Goal: Task Accomplishment & Management: Use online tool/utility

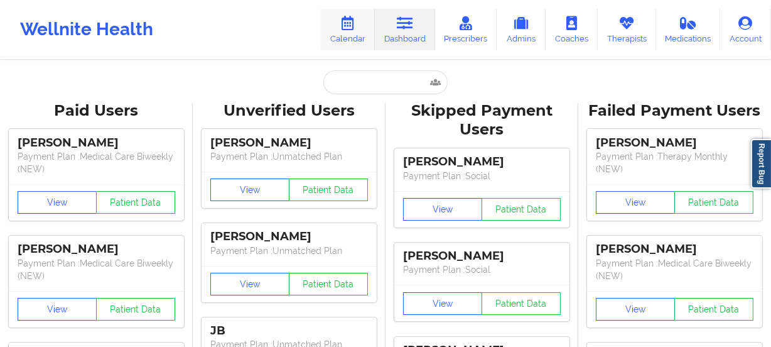
click at [350, 36] on link "Calendar" at bounding box center [348, 29] width 54 height 41
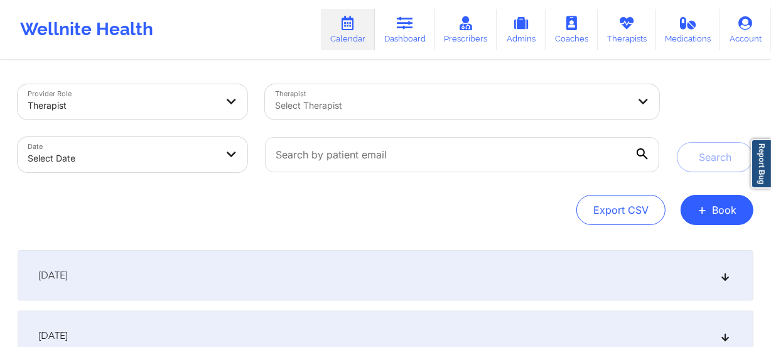
select select "2025-8"
select select "2025-9"
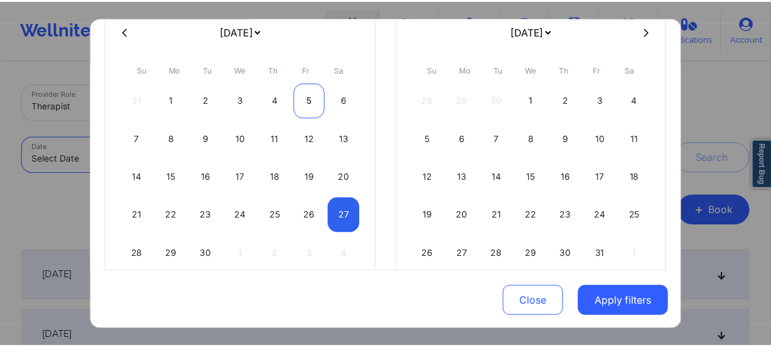
scroll to position [153, 0]
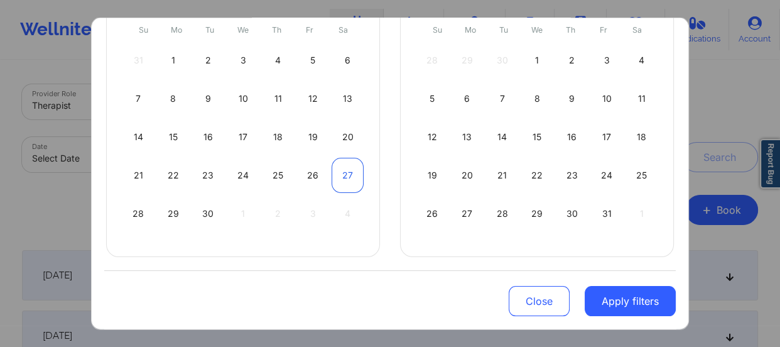
click at [342, 175] on div "27" at bounding box center [348, 175] width 32 height 35
select select "2025-8"
select select "2025-9"
select select "2025-8"
select select "2025-9"
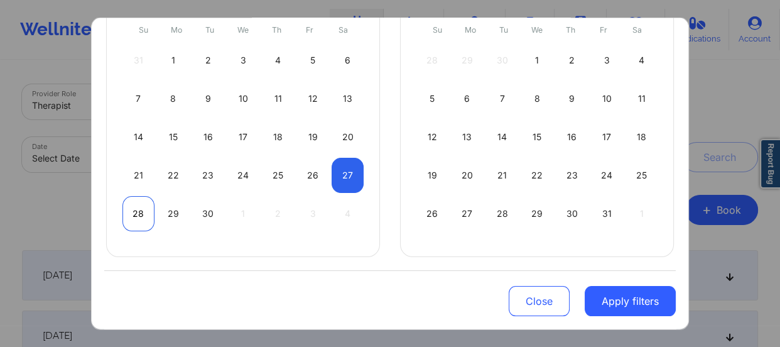
click at [140, 219] on div "28" at bounding box center [138, 213] width 32 height 35
select select "2025-8"
select select "2025-9"
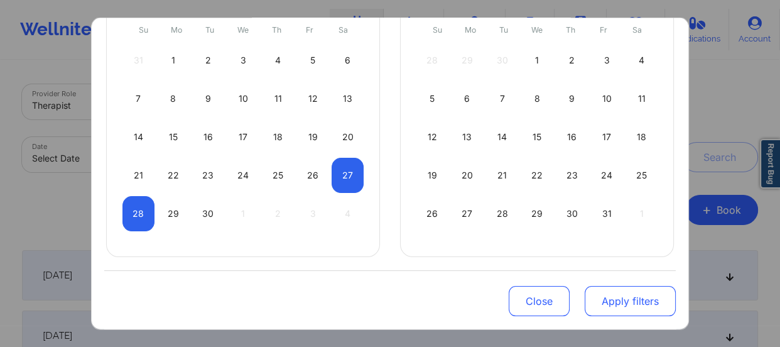
click at [610, 290] on button "Apply filters" at bounding box center [630, 301] width 91 height 30
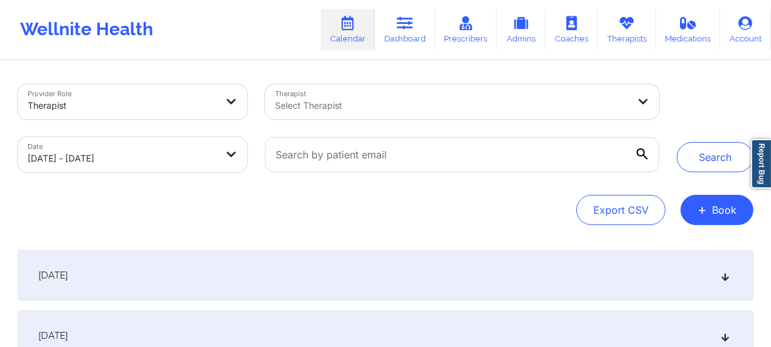
click at [401, 115] on div "Select Therapist" at bounding box center [447, 101] width 365 height 35
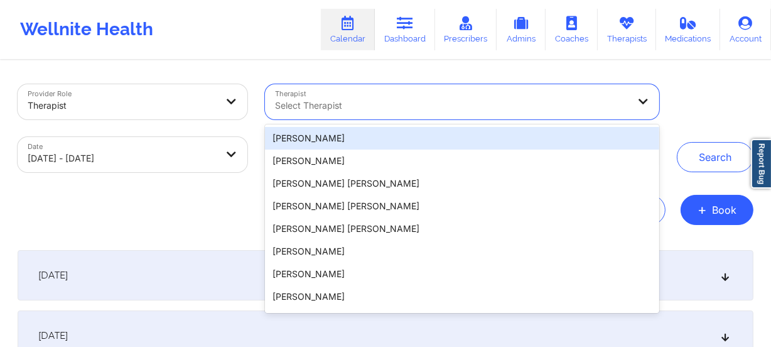
paste input "Alicia Green -Scott"
type input "Alicia Green -Scott"
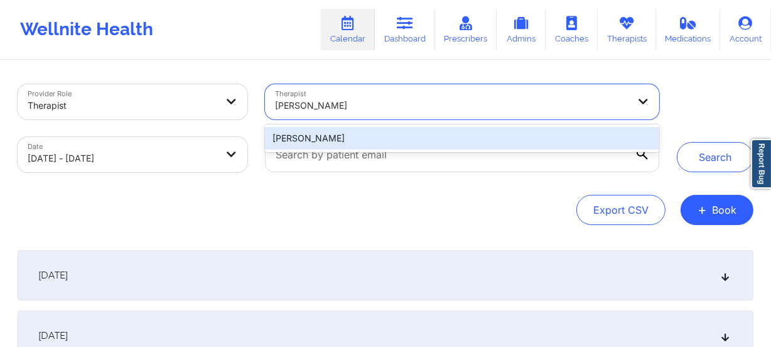
click at [387, 127] on div "Alicia Green -Scott" at bounding box center [462, 138] width 394 height 23
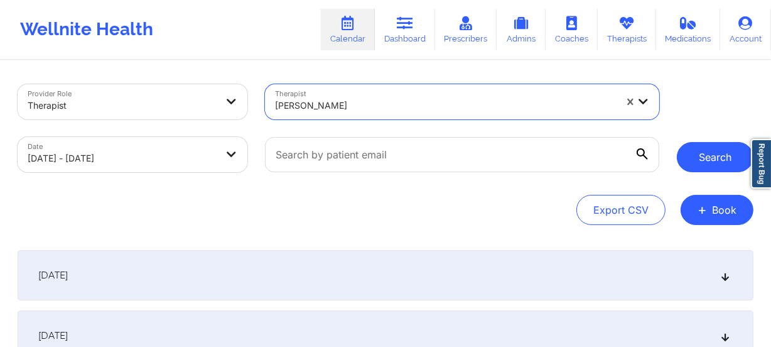
click at [703, 162] on button "Search" at bounding box center [715, 157] width 77 height 30
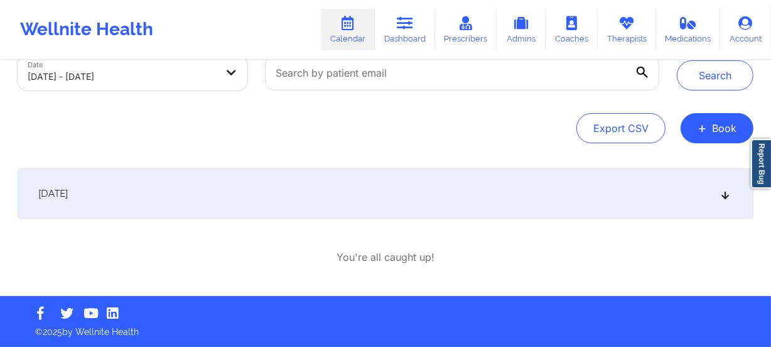
click at [422, 183] on div "[DATE]" at bounding box center [386, 193] width 736 height 50
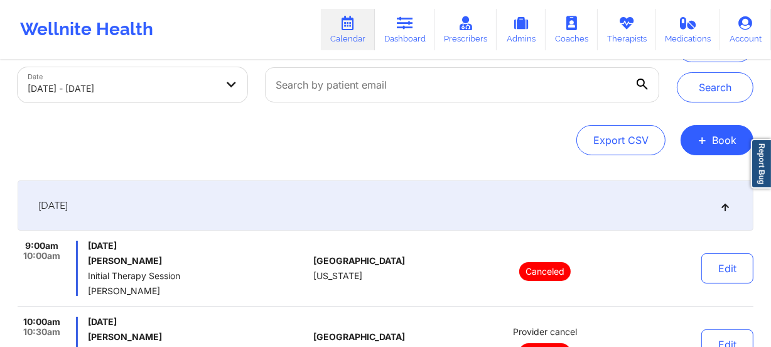
scroll to position [0, 0]
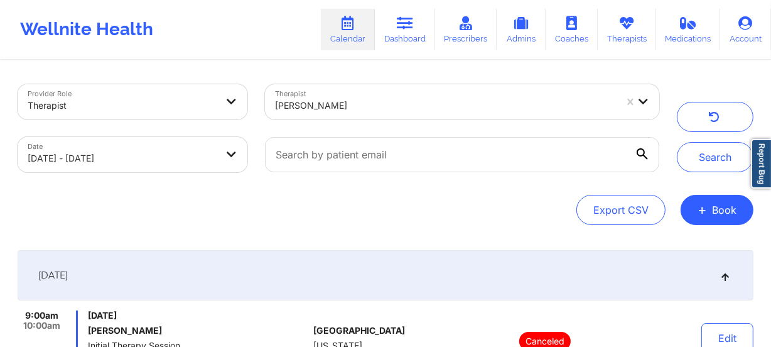
click at [369, 104] on div at bounding box center [445, 105] width 341 height 15
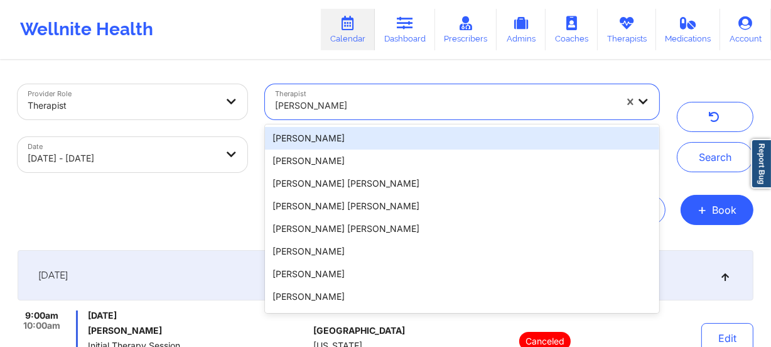
paste input "Allison Hopps"
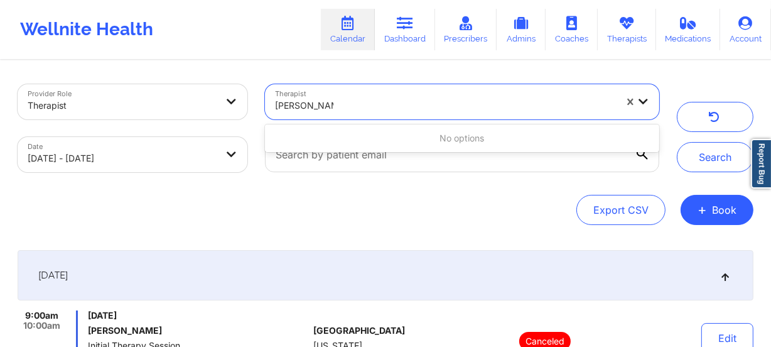
type input "Allison Hopps"
click at [358, 100] on div at bounding box center [445, 105] width 341 height 15
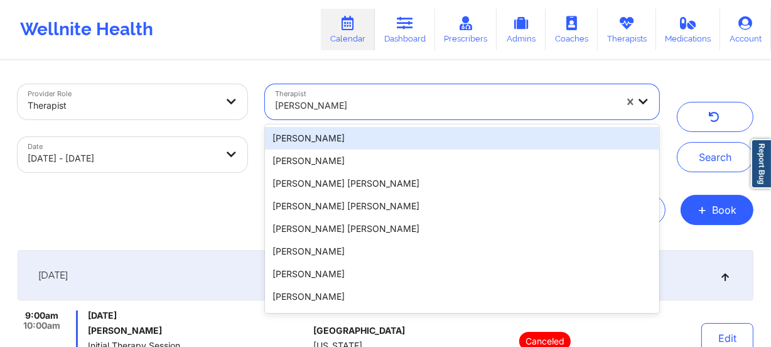
paste input "Aquarius Cox"
type input "Aquarius Cox"
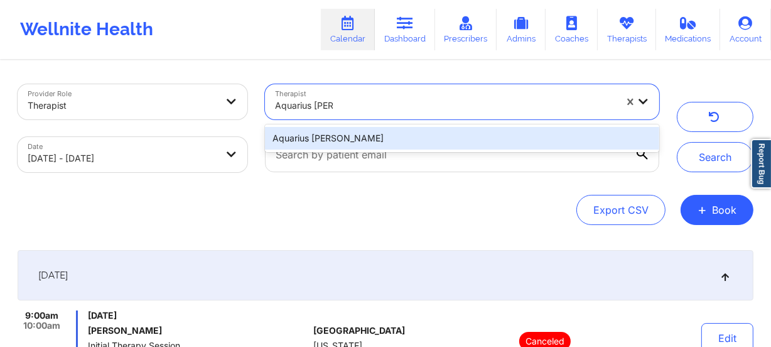
click at [379, 133] on div "Aquarius Cox" at bounding box center [462, 138] width 394 height 23
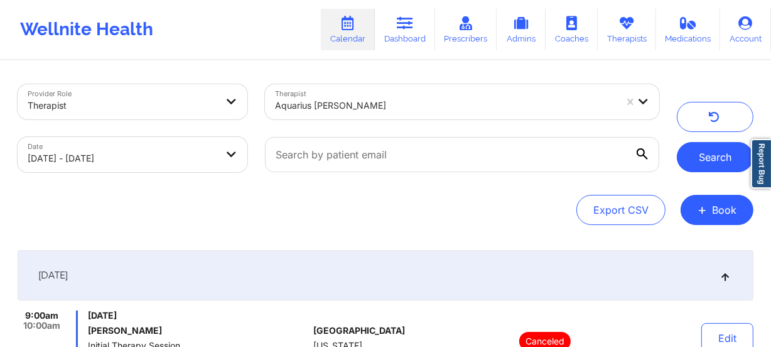
click at [689, 149] on button "Search" at bounding box center [715, 157] width 77 height 30
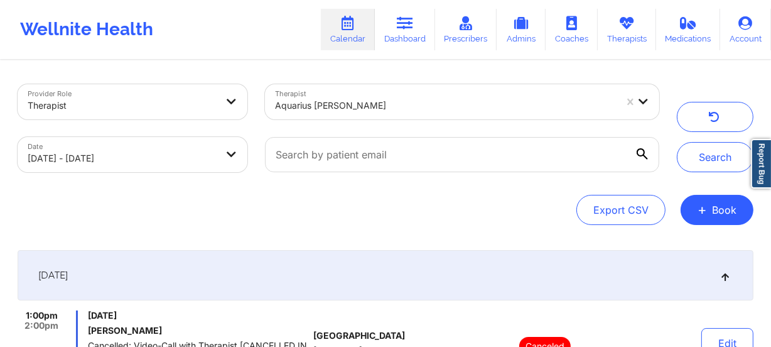
click at [378, 100] on div at bounding box center [445, 105] width 341 height 15
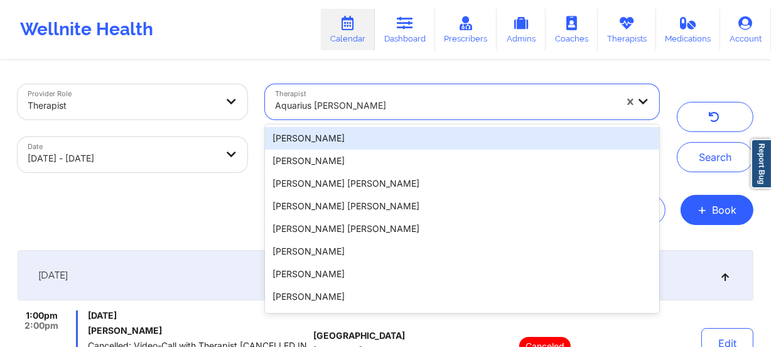
paste input "Aquilla Simmons"
type input "Aquilla Simmons"
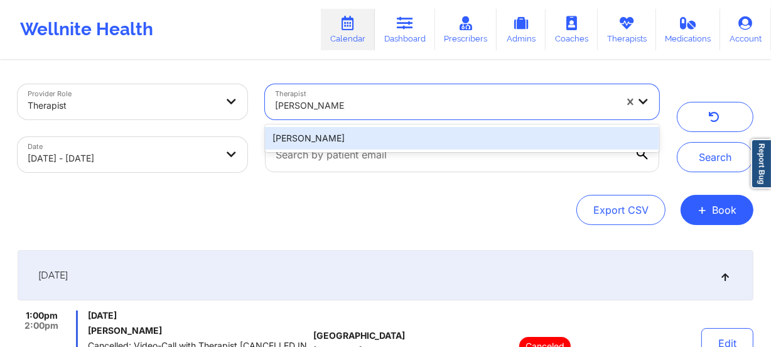
click at [402, 130] on div "Aquilla Simmons" at bounding box center [462, 138] width 394 height 23
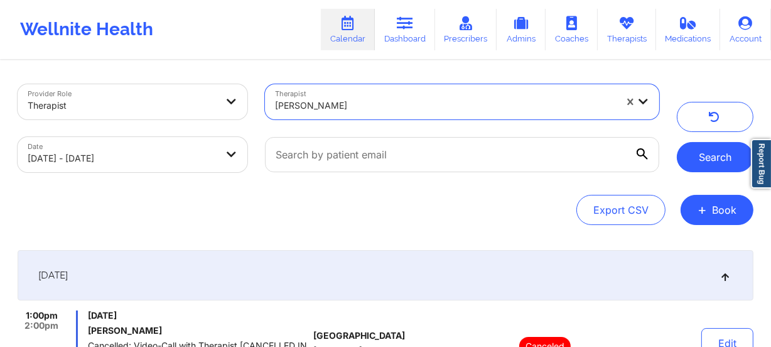
click at [713, 158] on button "Search" at bounding box center [715, 157] width 77 height 30
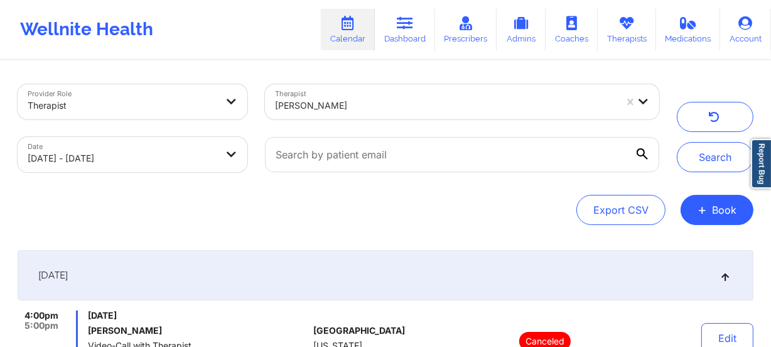
click at [346, 81] on div "Therapist Aquilla Simmons" at bounding box center [462, 101] width 412 height 53
drag, startPoint x: 351, startPoint y: 90, endPoint x: 361, endPoint y: 91, distance: 10.1
click at [352, 90] on div "Aquilla Simmons" at bounding box center [441, 101] width 352 height 35
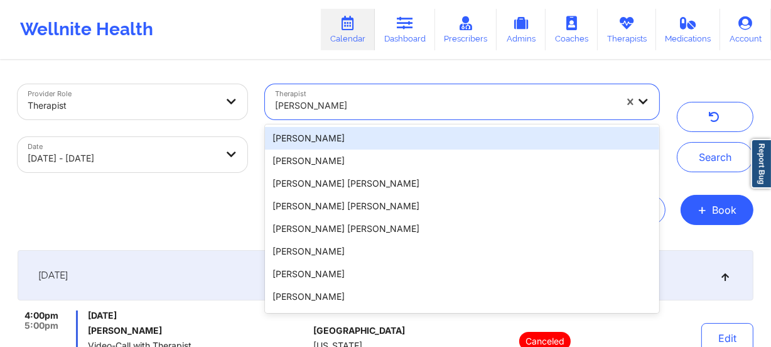
paste input "Barbie Renalda Drayden"
type input "Barbie Renalda Drayden"
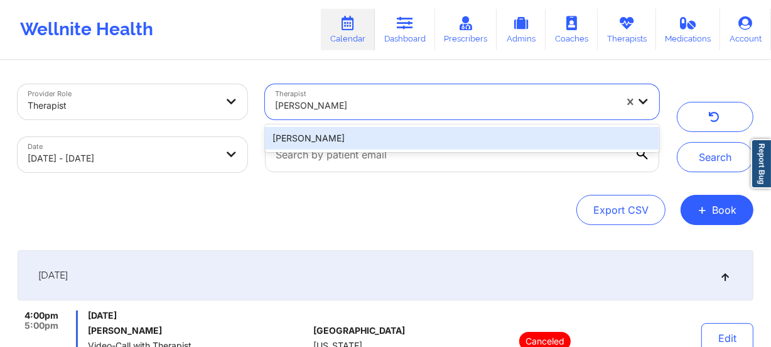
click at [408, 134] on div "Barbie Renalda Drayden" at bounding box center [462, 138] width 394 height 23
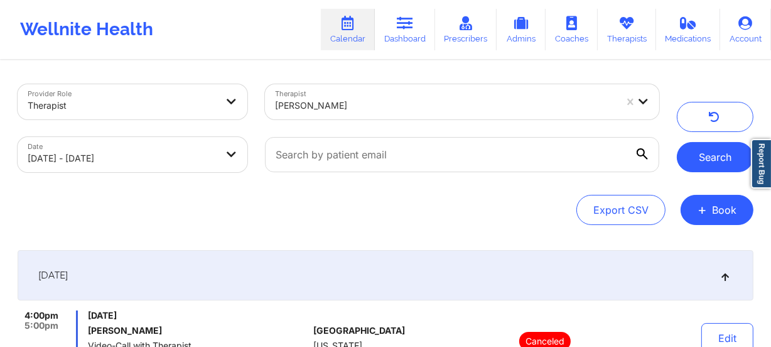
click at [713, 154] on button "Search" at bounding box center [715, 157] width 77 height 30
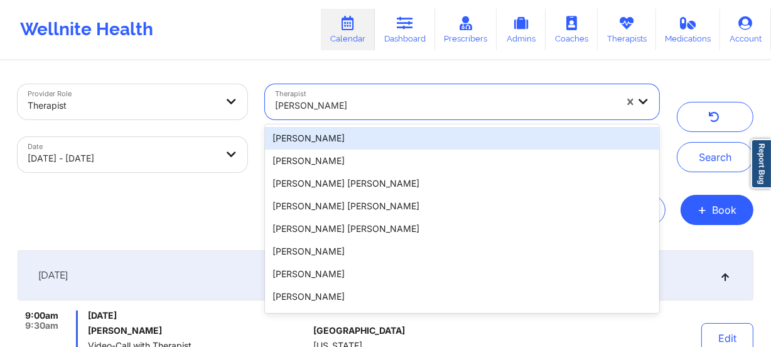
click at [355, 107] on div at bounding box center [445, 105] width 341 height 15
paste input "Bennita Williams"
type input "Bennita Williams"
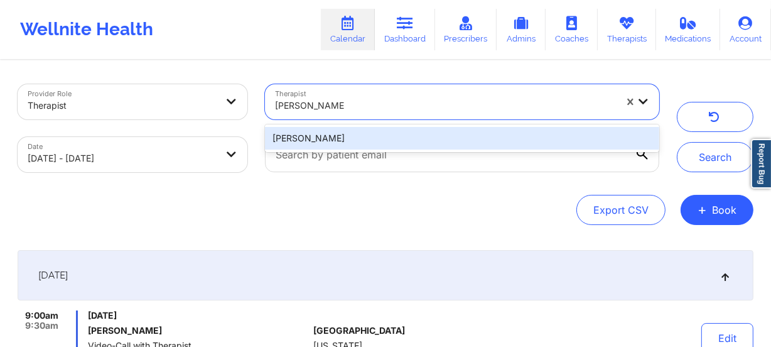
click at [382, 144] on div "Bennita Williams" at bounding box center [462, 138] width 394 height 23
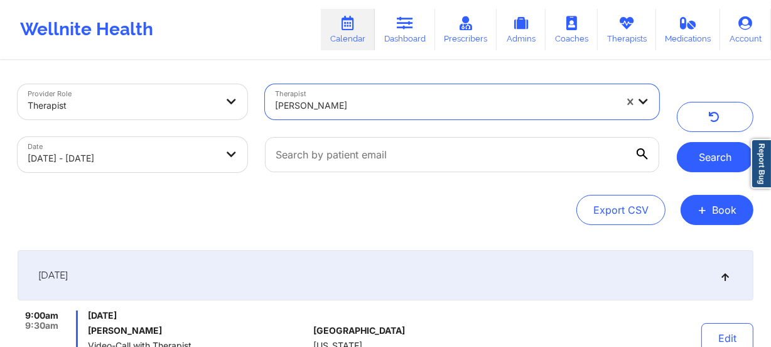
click at [712, 160] on button "Search" at bounding box center [715, 157] width 77 height 30
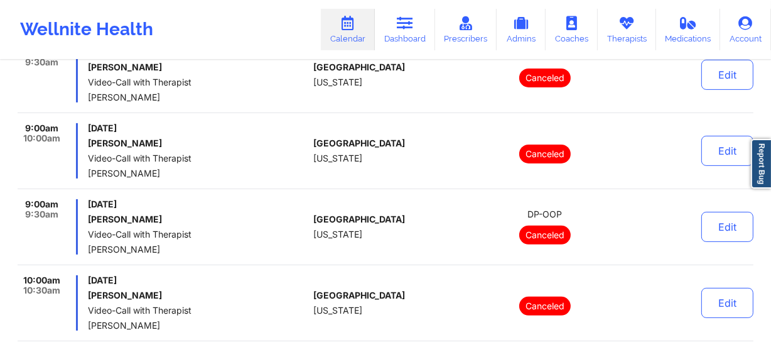
scroll to position [228, 0]
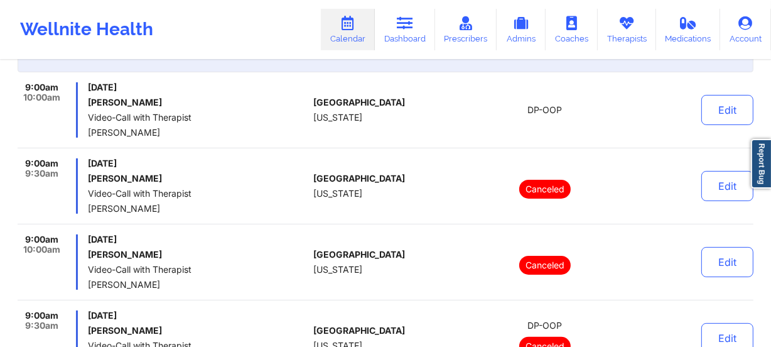
click at [374, 138] on div "9:00am 10:00am Saturday, September 27, 2025 Serafina Papa Video-Call with Thera…" at bounding box center [386, 115] width 736 height 66
click at [378, 145] on div "9:00am 10:00am Saturday, September 27, 2025 Serafina Papa Video-Call with Thera…" at bounding box center [386, 115] width 736 height 66
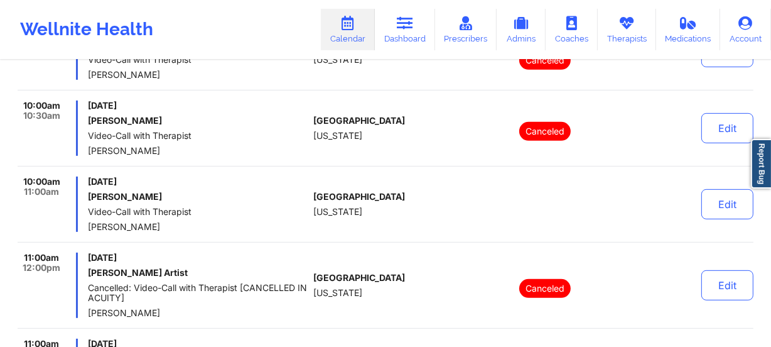
scroll to position [571, 0]
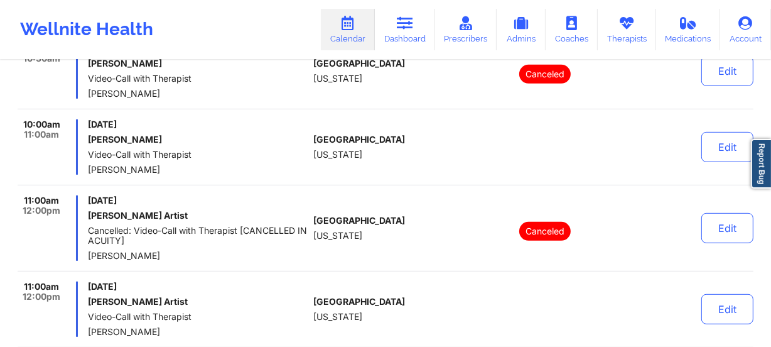
click at [344, 178] on div "10:00am 11:00am Saturday, September 27, 2025 April Montgomery Video-Call with T…" at bounding box center [386, 152] width 736 height 66
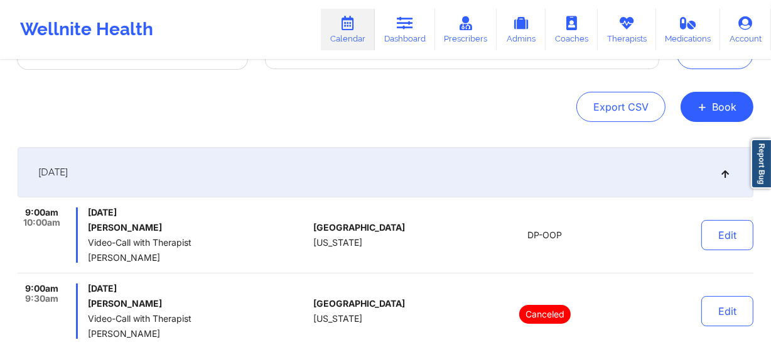
scroll to position [0, 0]
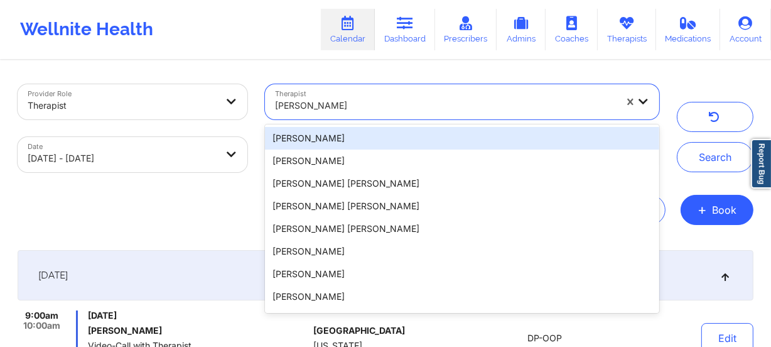
click at [315, 100] on div at bounding box center [445, 105] width 341 height 15
paste input "[PERSON_NAME]"
type input "[PERSON_NAME]"
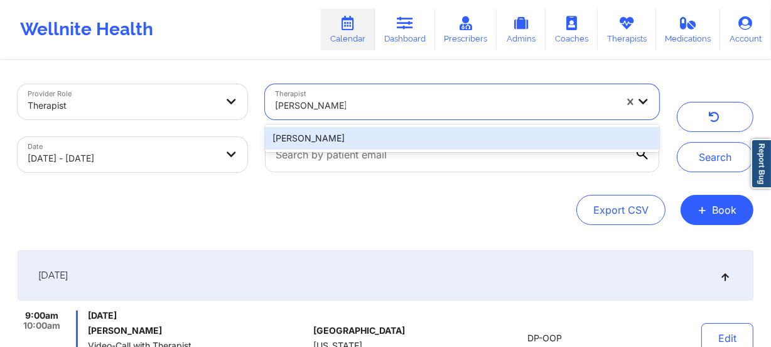
click at [406, 138] on div "[PERSON_NAME]" at bounding box center [462, 138] width 394 height 23
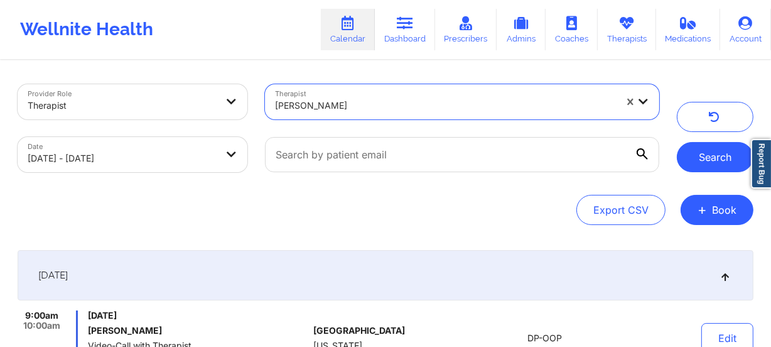
click at [688, 158] on button "Search" at bounding box center [715, 157] width 77 height 30
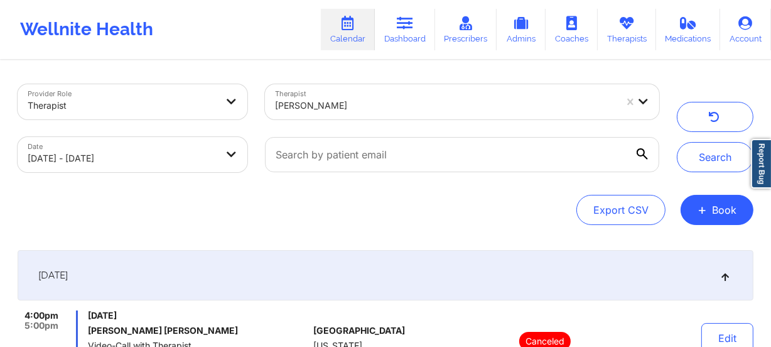
click at [370, 113] on div "[PERSON_NAME]" at bounding box center [445, 106] width 341 height 28
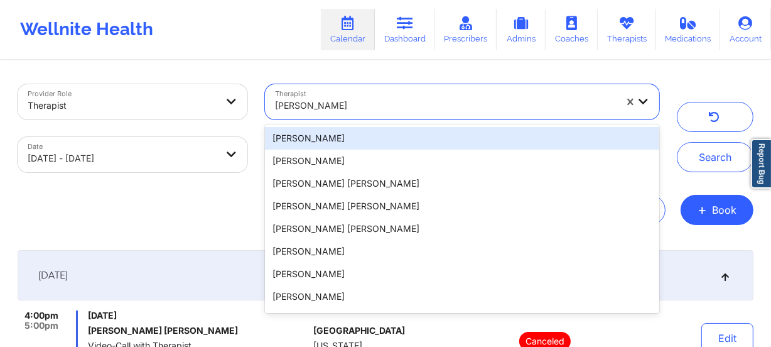
paste input "[PERSON_NAME]"
type input "[PERSON_NAME]"
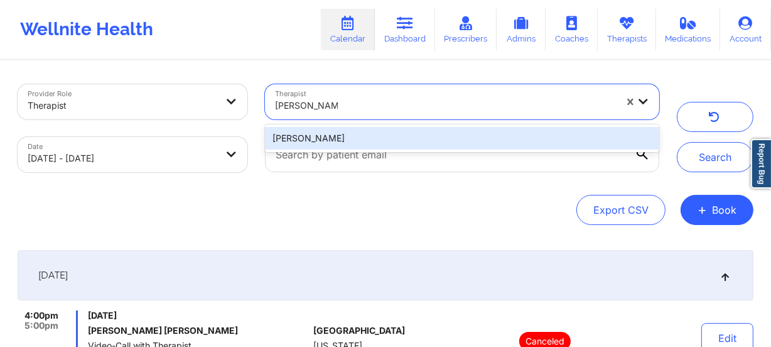
click at [372, 129] on div "[PERSON_NAME]" at bounding box center [462, 138] width 394 height 23
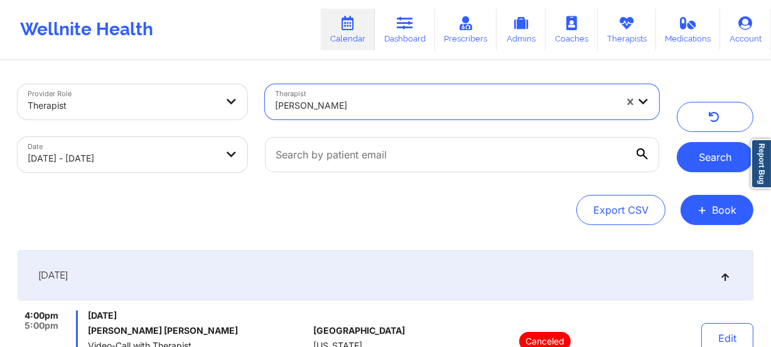
click at [715, 161] on button "Search" at bounding box center [715, 157] width 77 height 30
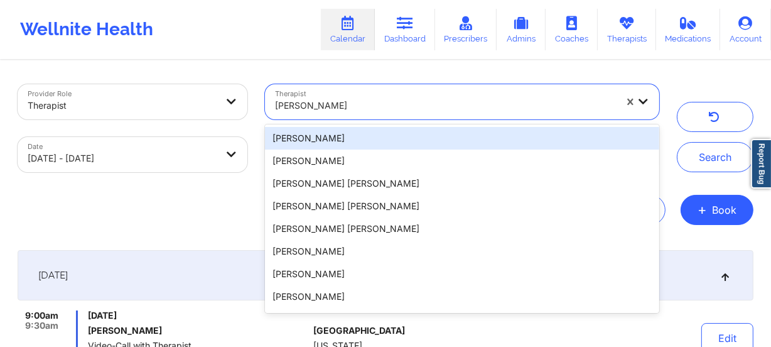
click at [361, 109] on div at bounding box center [445, 105] width 341 height 15
paste input "Britteny Petty"
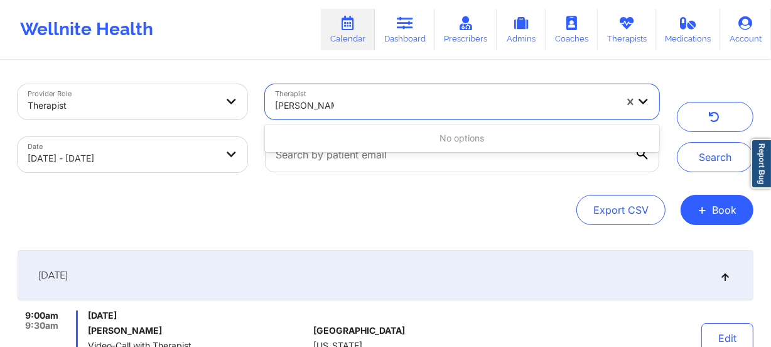
type input "Britteny Petty"
click at [394, 239] on div "Provider Role Therapist Therapist Use Up and Down to choose options, press Ente…" at bounding box center [386, 295] width 754 height 467
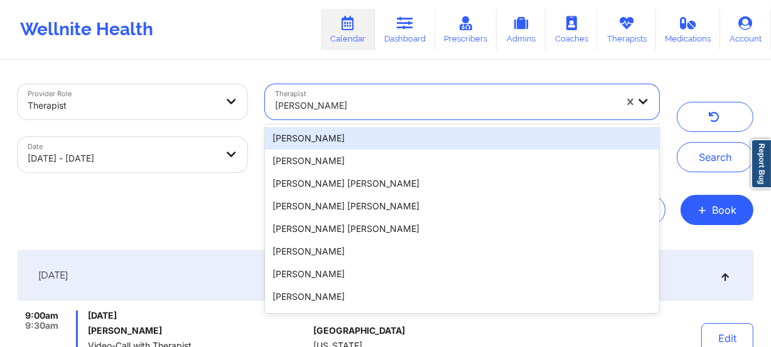
click at [354, 105] on div at bounding box center [445, 105] width 341 height 15
paste input "Candece Cooper-Charles"
type input "Candece Cooper-Charles"
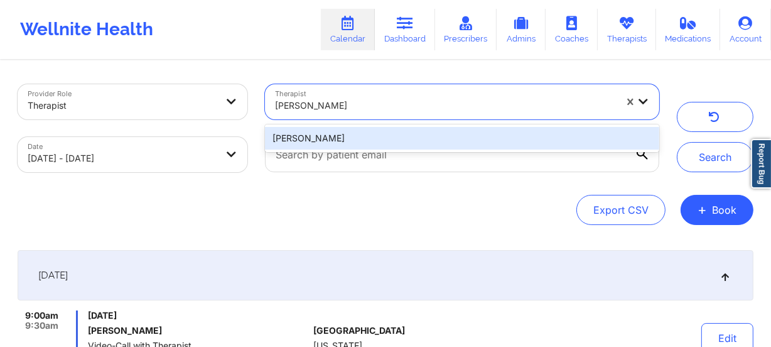
click at [374, 141] on div "Candece Cooper-Charles" at bounding box center [462, 138] width 394 height 23
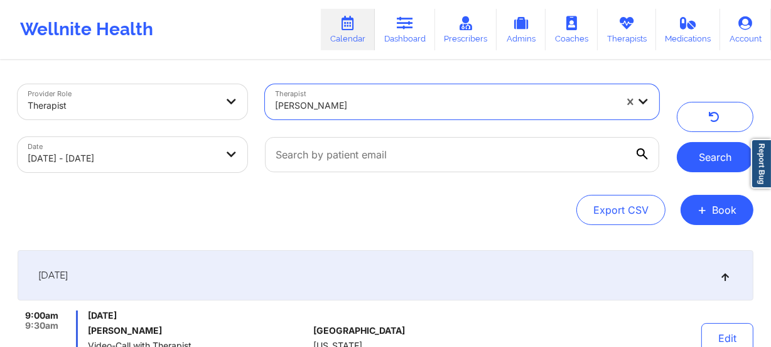
click at [709, 152] on button "Search" at bounding box center [715, 157] width 77 height 30
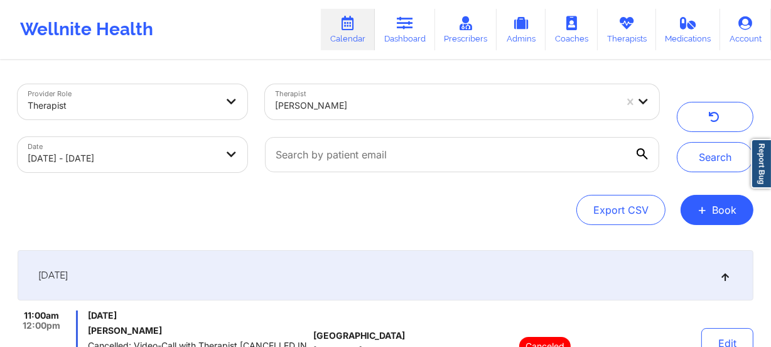
click at [338, 104] on div at bounding box center [445, 105] width 341 height 15
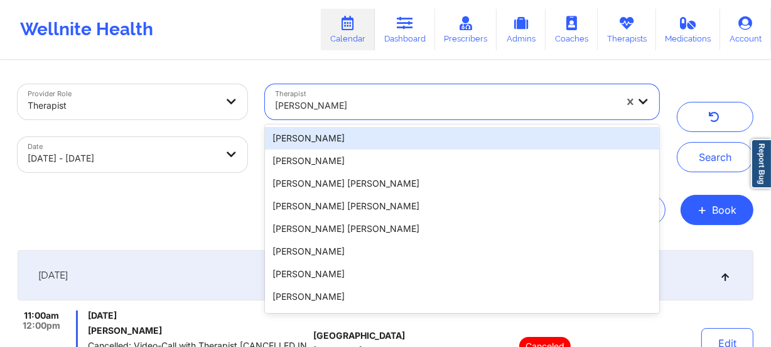
paste input "Christal Tucker"
type input "Christal Tucker"
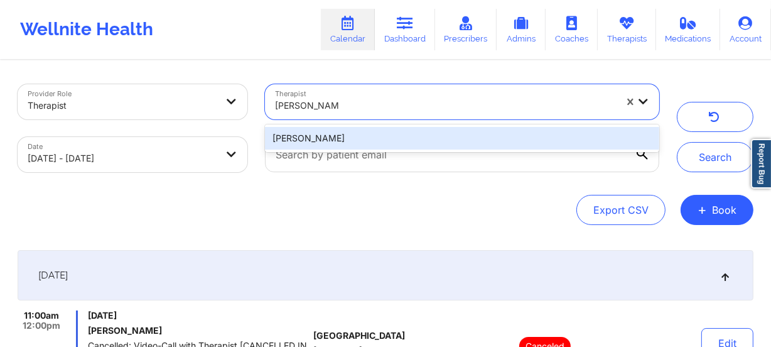
click at [359, 140] on div "Christal Tucker" at bounding box center [462, 138] width 394 height 23
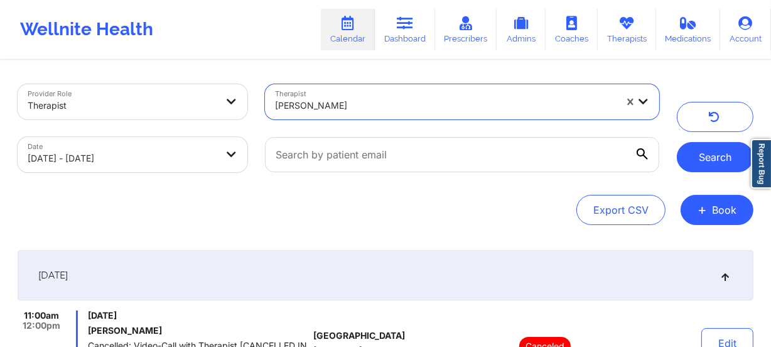
click at [695, 153] on button "Search" at bounding box center [715, 157] width 77 height 30
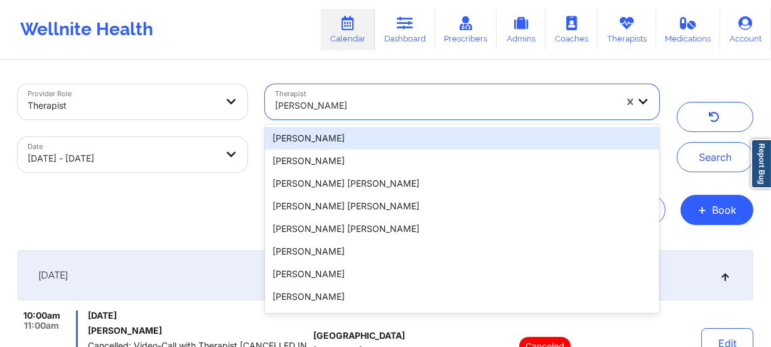
click at [315, 106] on div at bounding box center [445, 105] width 341 height 15
paste input "Connie Pacheco"
type input "Connie Pacheco"
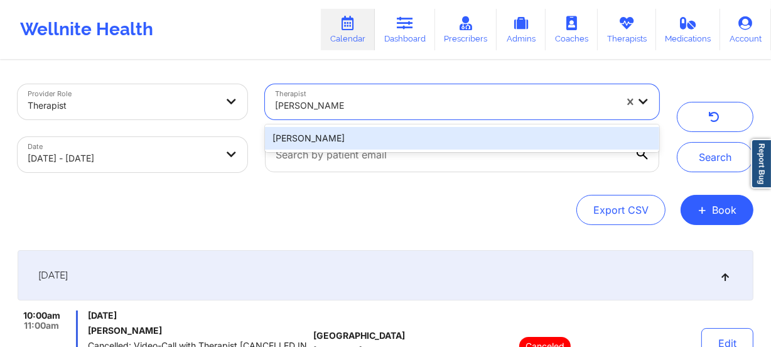
click at [380, 141] on div "Connie Pacheco" at bounding box center [462, 138] width 394 height 23
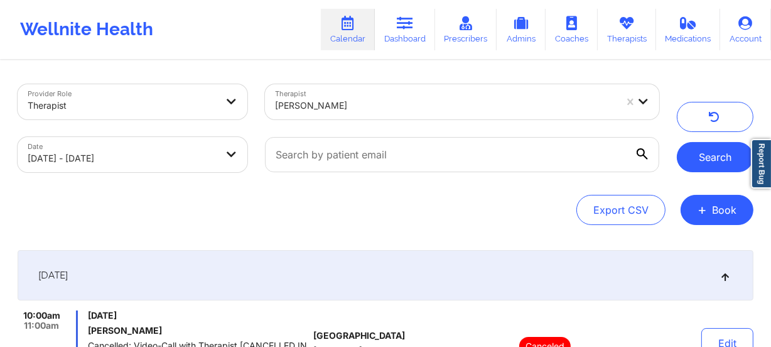
click at [725, 151] on button "Search" at bounding box center [715, 157] width 77 height 30
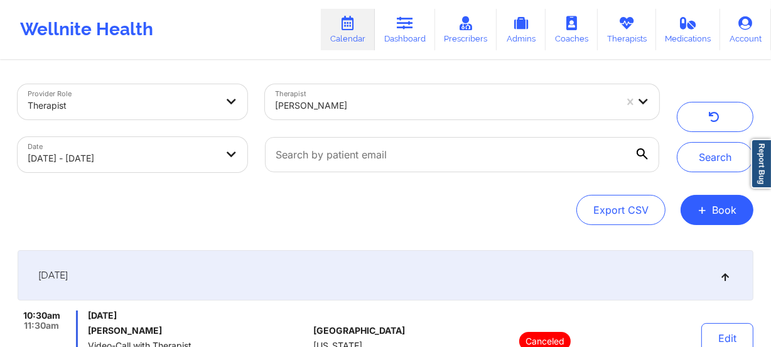
click at [340, 88] on div "Connie Pacheco" at bounding box center [441, 101] width 352 height 35
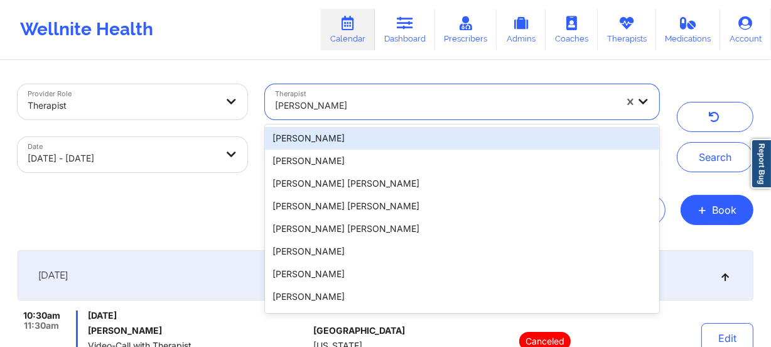
paste input "Danielle Wright"
type input "Danielle Wright"
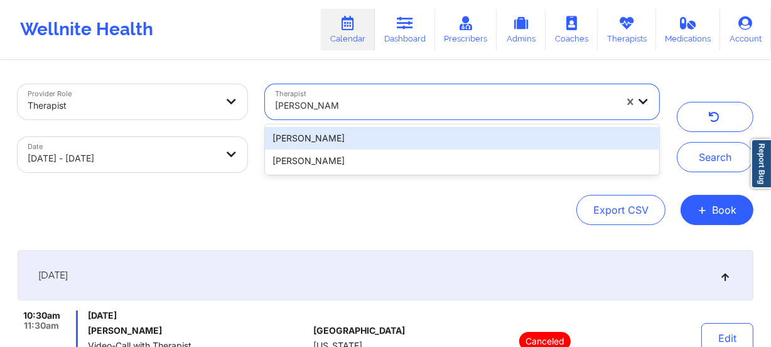
click at [369, 144] on div "Danielle Wright" at bounding box center [462, 138] width 394 height 23
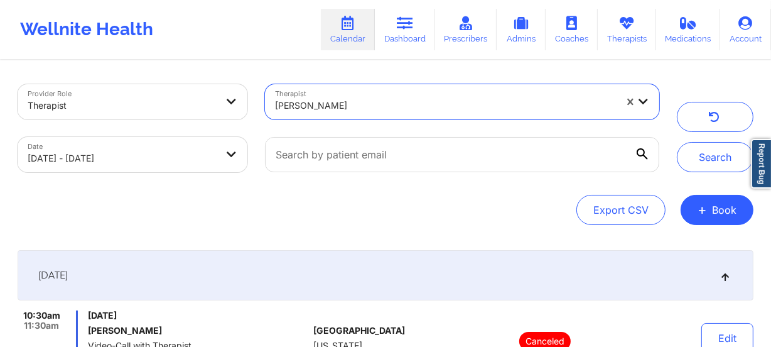
click at [729, 176] on div "Provider Role Therapist Therapist option Danielle Wright, selected. Danielle Wr…" at bounding box center [386, 128] width 754 height 106
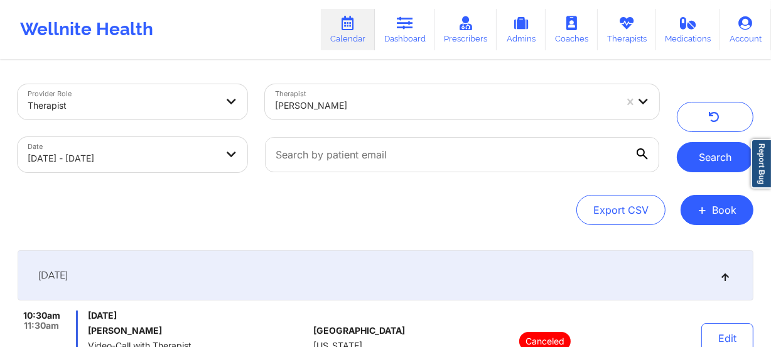
click at [722, 165] on button "Search" at bounding box center [715, 157] width 77 height 30
click at [342, 92] on div "Danielle Wright" at bounding box center [445, 106] width 341 height 28
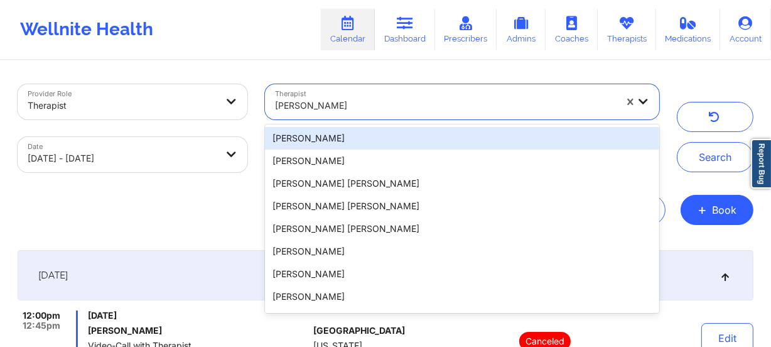
paste input "Dashima Green"
type input "Dashima Green"
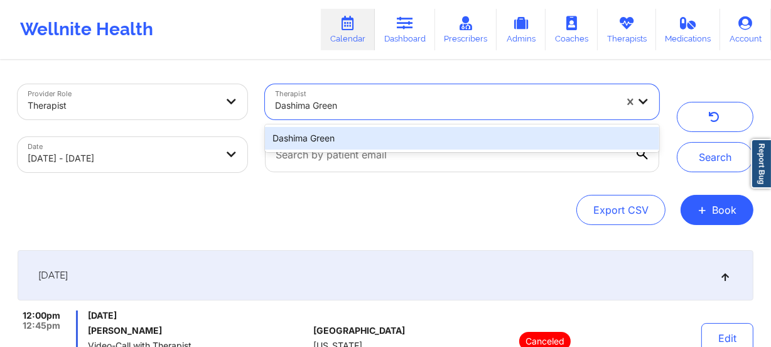
click at [357, 131] on div "Dashima Green" at bounding box center [462, 138] width 394 height 23
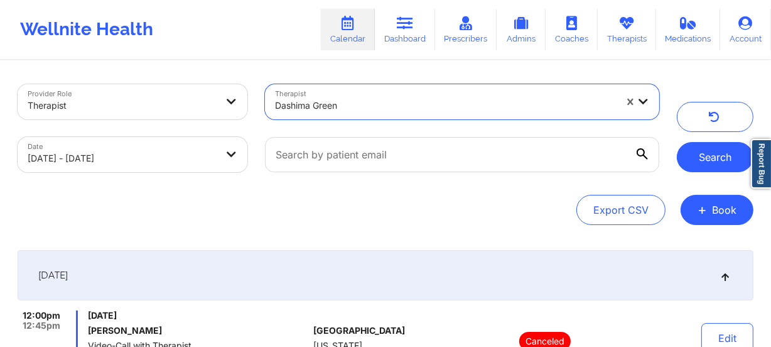
click at [709, 162] on button "Search" at bounding box center [715, 157] width 77 height 30
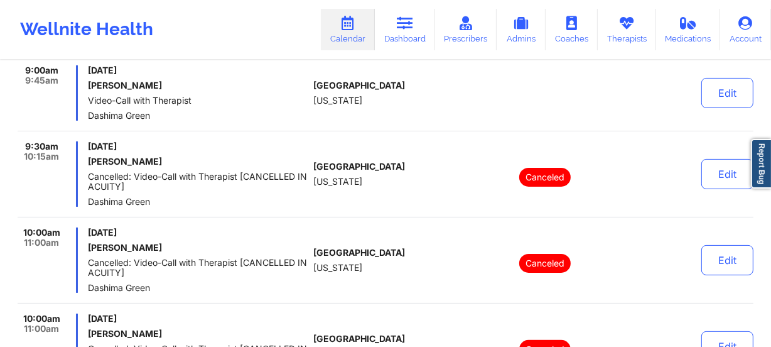
scroll to position [205, 0]
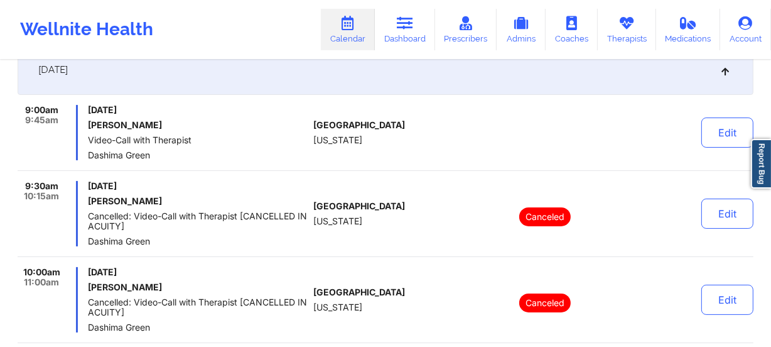
click at [413, 172] on div "9:00am 9:45am Saturday, September 27, 2025 Kelsey Wright Video-Call with Therap…" at bounding box center [386, 304] width 736 height 399
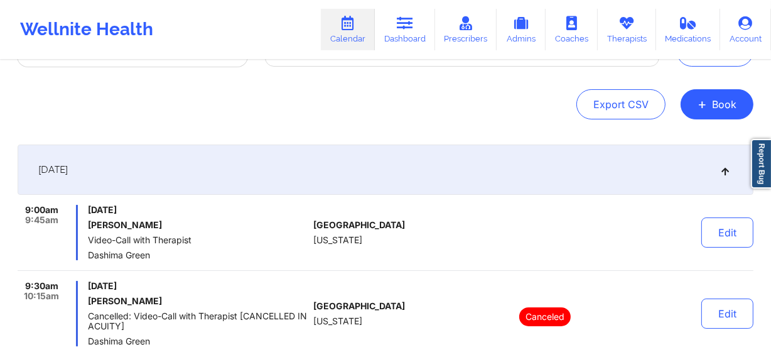
scroll to position [0, 0]
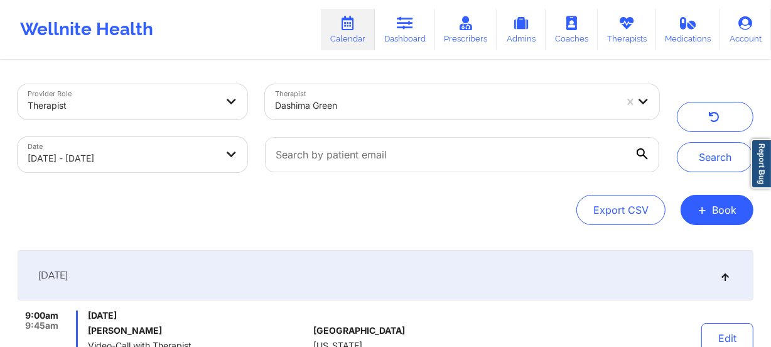
click at [335, 112] on div at bounding box center [445, 105] width 341 height 15
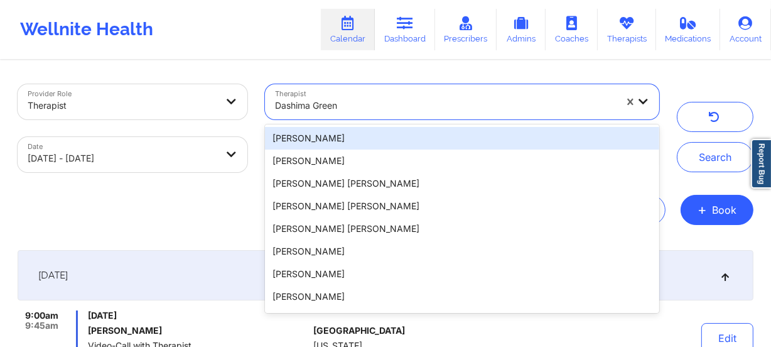
paste input "deon Whiteside"
type input "deon Whiteside"
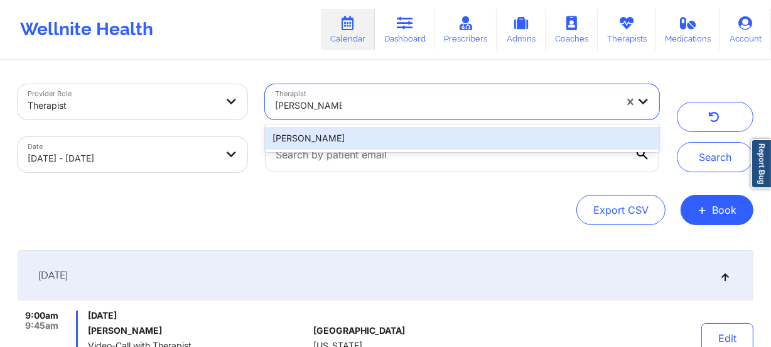
click at [359, 134] on div "deon Whiteside" at bounding box center [462, 138] width 394 height 23
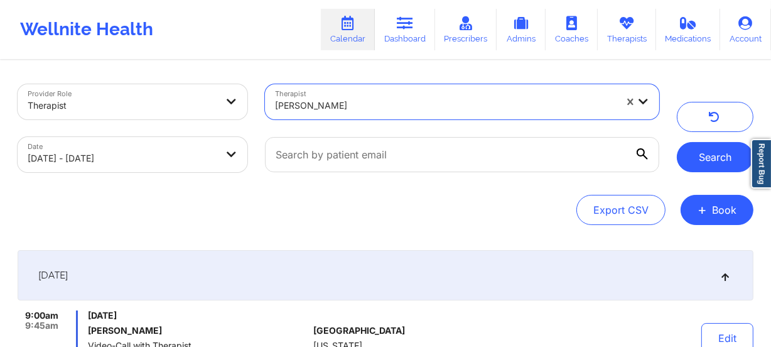
click at [708, 161] on button "Search" at bounding box center [715, 157] width 77 height 30
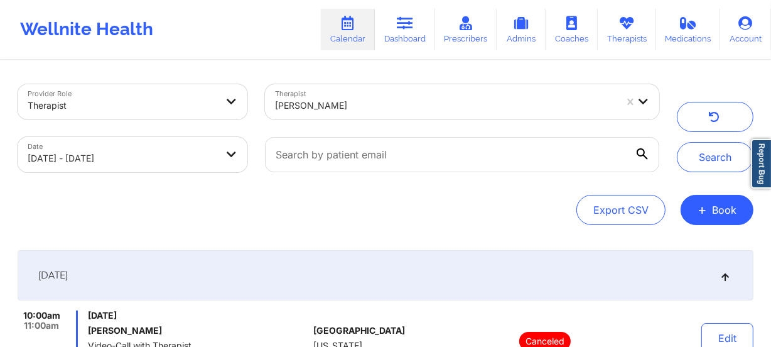
click at [345, 109] on div at bounding box center [445, 105] width 341 height 15
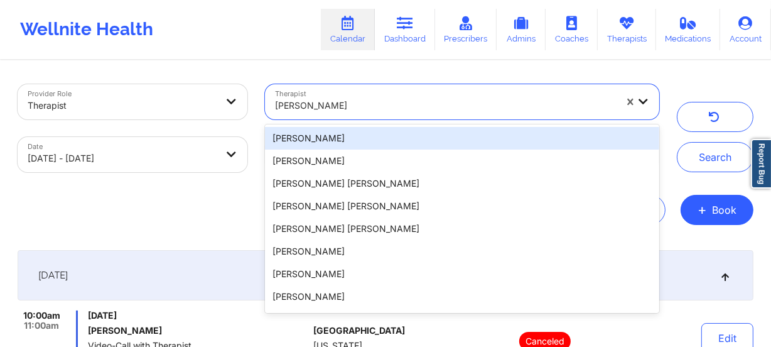
paste input "Destini Turner"
type input "Destini Turner"
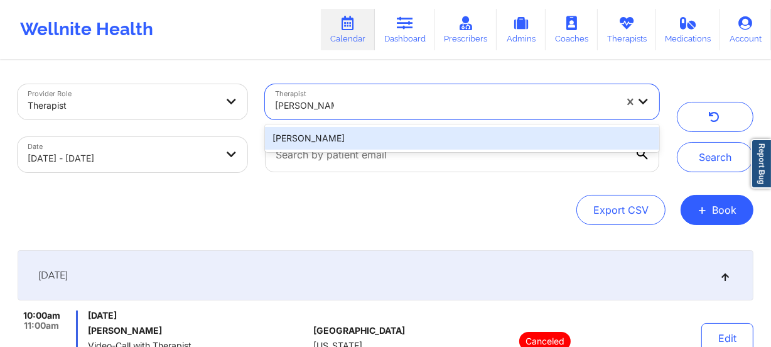
click at [352, 139] on div "Destini Turner" at bounding box center [462, 138] width 394 height 23
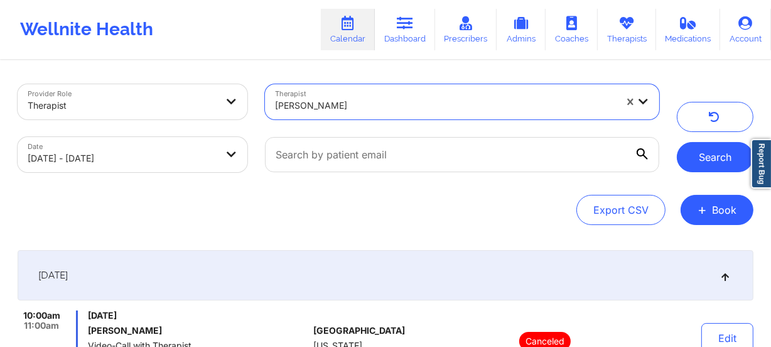
click at [708, 164] on button "Search" at bounding box center [715, 157] width 77 height 30
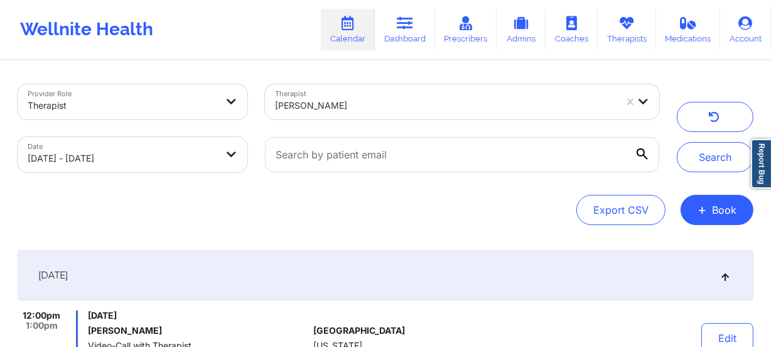
click at [347, 98] on div at bounding box center [445, 105] width 341 height 15
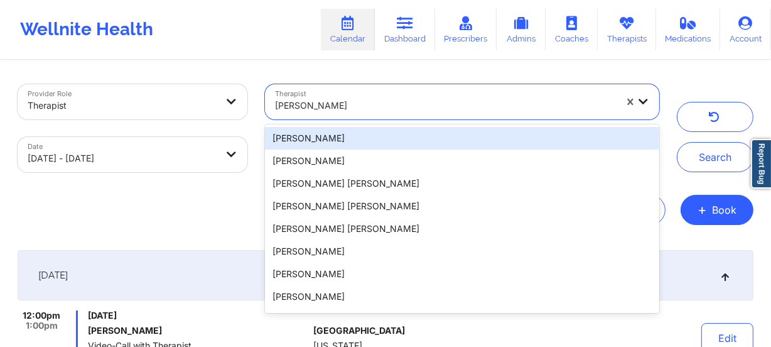
paste input "Detra Whiting"
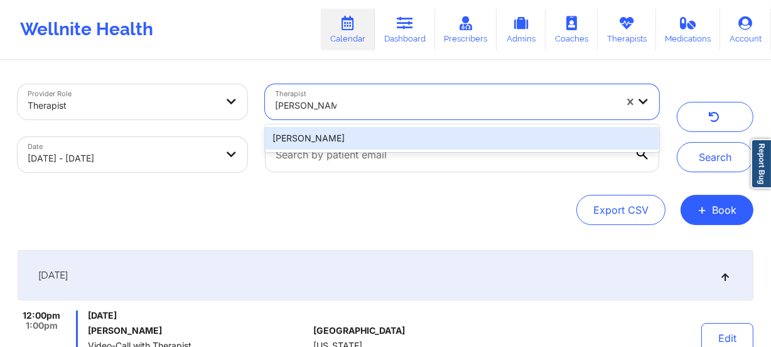
click at [303, 104] on input "Detra Whiting" at bounding box center [306, 105] width 62 height 13
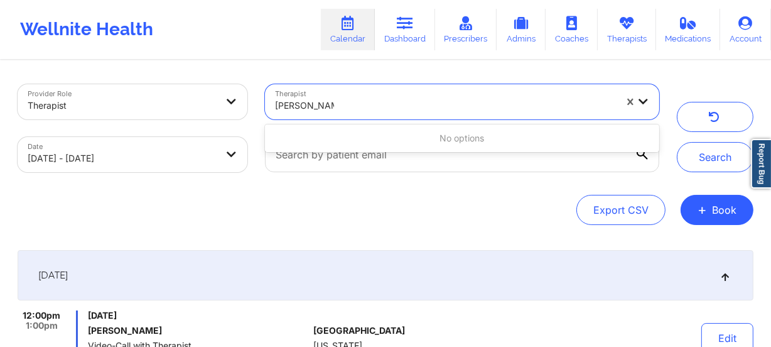
type input "Detra Whiting"
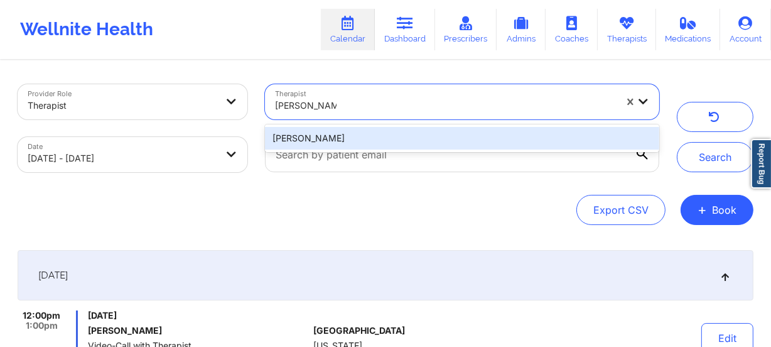
click at [341, 136] on div "Detra Whiting" at bounding box center [462, 138] width 394 height 23
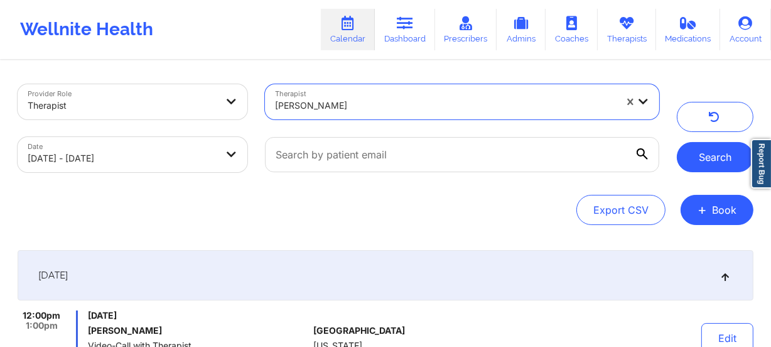
click at [722, 161] on button "Search" at bounding box center [715, 157] width 77 height 30
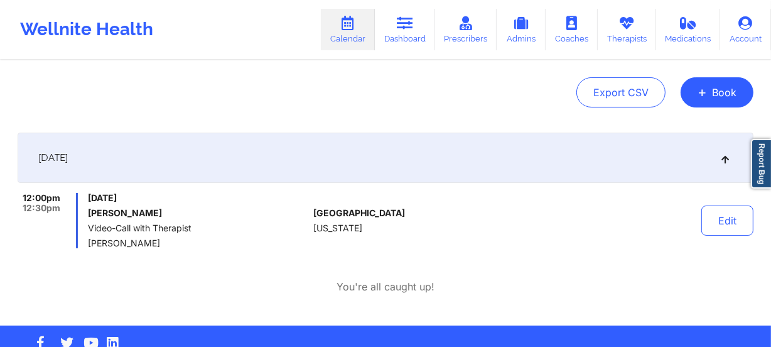
scroll to position [147, 0]
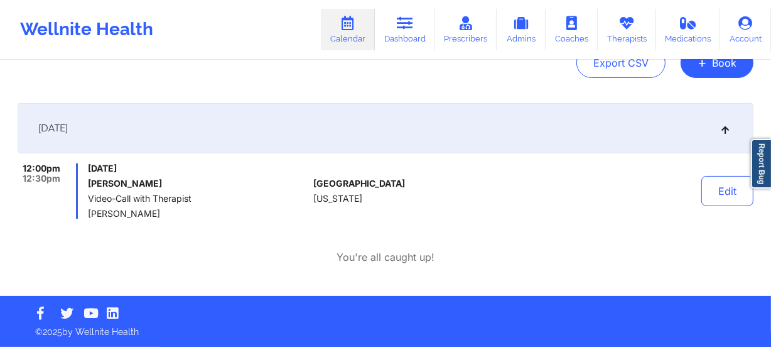
drag, startPoint x: 131, startPoint y: 213, endPoint x: 85, endPoint y: 214, distance: 45.2
click at [85, 214] on div "12:00pm 12:30pm Saturday, September 27, 2025 Matthew Lee Video-Call with Therap…" at bounding box center [163, 190] width 291 height 55
copy span "Detra Whiting"
click at [730, 188] on button "Edit" at bounding box center [728, 191] width 52 height 30
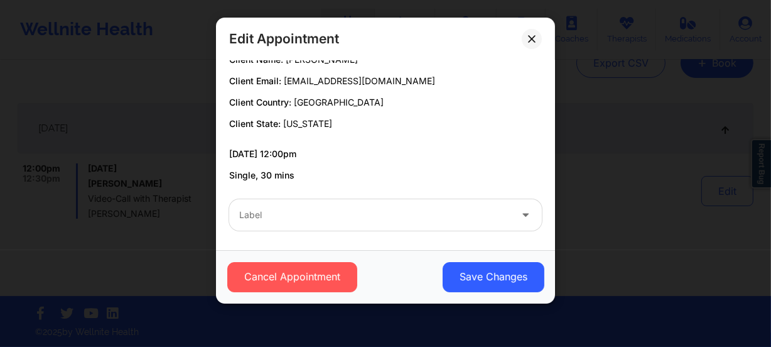
scroll to position [95, 0]
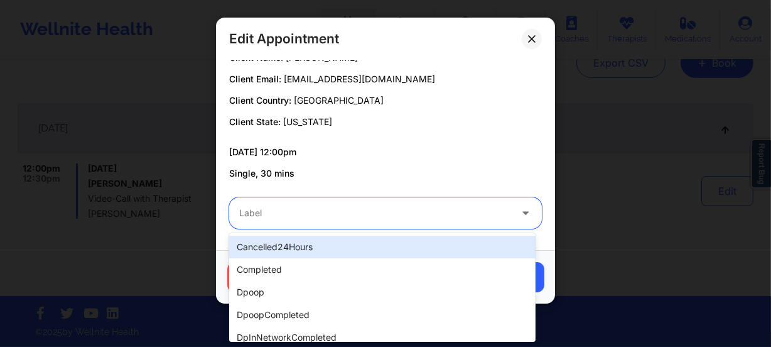
click at [396, 213] on div at bounding box center [374, 212] width 271 height 15
click at [404, 156] on p "09/27/2025 12:00pm" at bounding box center [385, 152] width 313 height 13
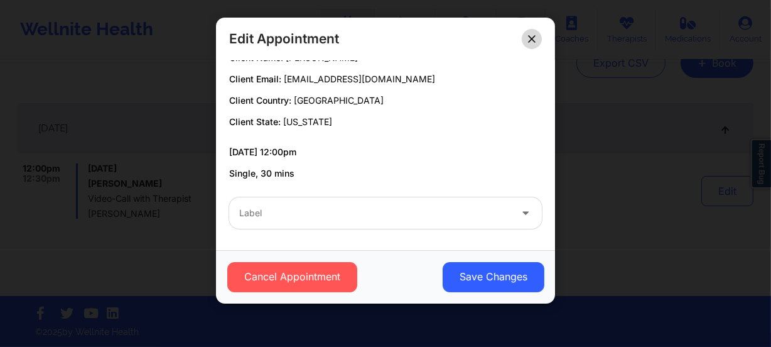
click at [536, 37] on button at bounding box center [532, 39] width 20 height 20
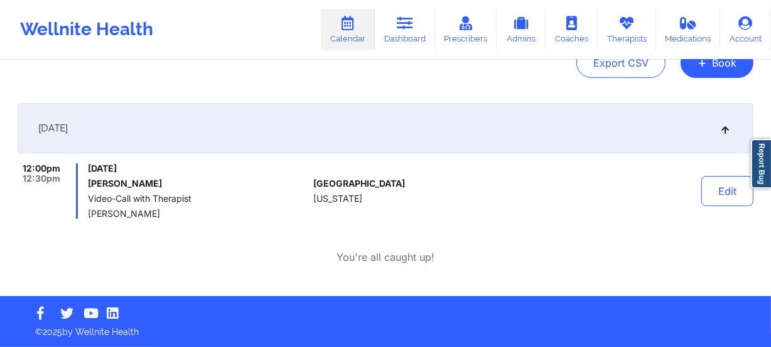
click at [727, 237] on div "September 27, 2025 12:00pm 12:30pm Saturday, September 27, 2025 Matthew Lee Vid…" at bounding box center [386, 183] width 736 height 161
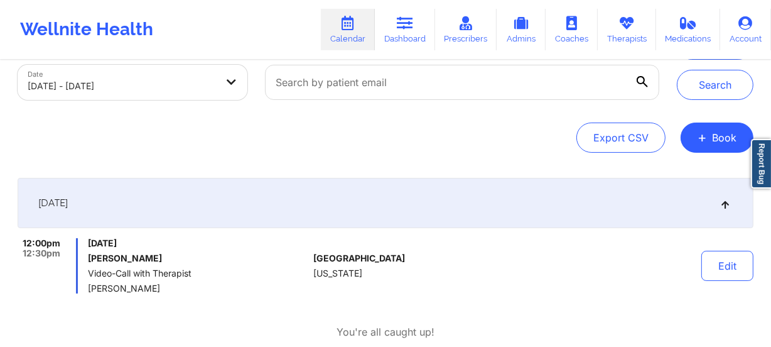
scroll to position [0, 0]
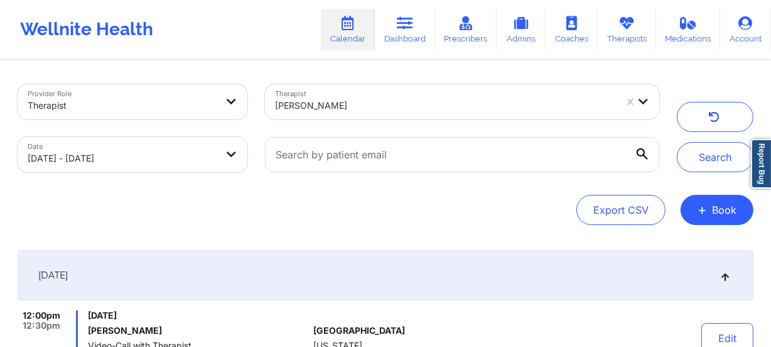
click at [371, 109] on div at bounding box center [445, 105] width 341 height 15
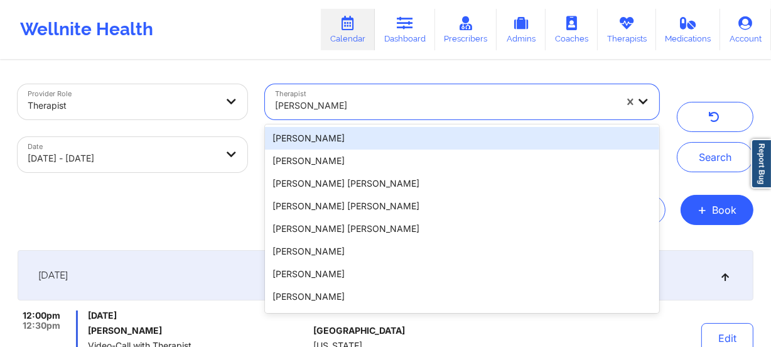
paste input "Donna Cipriani"
type input "Donna Cipriani"
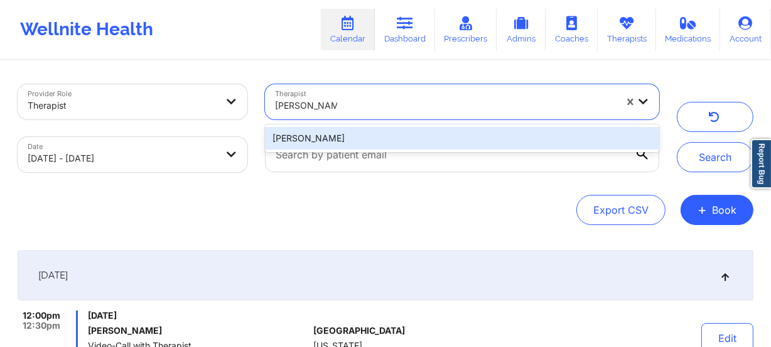
drag, startPoint x: 366, startPoint y: 123, endPoint x: 363, endPoint y: 134, distance: 11.0
click at [363, 134] on div "Donna Cipriani" at bounding box center [462, 138] width 394 height 23
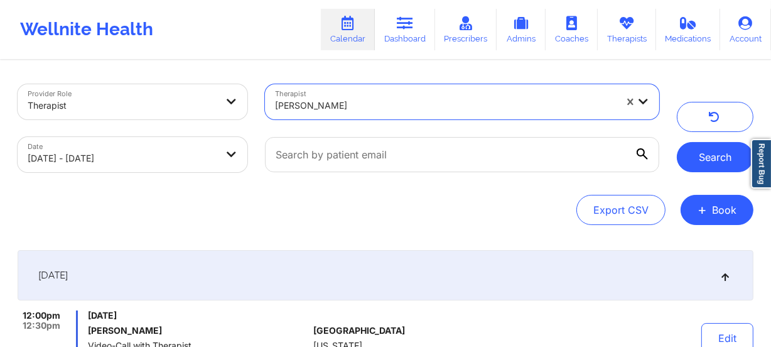
click at [705, 148] on button "Search" at bounding box center [715, 157] width 77 height 30
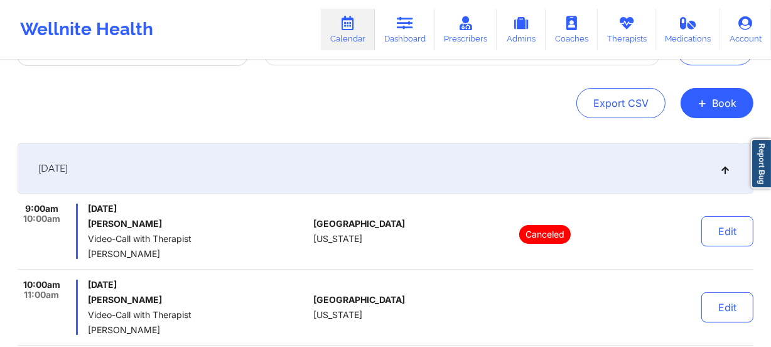
scroll to position [228, 0]
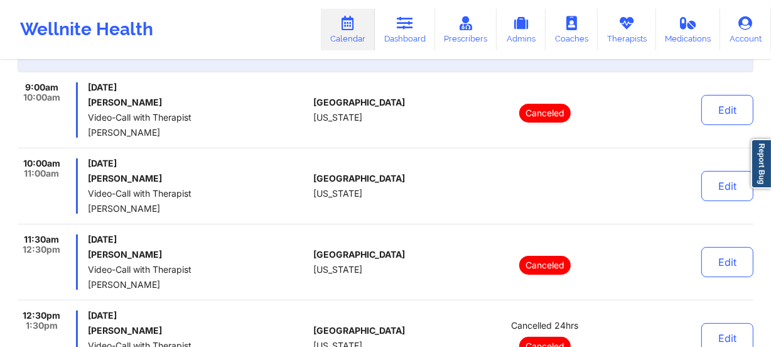
click at [317, 195] on span "[US_STATE]" at bounding box center [337, 193] width 49 height 10
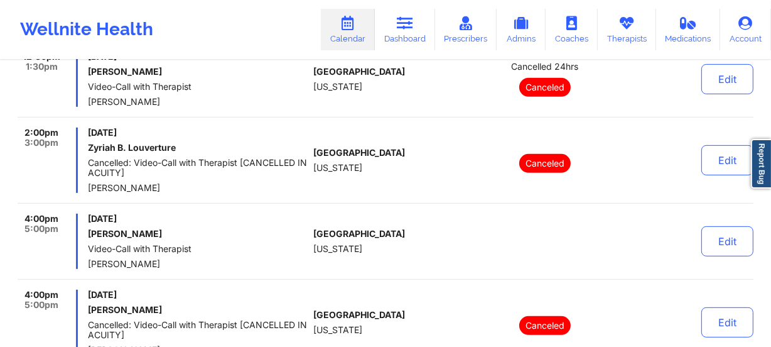
scroll to position [514, 0]
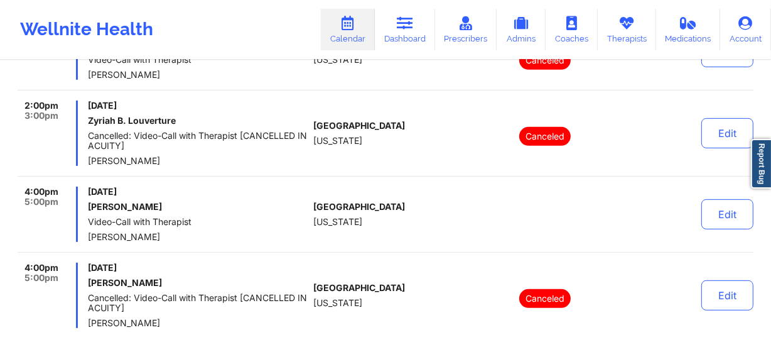
drag, startPoint x: 406, startPoint y: 151, endPoint x: 396, endPoint y: 153, distance: 10.4
click at [406, 151] on div "[GEOGRAPHIC_DATA] [US_STATE]" at bounding box center [382, 132] width 139 height 65
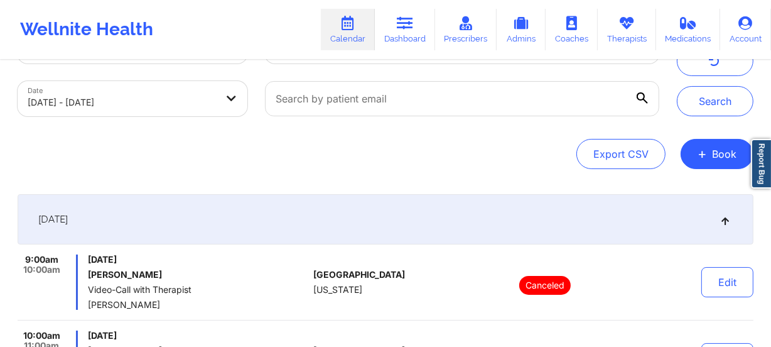
scroll to position [0, 0]
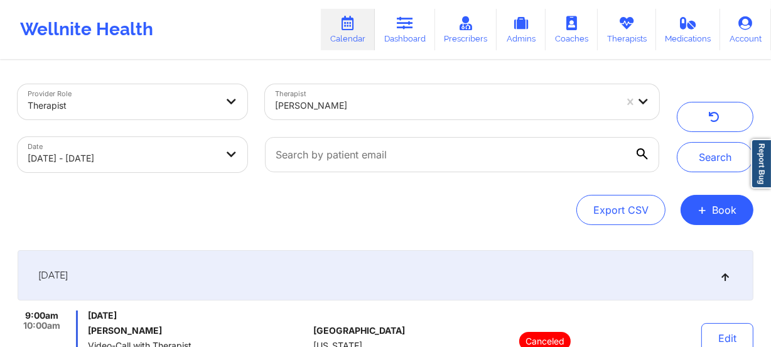
click at [402, 105] on div at bounding box center [445, 105] width 341 height 15
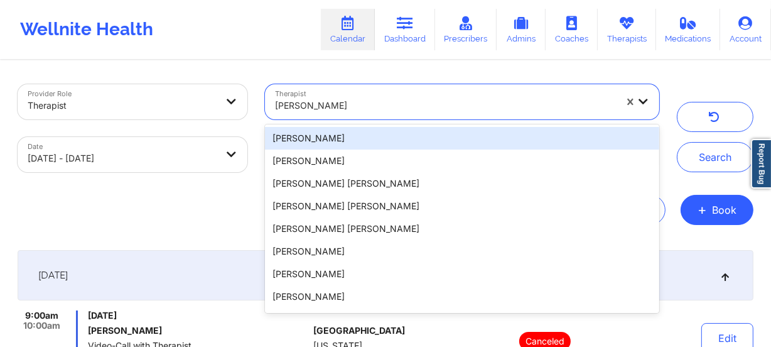
paste input "[PERSON_NAME]"
type input "[PERSON_NAME]"
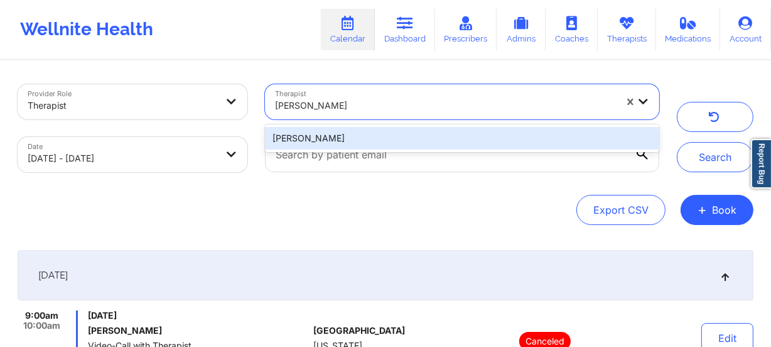
click at [389, 134] on div "[PERSON_NAME]" at bounding box center [462, 138] width 394 height 23
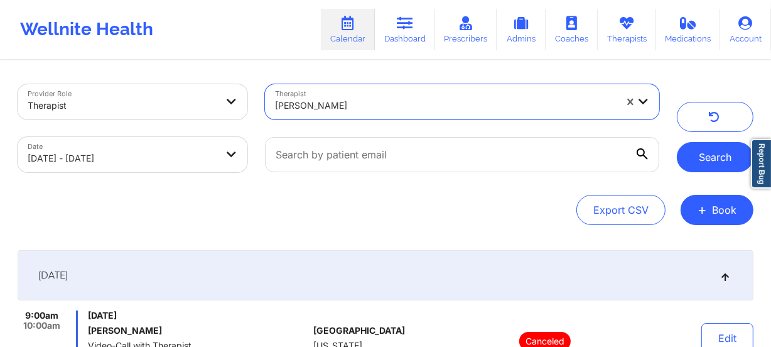
click at [690, 161] on button "Search" at bounding box center [715, 157] width 77 height 30
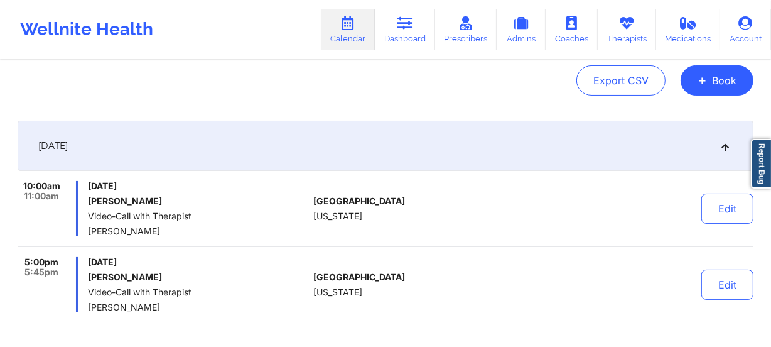
scroll to position [223, 0]
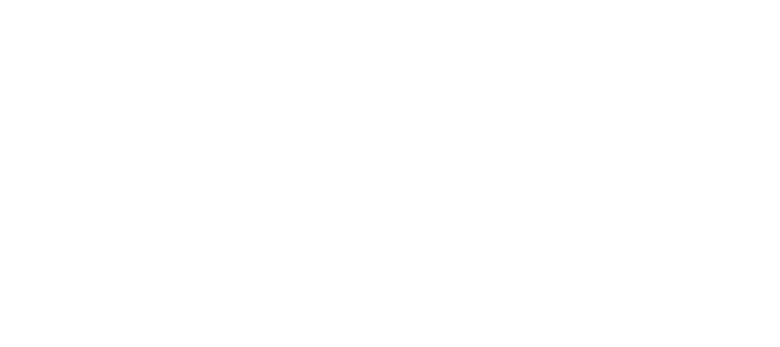
click at [214, 63] on body at bounding box center [390, 173] width 780 height 347
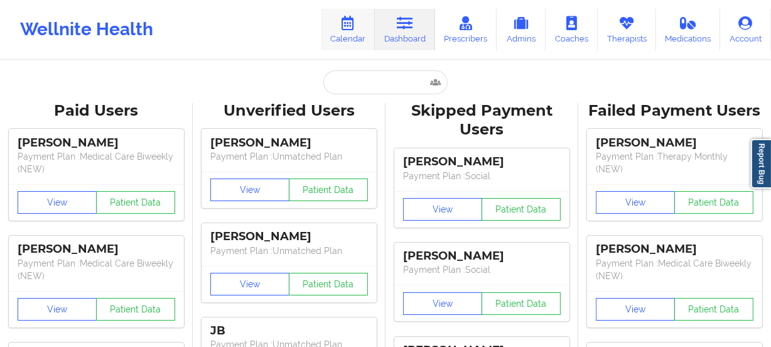
click at [353, 17] on icon at bounding box center [348, 23] width 16 height 14
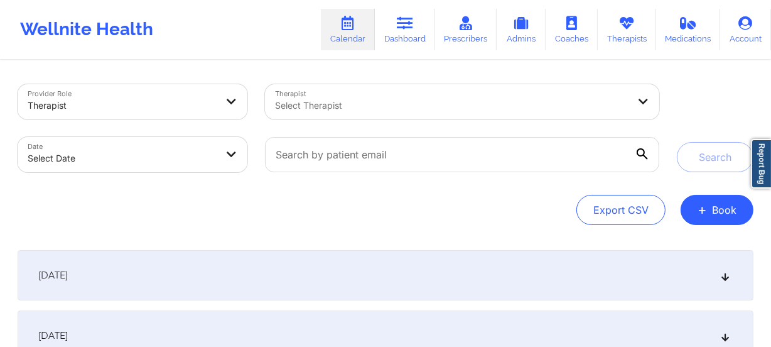
click at [143, 154] on body "Wellnite Health Calendar Dashboard Prescribers Admins Coaches Therapists Medica…" at bounding box center [385, 173] width 771 height 347
select select "2025-8"
select select "2025-9"
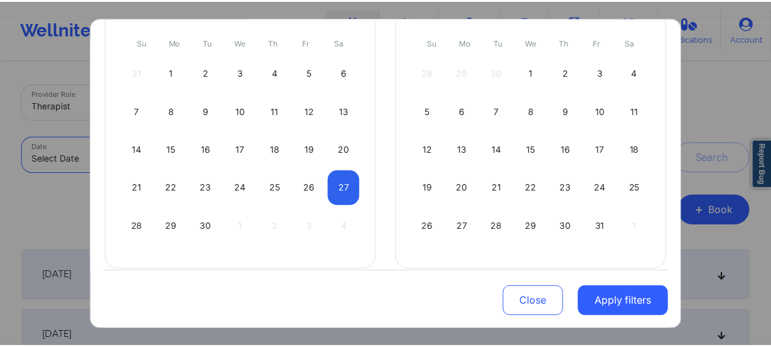
scroll to position [153, 0]
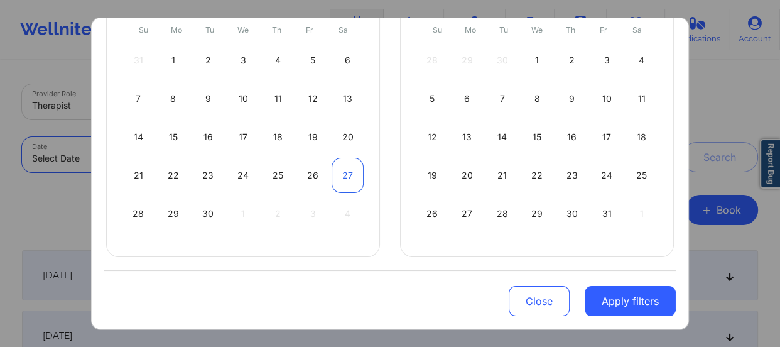
click at [342, 173] on div "27" at bounding box center [348, 175] width 32 height 35
select select "2025-8"
select select "2025-9"
click at [115, 212] on div "[DATE] [DATE] [DATE] [DATE] [DATE] [DATE] [DATE] [DATE] [DATE] [DATE] [DATE] [D…" at bounding box center [243, 102] width 274 height 309
select select "2025-8"
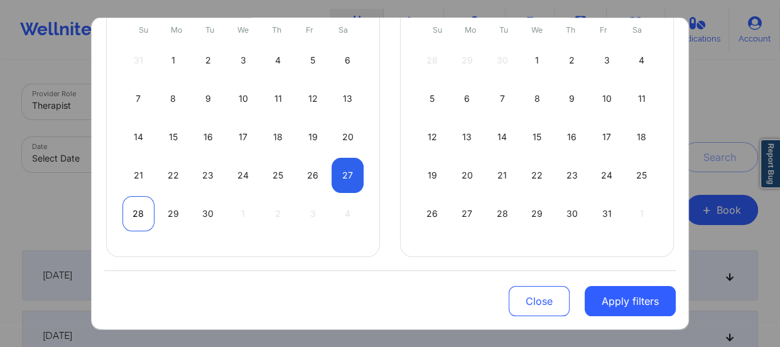
select select "2025-9"
click at [127, 214] on div "28" at bounding box center [138, 213] width 32 height 35
select select "2025-8"
select select "2025-9"
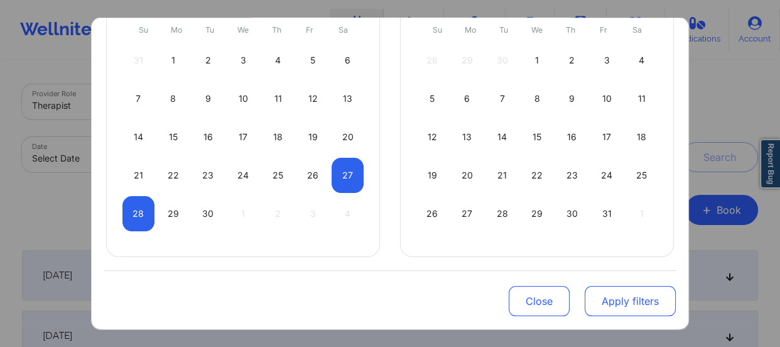
click at [622, 291] on button "Apply filters" at bounding box center [630, 301] width 91 height 30
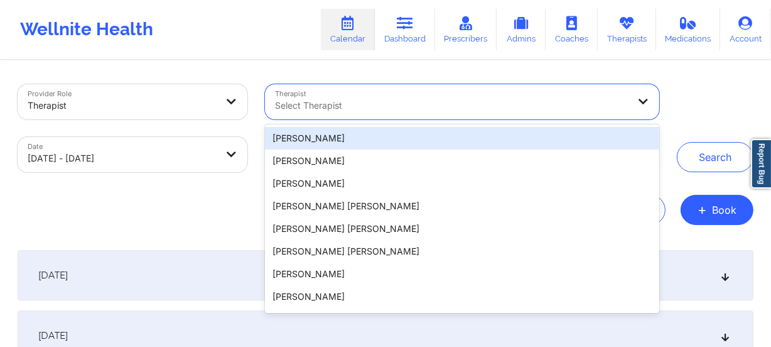
click at [322, 106] on div at bounding box center [452, 105] width 354 height 15
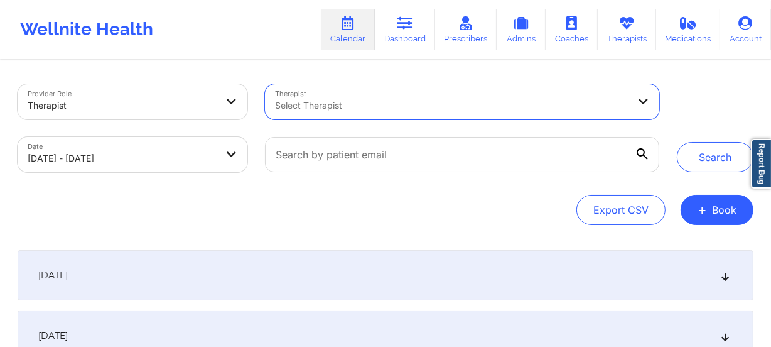
paste input "[PERSON_NAME]"
type input "[PERSON_NAME]"
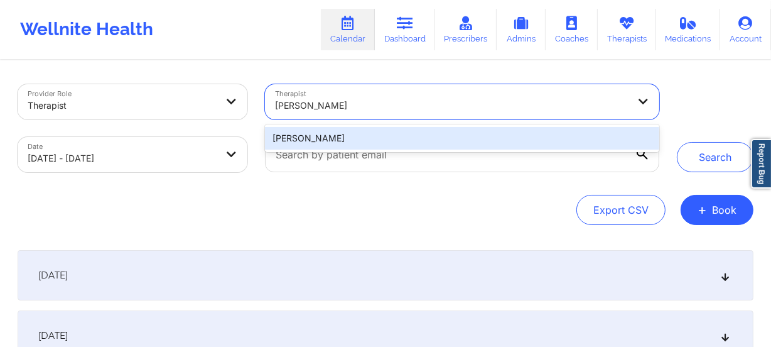
click at [510, 144] on div "[PERSON_NAME]" at bounding box center [462, 138] width 394 height 23
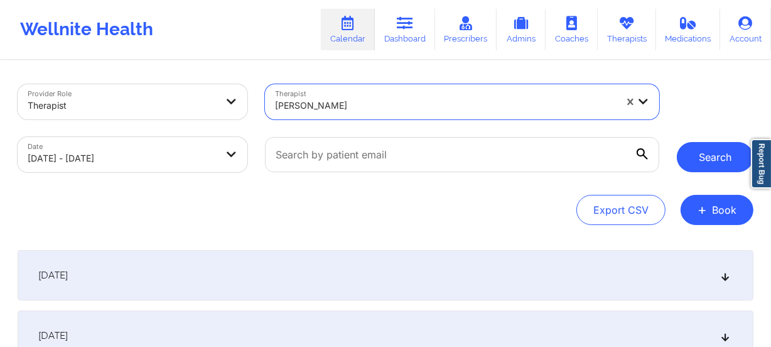
click at [705, 164] on button "Search" at bounding box center [715, 157] width 77 height 30
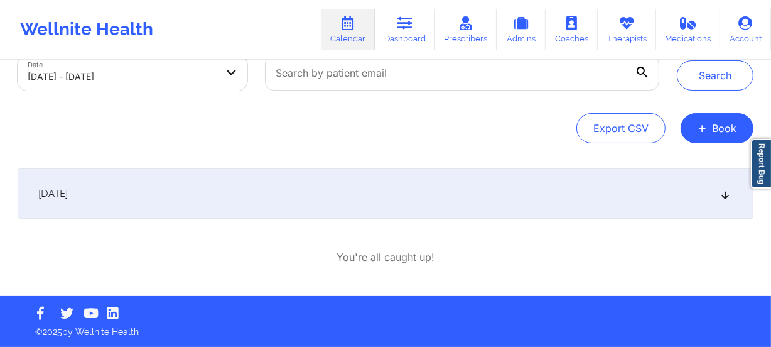
click at [332, 203] on div "[DATE]" at bounding box center [386, 193] width 736 height 50
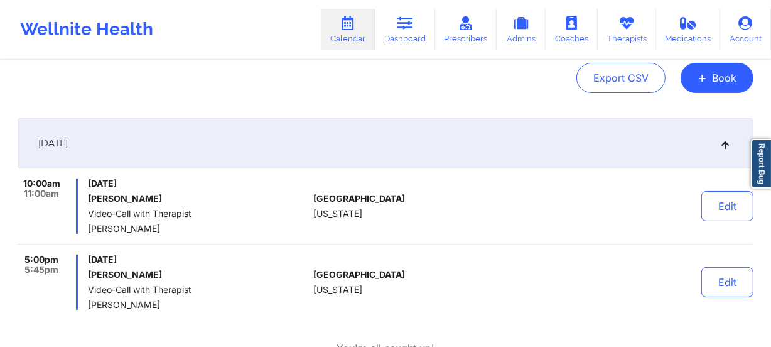
scroll to position [196, 0]
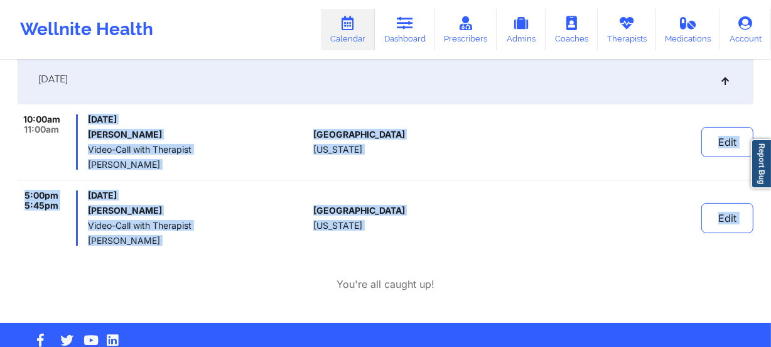
drag, startPoint x: 229, startPoint y: 246, endPoint x: 89, endPoint y: 120, distance: 188.6
click at [89, 120] on div "[DATE] 10:00am 11:00am [DATE] [PERSON_NAME] Video-Call with Therapist [PERSON_N…" at bounding box center [386, 172] width 736 height 237
click at [128, 131] on h6 "[PERSON_NAME]" at bounding box center [198, 134] width 220 height 10
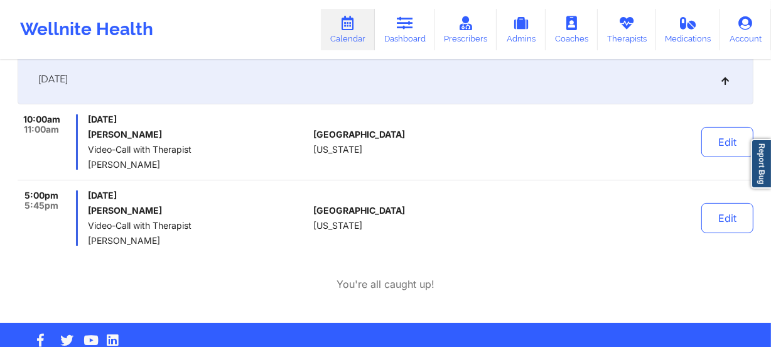
drag, startPoint x: 215, startPoint y: 150, endPoint x: 222, endPoint y: 241, distance: 90.7
click at [222, 241] on div "10:00am 11:00am [DATE] [PERSON_NAME] Video-Call with Therapist [PERSON_NAME] [G…" at bounding box center [386, 179] width 736 height 131
click at [222, 231] on div "[DATE] [PERSON_NAME] Video-Call with Therapist [PERSON_NAME]" at bounding box center [198, 217] width 220 height 55
drag, startPoint x: 220, startPoint y: 121, endPoint x: 229, endPoint y: 214, distance: 93.4
click at [229, 214] on div "10:00am 11:00am [DATE] [PERSON_NAME] Video-Call with Therapist [PERSON_NAME] [G…" at bounding box center [386, 179] width 736 height 131
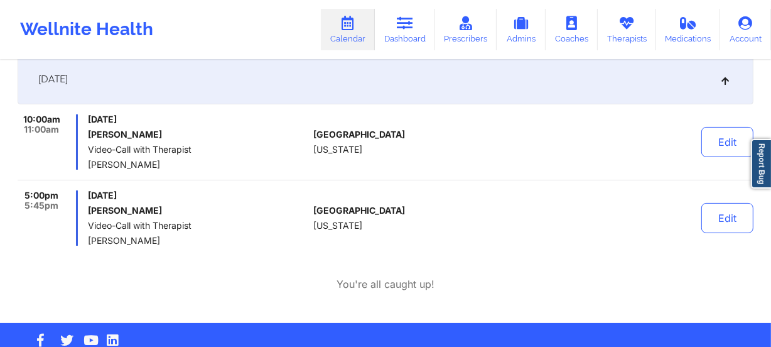
click at [229, 214] on h6 "[PERSON_NAME]" at bounding box center [198, 210] width 220 height 10
click at [238, 217] on div "[DATE] [PERSON_NAME] Video-Call with Therapist [PERSON_NAME]" at bounding box center [198, 217] width 220 height 55
drag, startPoint x: 237, startPoint y: 135, endPoint x: 239, endPoint y: 201, distance: 66.0
click at [239, 201] on div "10:00am 11:00am [DATE] [PERSON_NAME] Video-Call with Therapist [PERSON_NAME] [G…" at bounding box center [386, 179] width 736 height 131
click at [239, 201] on div "[DATE] [PERSON_NAME] Video-Call with Therapist [PERSON_NAME]" at bounding box center [198, 217] width 220 height 55
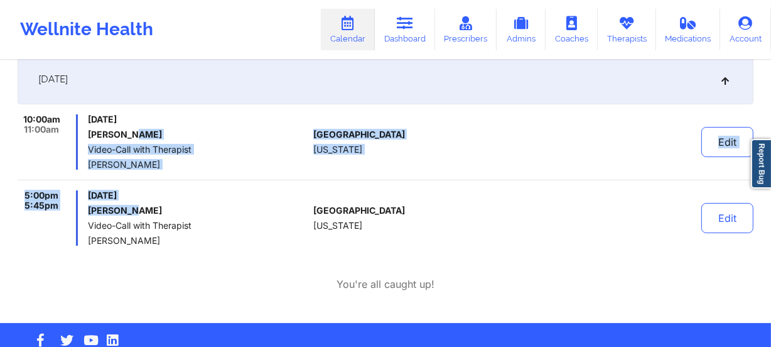
drag, startPoint x: 242, startPoint y: 201, endPoint x: 244, endPoint y: 215, distance: 14.5
click at [244, 215] on div "10:00am 11:00am [DATE] [PERSON_NAME] Video-Call with Therapist [PERSON_NAME] [G…" at bounding box center [386, 179] width 736 height 131
click at [244, 215] on div "[DATE] [PERSON_NAME] Video-Call with Therapist [PERSON_NAME]" at bounding box center [198, 217] width 220 height 55
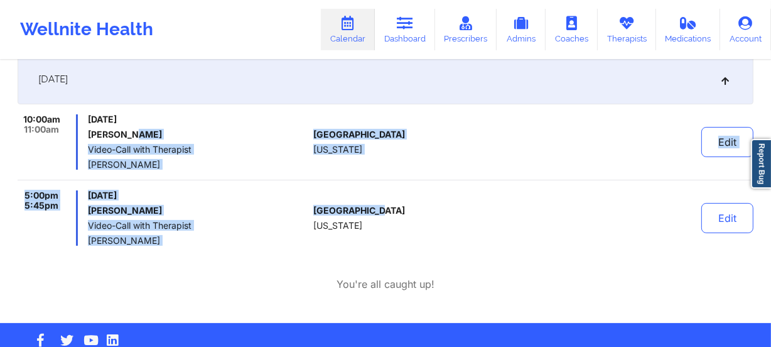
drag, startPoint x: 418, startPoint y: 232, endPoint x: 252, endPoint y: 141, distance: 189.2
click at [252, 141] on div "10:00am 11:00am [DATE] [PERSON_NAME] Video-Call with Therapist [PERSON_NAME] [G…" at bounding box center [386, 179] width 736 height 131
click at [260, 144] on span "Video-Call with Therapist" at bounding box center [198, 149] width 220 height 10
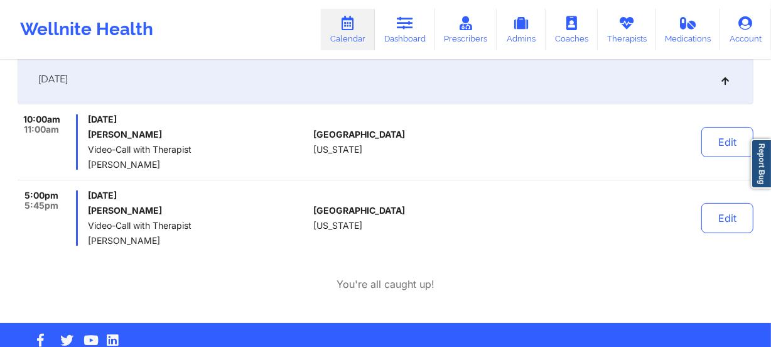
drag, startPoint x: 269, startPoint y: 192, endPoint x: 301, endPoint y: 241, distance: 58.2
click at [301, 241] on div "[DATE] [PERSON_NAME] Video-Call with Therapist [PERSON_NAME]" at bounding box center [198, 217] width 220 height 55
click at [301, 242] on span "[PERSON_NAME]" at bounding box center [198, 241] width 220 height 10
drag, startPoint x: 369, startPoint y: 237, endPoint x: 148, endPoint y: 189, distance: 226.9
click at [133, 187] on div "10:00am 11:00am [DATE] [PERSON_NAME] Video-Call with Therapist [PERSON_NAME] [G…" at bounding box center [386, 179] width 736 height 131
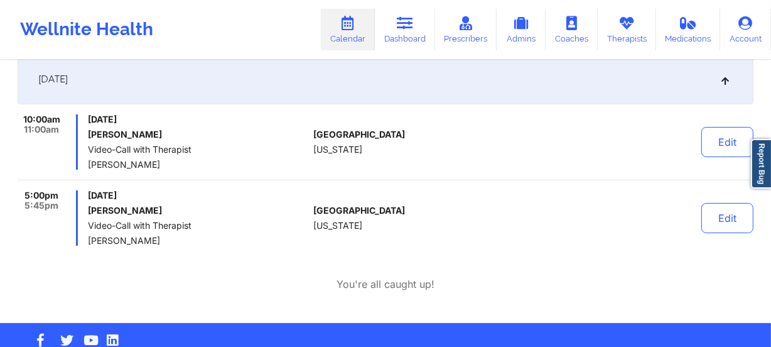
click at [133, 187] on div "10:00am 11:00am [DATE] [PERSON_NAME] Video-Call with Therapist [PERSON_NAME] [G…" at bounding box center [386, 179] width 736 height 131
click at [239, 208] on h6 "[PERSON_NAME]" at bounding box center [198, 210] width 220 height 10
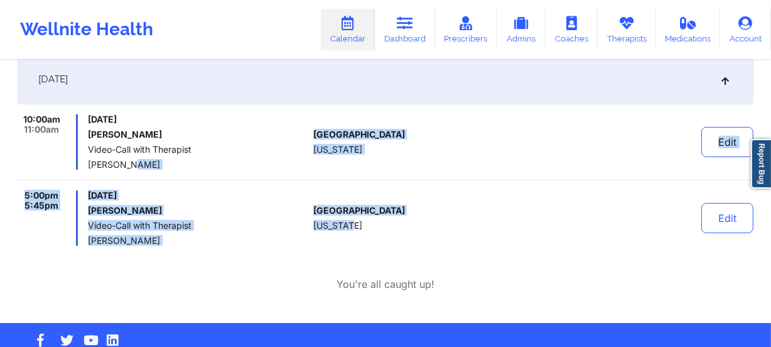
drag, startPoint x: 358, startPoint y: 227, endPoint x: 131, endPoint y: 182, distance: 231.3
click at [131, 182] on div "10:00am 11:00am [DATE] [PERSON_NAME] Video-Call with Therapist [PERSON_NAME] [G…" at bounding box center [386, 179] width 736 height 131
click at [231, 183] on div "10:00am 11:00am [DATE] [PERSON_NAME] Video-Call with Therapist [PERSON_NAME] [G…" at bounding box center [386, 179] width 736 height 131
drag, startPoint x: 381, startPoint y: 225, endPoint x: 158, endPoint y: 175, distance: 228.5
click at [158, 175] on div "10:00am 11:00am [DATE] [PERSON_NAME] Video-Call with Therapist [PERSON_NAME] [G…" at bounding box center [386, 179] width 736 height 131
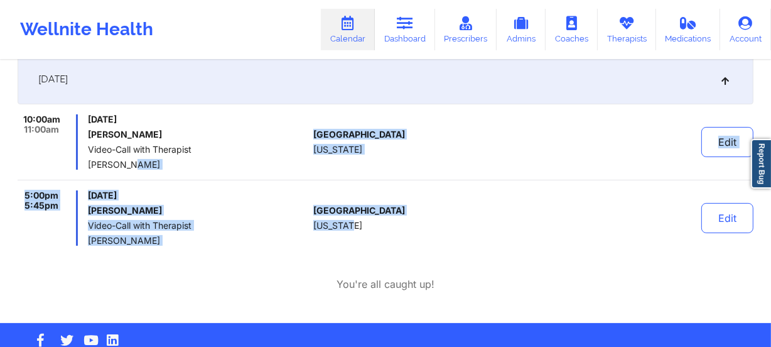
click at [250, 188] on div "10:00am 11:00am [DATE] [PERSON_NAME] Video-Call with Therapist [PERSON_NAME] [G…" at bounding box center [386, 179] width 736 height 131
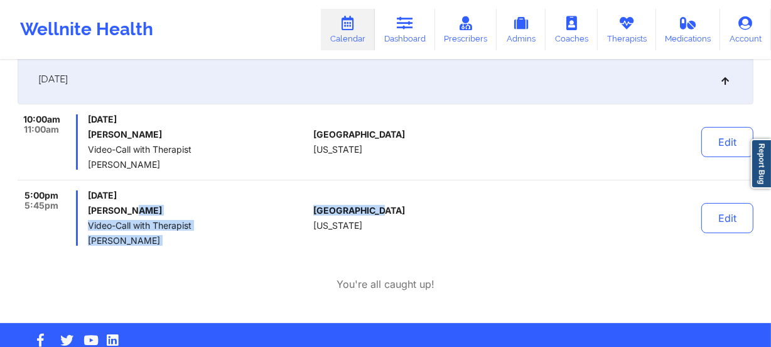
drag, startPoint x: 379, startPoint y: 224, endPoint x: 246, endPoint y: 197, distance: 136.6
click at [246, 197] on div "5:00pm 5:45pm [DATE] [PERSON_NAME] Video-Call with Therapist [PERSON_NAME] [GEO…" at bounding box center [386, 217] width 736 height 55
click at [246, 197] on span "[DATE]" at bounding box center [198, 195] width 220 height 10
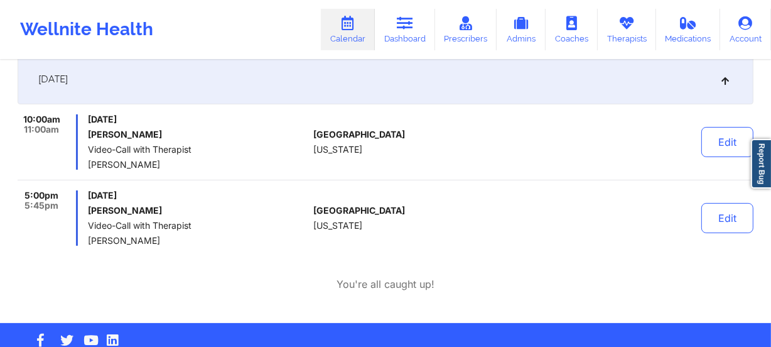
click at [257, 197] on span "[DATE]" at bounding box center [198, 195] width 220 height 10
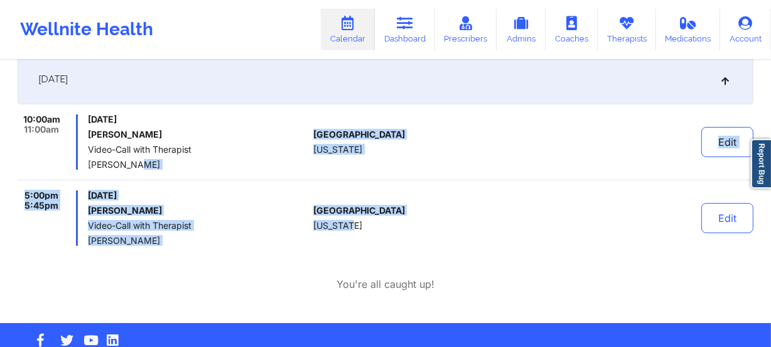
drag, startPoint x: 364, startPoint y: 232, endPoint x: 132, endPoint y: 179, distance: 238.3
click at [132, 179] on div "10:00am 11:00am [DATE] [PERSON_NAME] Video-Call with Therapist [PERSON_NAME] [G…" at bounding box center [386, 179] width 736 height 131
click at [246, 194] on span "[DATE]" at bounding box center [198, 195] width 220 height 10
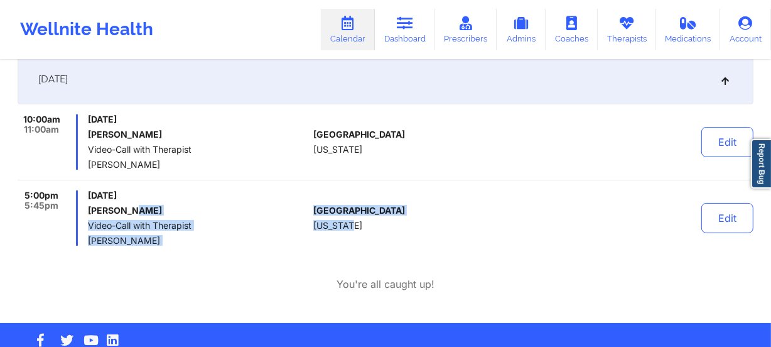
drag, startPoint x: 375, startPoint y: 237, endPoint x: 203, endPoint y: 205, distance: 175.0
click at [203, 205] on div "5:00pm 5:45pm [DATE] [PERSON_NAME] Video-Call with Therapist [PERSON_NAME] [GEO…" at bounding box center [386, 217] width 736 height 55
click at [232, 208] on h6 "[PERSON_NAME]" at bounding box center [198, 210] width 220 height 10
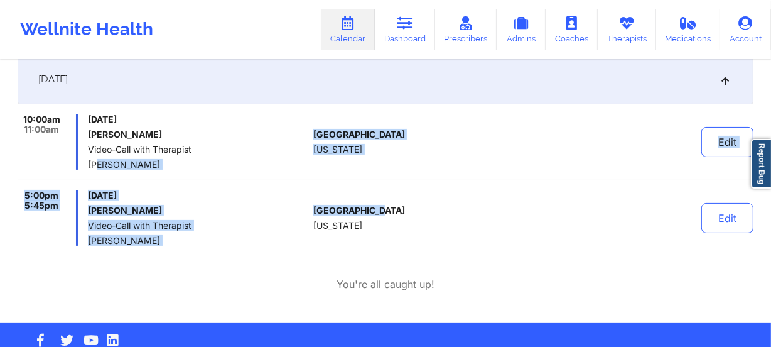
drag, startPoint x: 377, startPoint y: 234, endPoint x: 97, endPoint y: 177, distance: 285.3
click at [97, 177] on div "10:00am 11:00am [DATE] [PERSON_NAME] Video-Call with Therapist [PERSON_NAME] [G…" at bounding box center [386, 179] width 736 height 131
click at [237, 203] on div "[DATE] [PERSON_NAME] Video-Call with Therapist [PERSON_NAME]" at bounding box center [198, 217] width 220 height 55
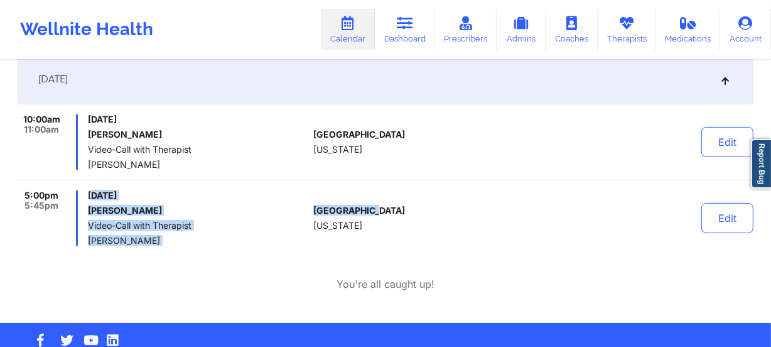
drag, startPoint x: 368, startPoint y: 228, endPoint x: 94, endPoint y: 188, distance: 276.8
click at [94, 188] on div "10:00am 11:00am [DATE] [PERSON_NAME] Video-Call with Therapist [PERSON_NAME] [G…" at bounding box center [386, 179] width 736 height 131
click at [233, 210] on h6 "[PERSON_NAME]" at bounding box center [198, 210] width 220 height 10
drag, startPoint x: 358, startPoint y: 229, endPoint x: 187, endPoint y: 192, distance: 175.4
click at [187, 192] on div "5:00pm 5:45pm [DATE] [PERSON_NAME] Video-Call with Therapist [PERSON_NAME] [GEO…" at bounding box center [386, 217] width 736 height 55
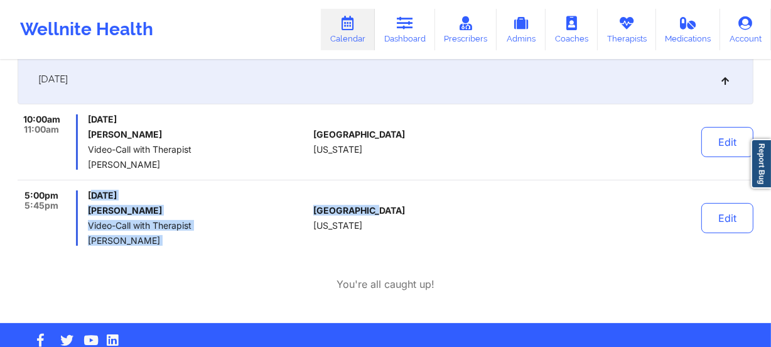
click at [251, 207] on h6 "[PERSON_NAME]" at bounding box center [198, 210] width 220 height 10
drag, startPoint x: 374, startPoint y: 225, endPoint x: 223, endPoint y: 197, distance: 154.0
click at [223, 197] on div "5:00pm 5:45pm [DATE] [PERSON_NAME] Video-Call with Therapist [PERSON_NAME] [GEO…" at bounding box center [386, 217] width 736 height 55
click at [287, 220] on span "Video-Call with Therapist" at bounding box center [198, 225] width 220 height 10
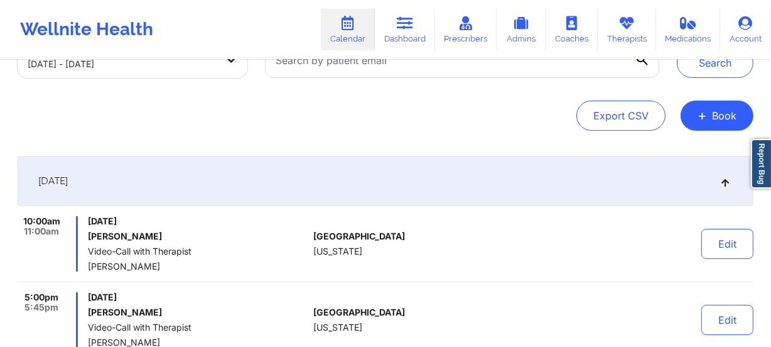
scroll to position [0, 0]
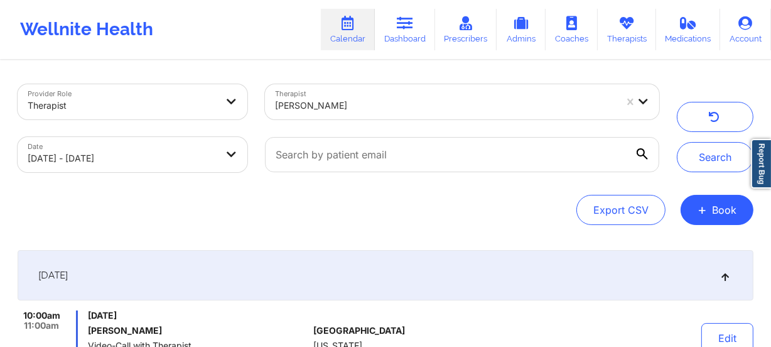
click at [335, 107] on div at bounding box center [445, 105] width 341 height 15
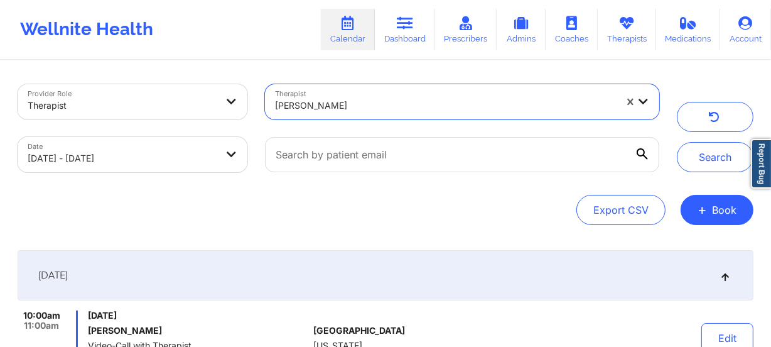
click at [375, 102] on div at bounding box center [445, 105] width 341 height 15
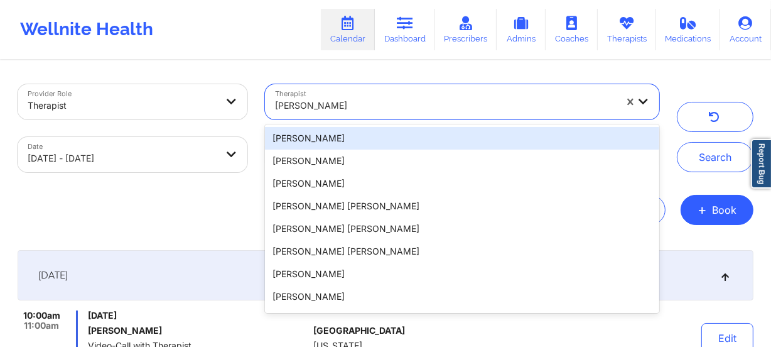
paste input "[PERSON_NAME]"
type input "[PERSON_NAME]"
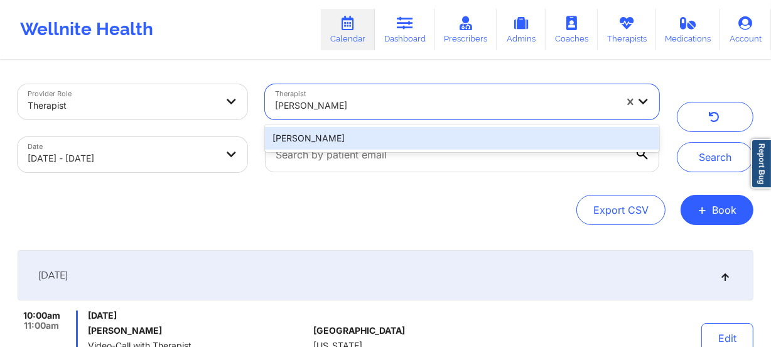
click at [375, 137] on div "[PERSON_NAME]" at bounding box center [462, 138] width 394 height 23
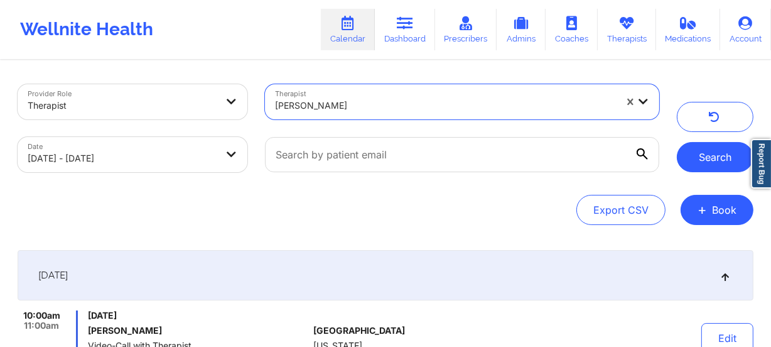
click at [706, 153] on button "Search" at bounding box center [715, 157] width 77 height 30
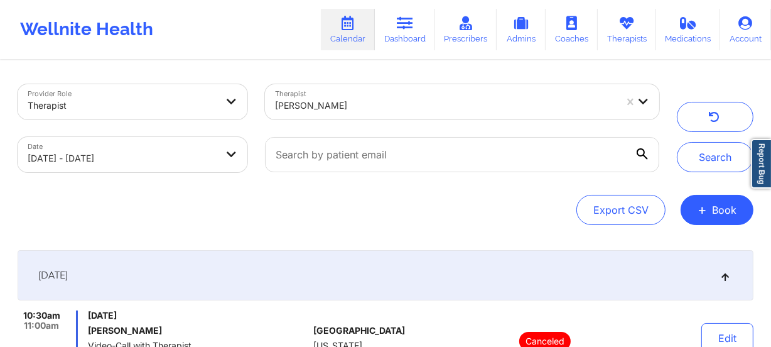
click at [369, 94] on div "[PERSON_NAME]" at bounding box center [445, 106] width 341 height 28
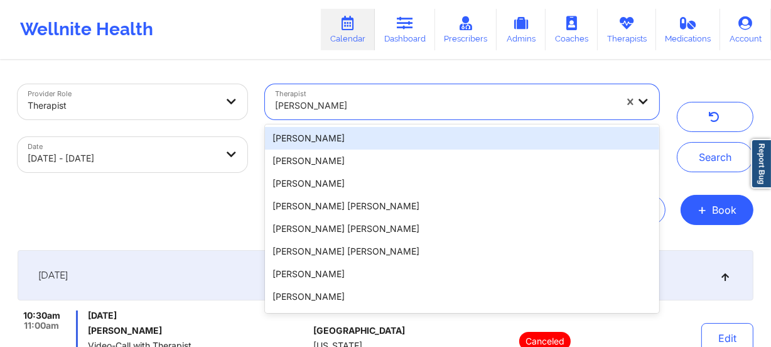
paste input "[PERSON_NAME]"
type input "[PERSON_NAME]"
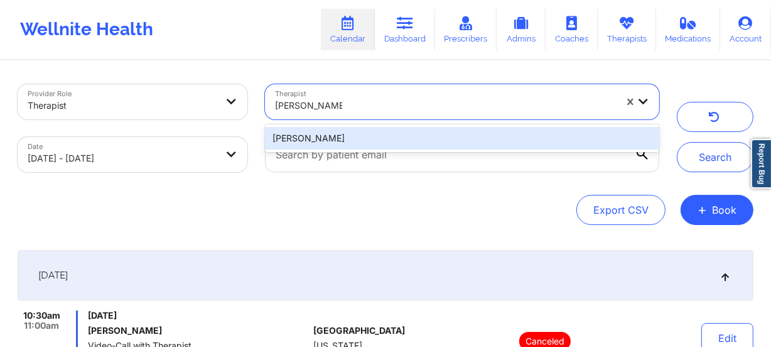
click at [403, 138] on div "[PERSON_NAME]" at bounding box center [462, 138] width 394 height 23
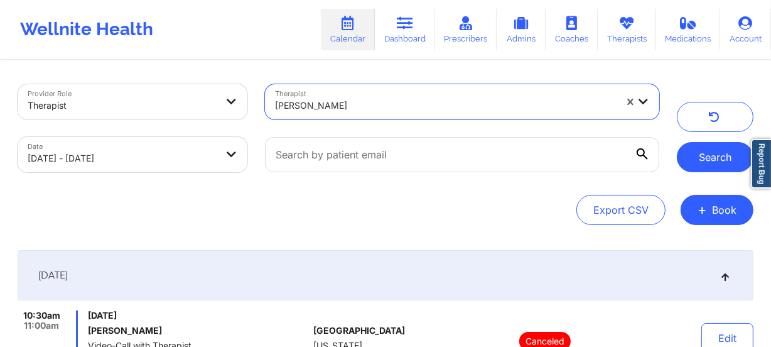
click at [703, 158] on button "Search" at bounding box center [715, 157] width 77 height 30
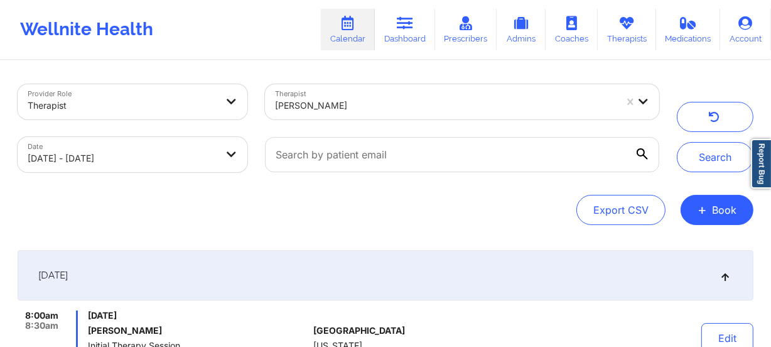
click at [350, 105] on div at bounding box center [445, 105] width 341 height 15
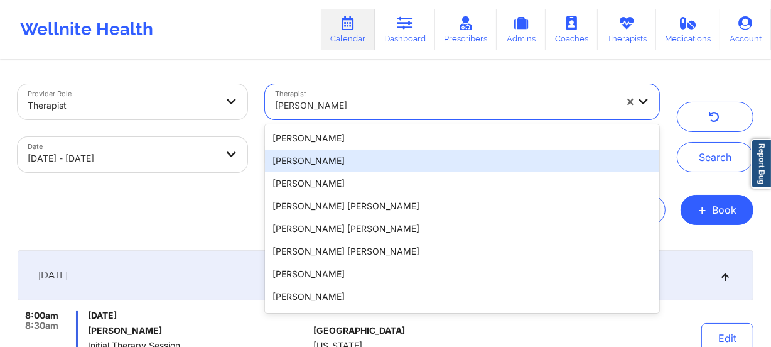
click at [194, 219] on div "Export CSV + Book" at bounding box center [386, 210] width 736 height 30
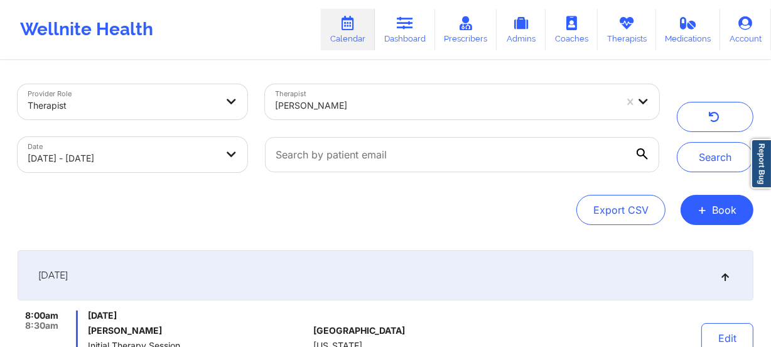
scroll to position [223, 0]
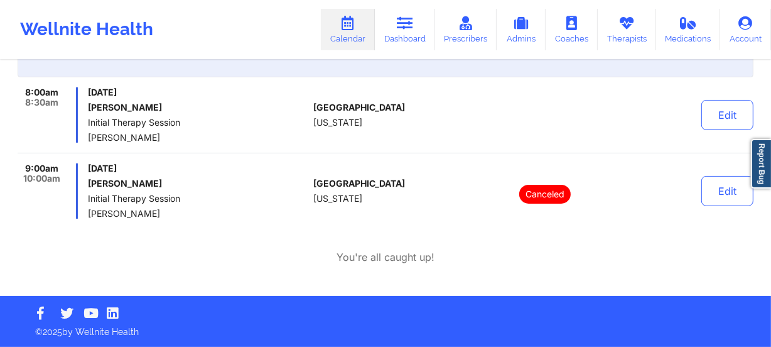
drag, startPoint x: 170, startPoint y: 217, endPoint x: 85, endPoint y: 214, distance: 84.8
click at [85, 214] on div "9:00am 10:00am [DATE] [PERSON_NAME] Initial Therapy Session [PERSON_NAME]" at bounding box center [163, 190] width 291 height 55
copy span "[PERSON_NAME]"
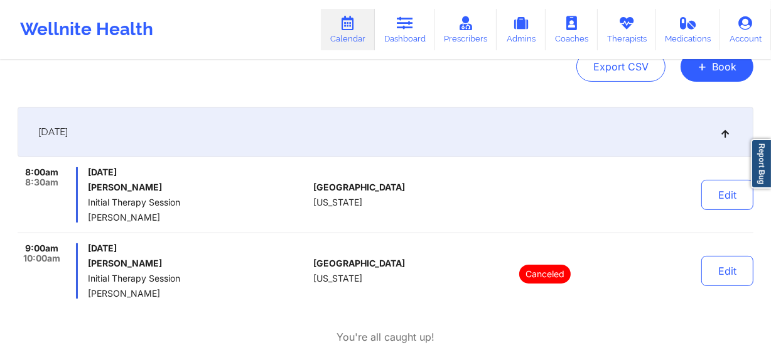
scroll to position [0, 0]
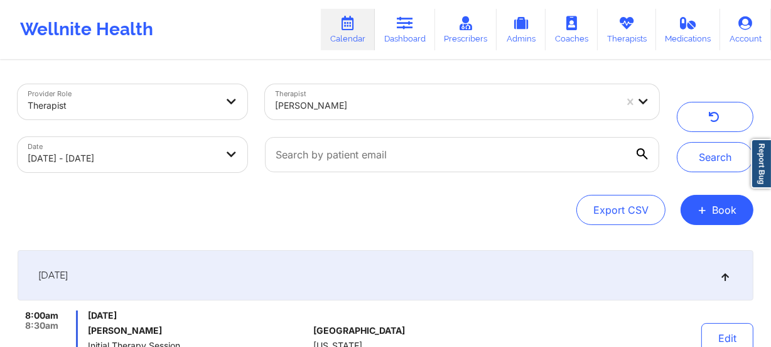
click at [371, 103] on div at bounding box center [445, 105] width 341 height 15
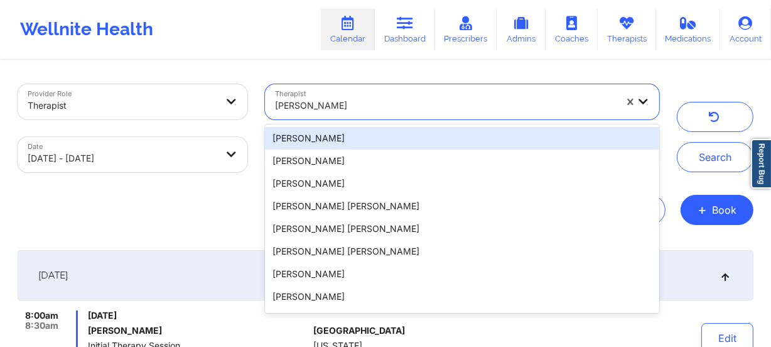
paste input "[PERSON_NAME]"
type input "[PERSON_NAME]"
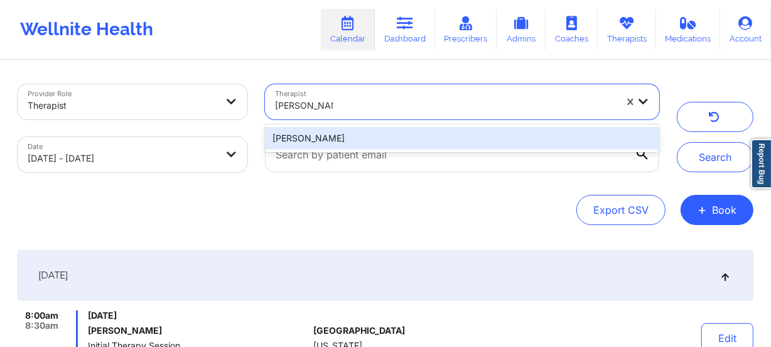
click at [379, 131] on div "[PERSON_NAME]" at bounding box center [462, 138] width 394 height 23
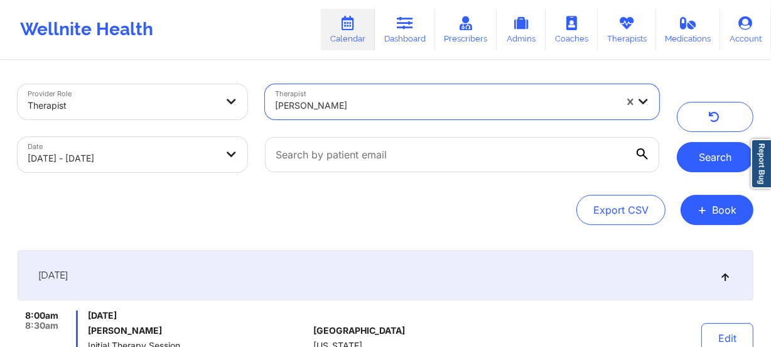
click at [686, 152] on button "Search" at bounding box center [715, 157] width 77 height 30
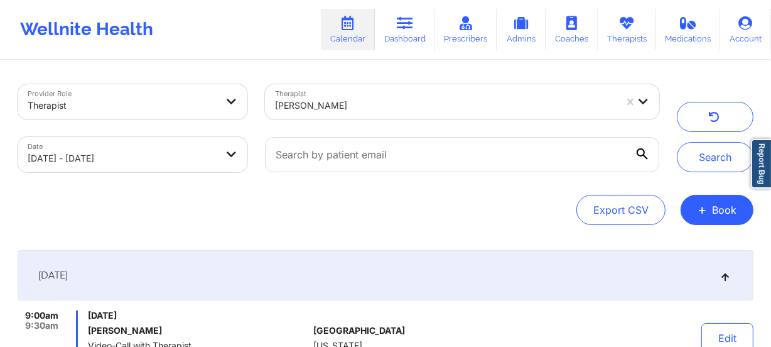
click at [415, 80] on div "Therapist [PERSON_NAME]" at bounding box center [462, 101] width 412 height 53
click at [410, 100] on div at bounding box center [445, 105] width 341 height 15
paste input "[PERSON_NAME]"
type input "[PERSON_NAME]"
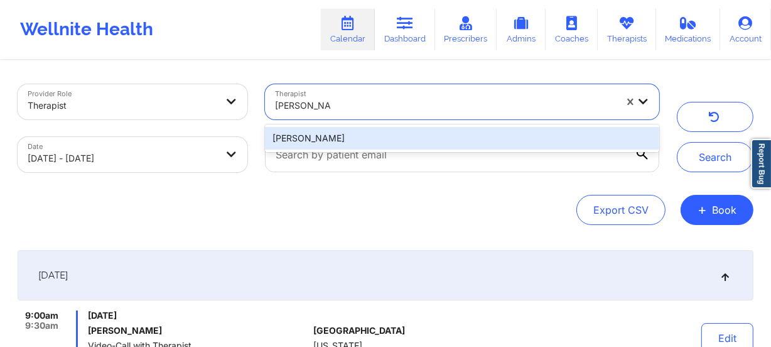
click at [387, 136] on div "[PERSON_NAME]" at bounding box center [462, 138] width 394 height 23
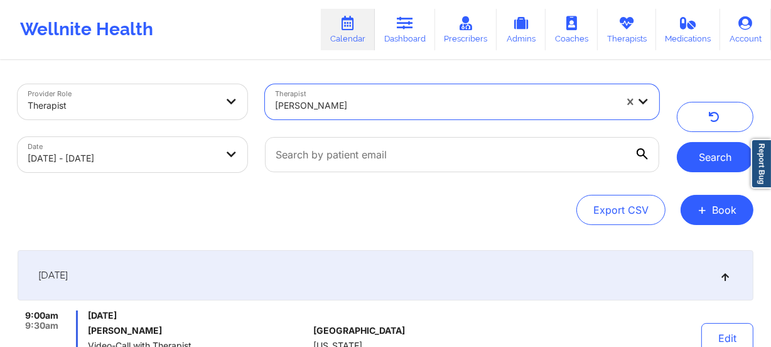
click at [722, 159] on button "Search" at bounding box center [715, 157] width 77 height 30
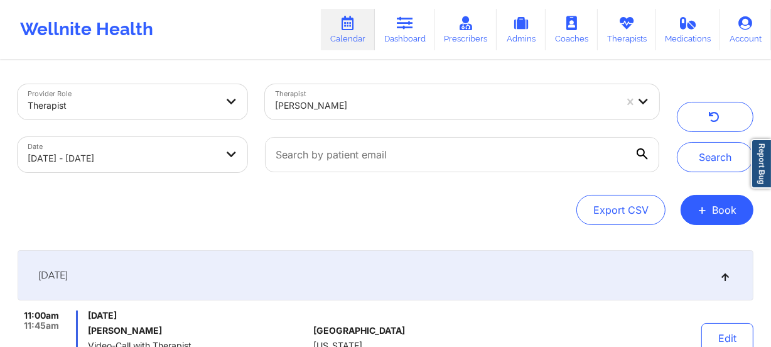
click at [369, 98] on div at bounding box center [445, 105] width 341 height 15
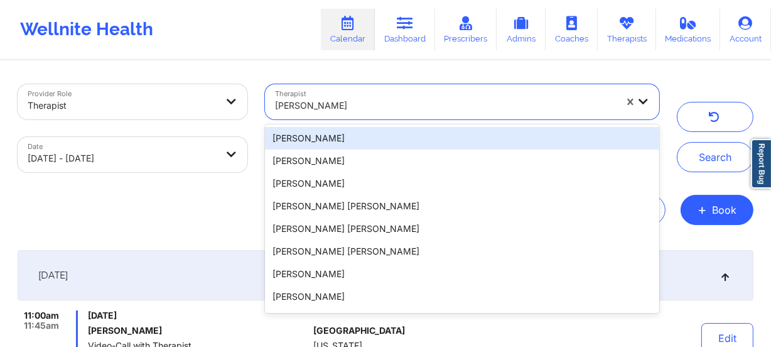
paste input "[PERSON_NAME]"
type input "[PERSON_NAME]"
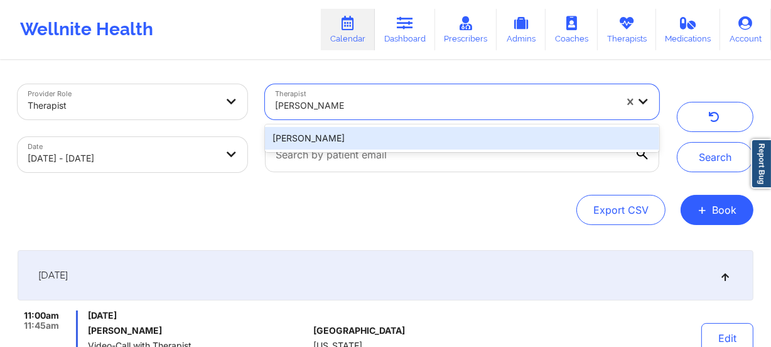
click at [369, 136] on div "[PERSON_NAME]" at bounding box center [462, 138] width 394 height 23
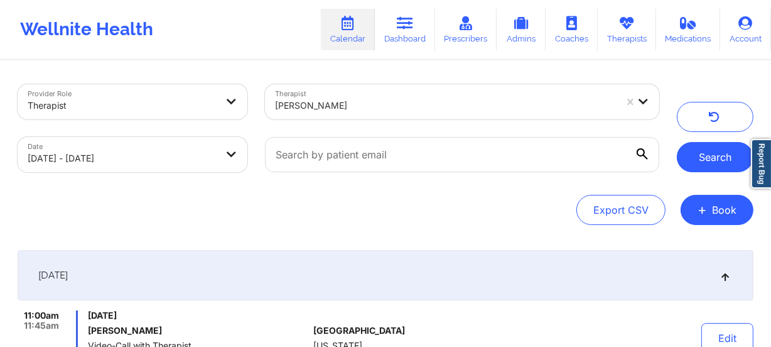
click at [685, 154] on button "Search" at bounding box center [715, 157] width 77 height 30
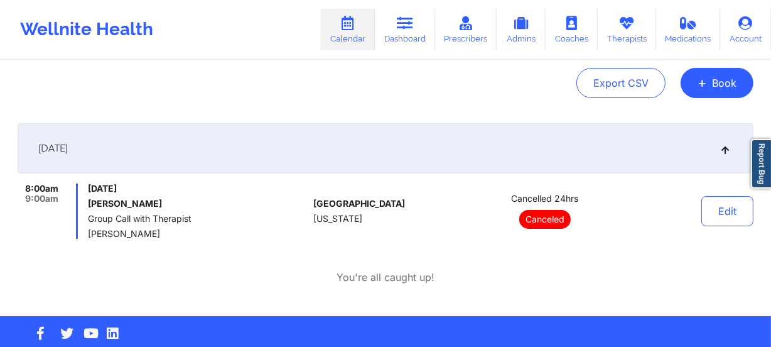
scroll to position [147, 0]
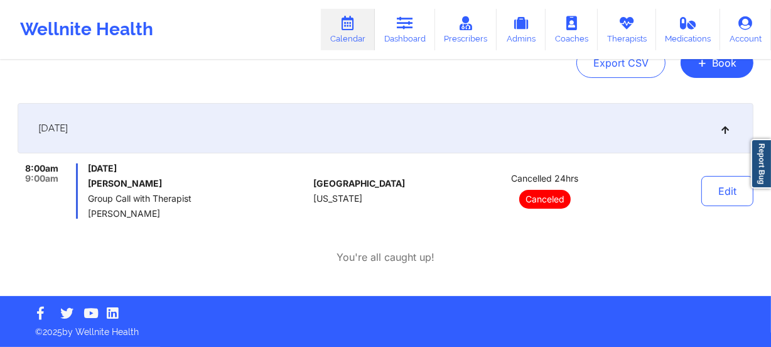
drag, startPoint x: 132, startPoint y: 210, endPoint x: 85, endPoint y: 210, distance: 46.5
click at [85, 210] on div "8:00am 9:00am [DATE] [PERSON_NAME] Group Call with Therapist [PERSON_NAME]" at bounding box center [163, 190] width 291 height 55
copy span "[PERSON_NAME]"
drag, startPoint x: 390, startPoint y: 225, endPoint x: 230, endPoint y: 157, distance: 173.3
click at [230, 157] on div "[DATE] 8:00am 9:00am [DATE] [PERSON_NAME] Group Call with Therapist [PERSON_NAM…" at bounding box center [386, 183] width 736 height 161
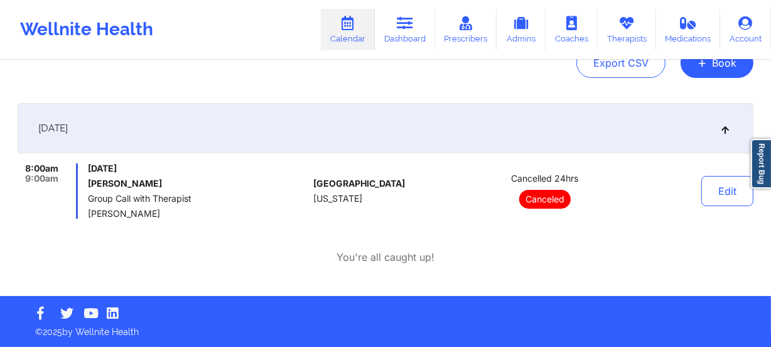
click at [361, 176] on div "[GEOGRAPHIC_DATA] [US_STATE]" at bounding box center [382, 190] width 139 height 55
drag, startPoint x: 436, startPoint y: 204, endPoint x: 275, endPoint y: 141, distance: 172.6
click at [275, 141] on div "[DATE] 8:00am 9:00am [DATE] [PERSON_NAME] Group Call with Therapist [PERSON_NAM…" at bounding box center [386, 161] width 736 height 116
click at [389, 162] on div "[DATE] 8:00am 9:00am [DATE] [PERSON_NAME] Group Call with Therapist [PERSON_NAM…" at bounding box center [386, 161] width 736 height 116
drag, startPoint x: 384, startPoint y: 168, endPoint x: 405, endPoint y: 215, distance: 51.1
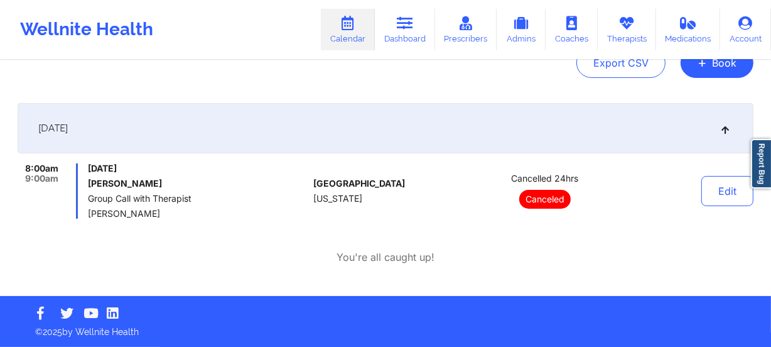
click at [405, 215] on div "[GEOGRAPHIC_DATA] [US_STATE]" at bounding box center [382, 190] width 139 height 55
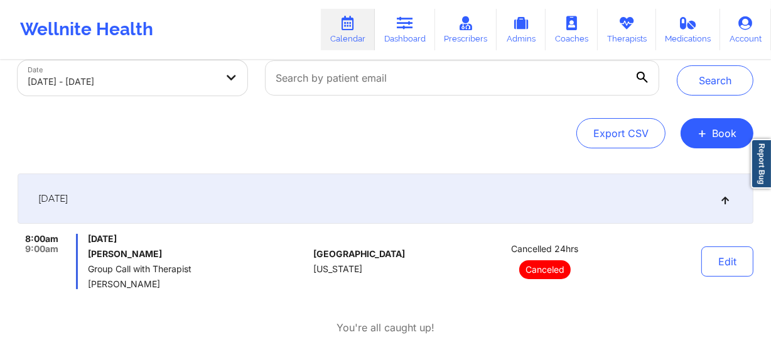
scroll to position [0, 0]
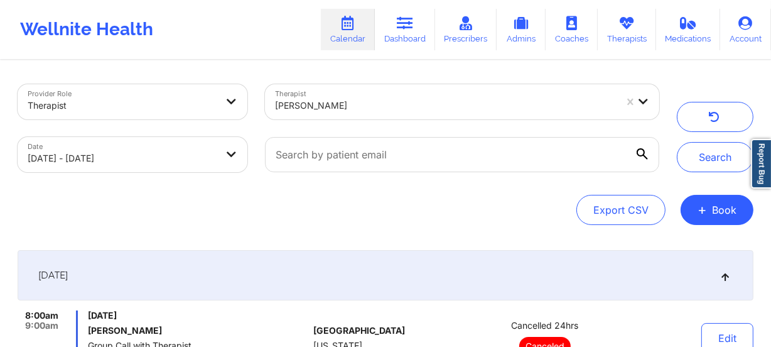
click at [303, 88] on div "[PERSON_NAME]" at bounding box center [441, 101] width 352 height 35
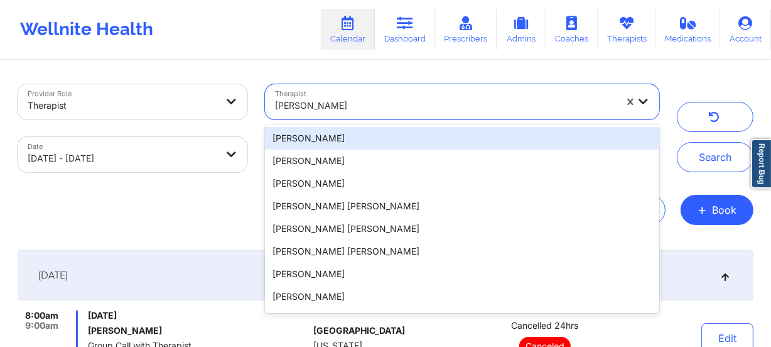
paste input "[PERSON_NAME]"
type input "[PERSON_NAME]"
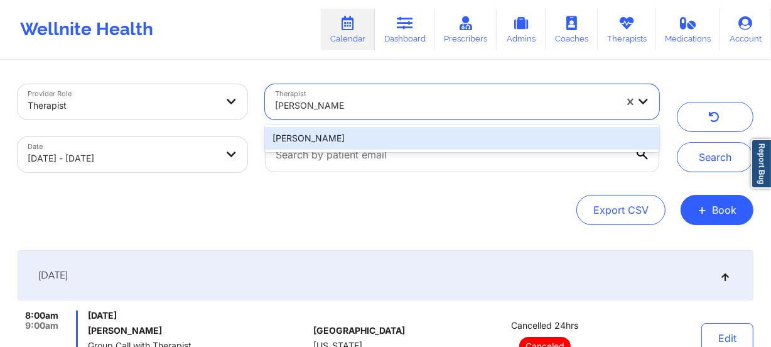
click at [349, 139] on div "[PERSON_NAME]" at bounding box center [462, 138] width 394 height 23
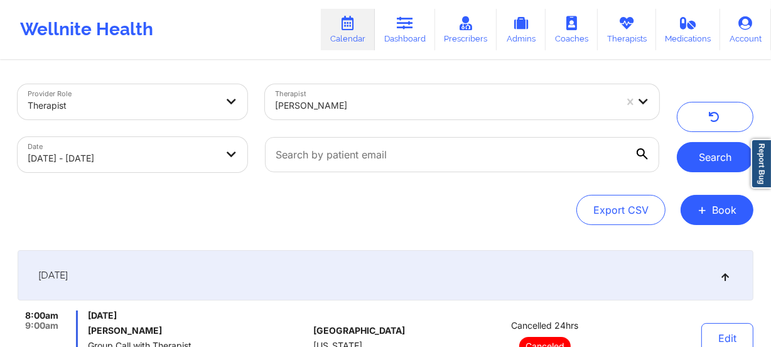
click at [717, 163] on button "Search" at bounding box center [715, 157] width 77 height 30
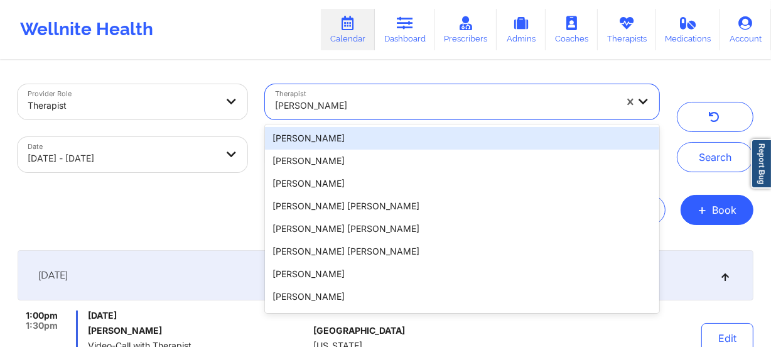
click at [374, 116] on div "[PERSON_NAME]" at bounding box center [445, 106] width 341 height 28
paste input "[PERSON_NAME]"
type input "[PERSON_NAME]"
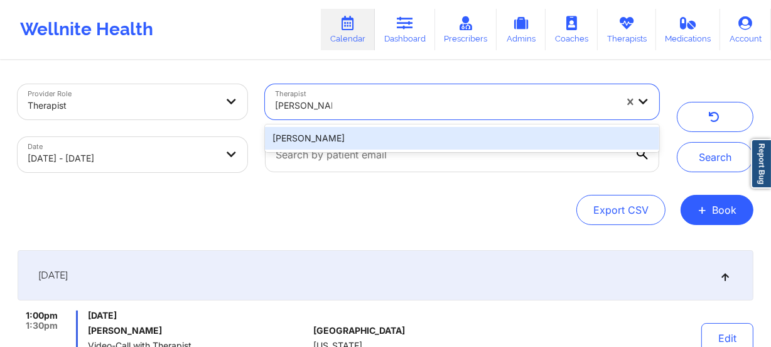
click at [375, 137] on div "[PERSON_NAME]" at bounding box center [462, 138] width 394 height 23
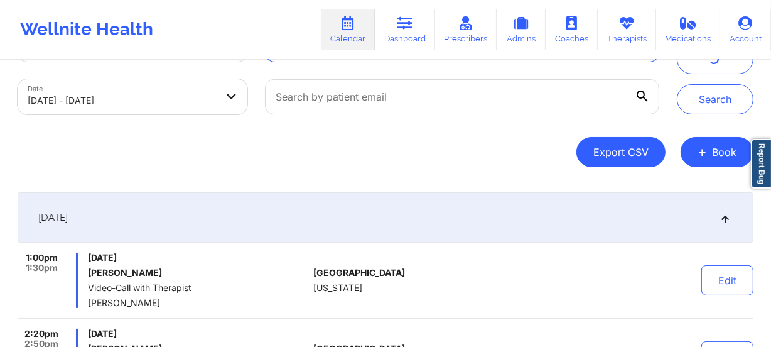
scroll to position [57, 0]
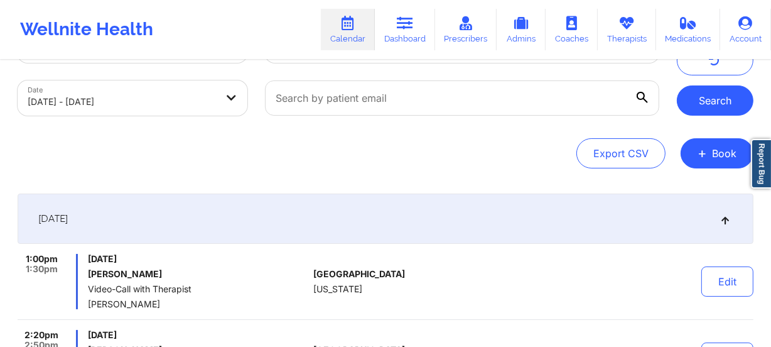
click at [693, 89] on button "Search" at bounding box center [715, 100] width 77 height 30
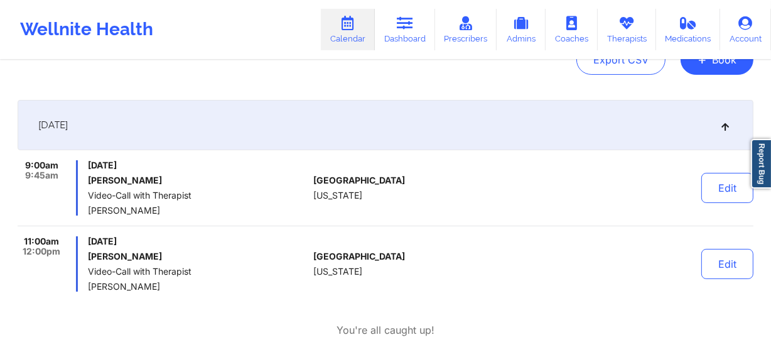
scroll to position [0, 0]
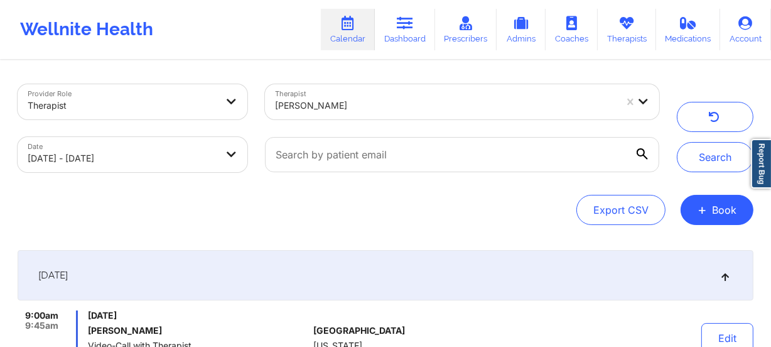
click at [349, 104] on div at bounding box center [445, 105] width 341 height 15
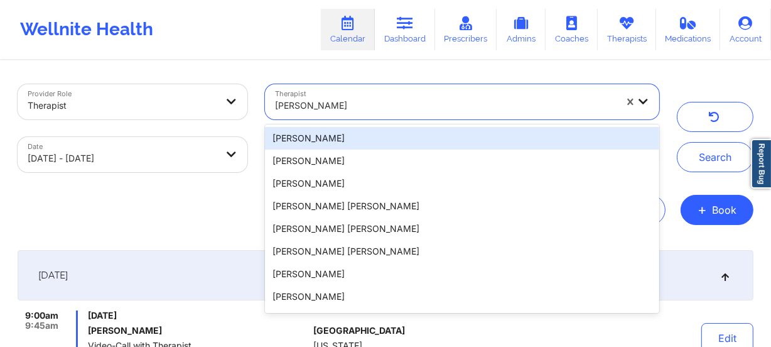
paste input "[PERSON_NAME]"
type input "[PERSON_NAME]"
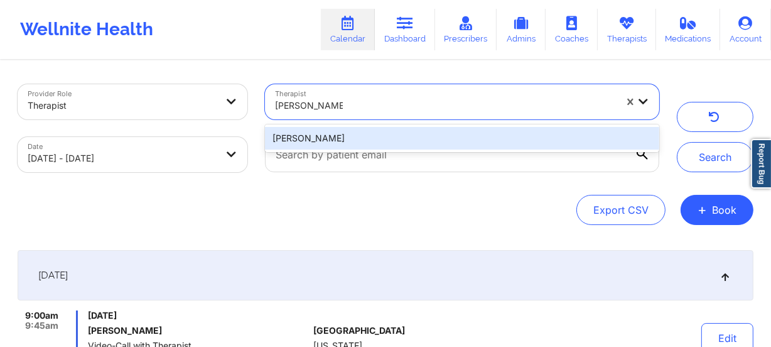
click at [374, 132] on div "[PERSON_NAME]" at bounding box center [462, 138] width 394 height 23
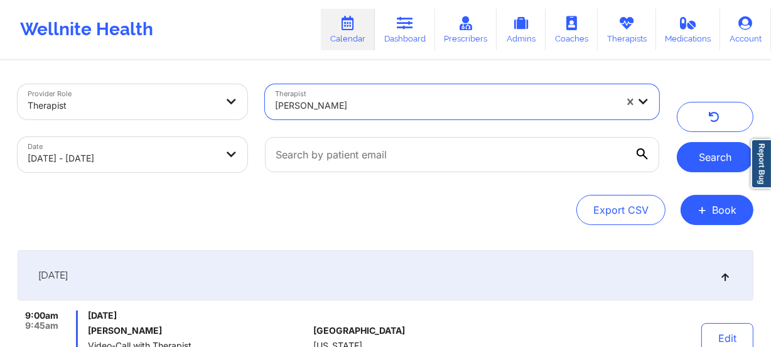
click at [700, 161] on button "Search" at bounding box center [715, 157] width 77 height 30
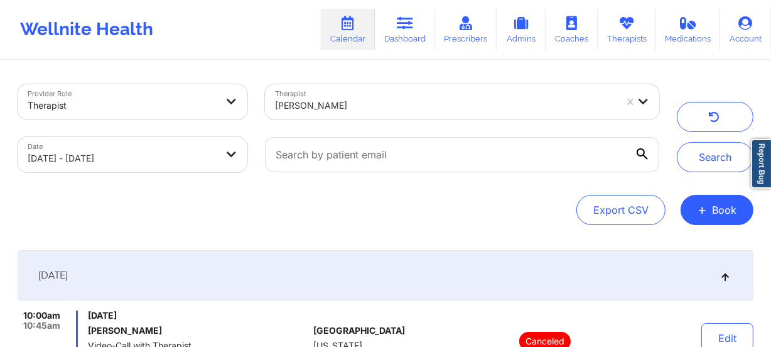
click at [359, 106] on div at bounding box center [445, 105] width 341 height 15
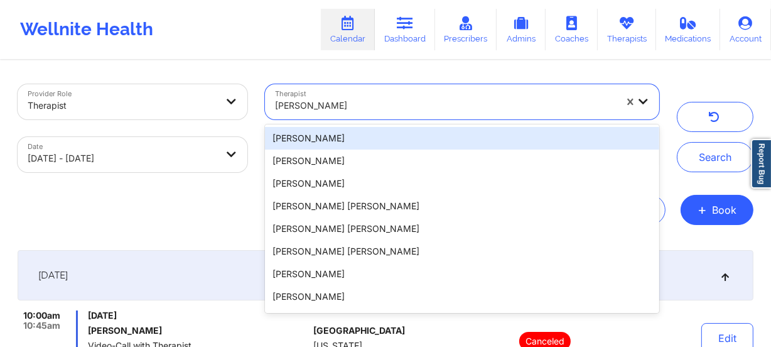
paste input "[PERSON_NAME]"
type input "[PERSON_NAME]"
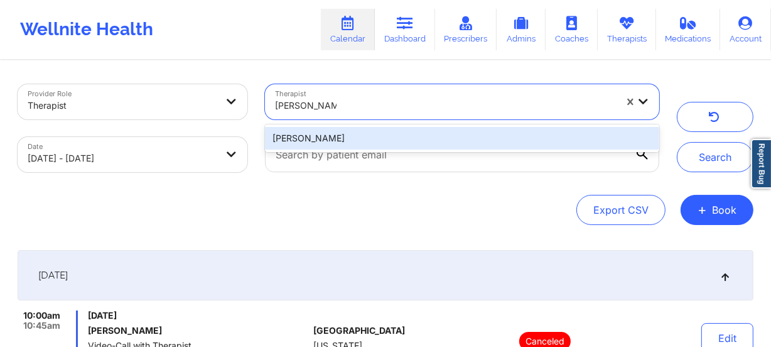
click at [352, 138] on div "[PERSON_NAME]" at bounding box center [462, 138] width 394 height 23
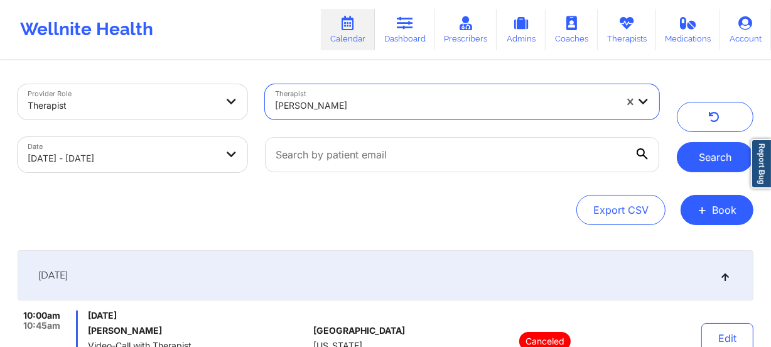
click at [704, 161] on button "Search" at bounding box center [715, 157] width 77 height 30
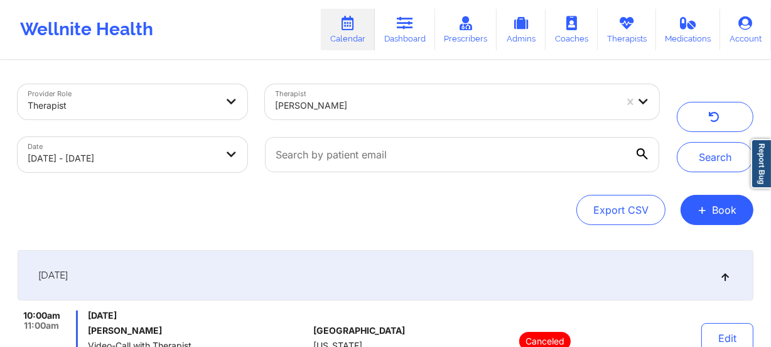
click at [421, 111] on div at bounding box center [445, 105] width 341 height 15
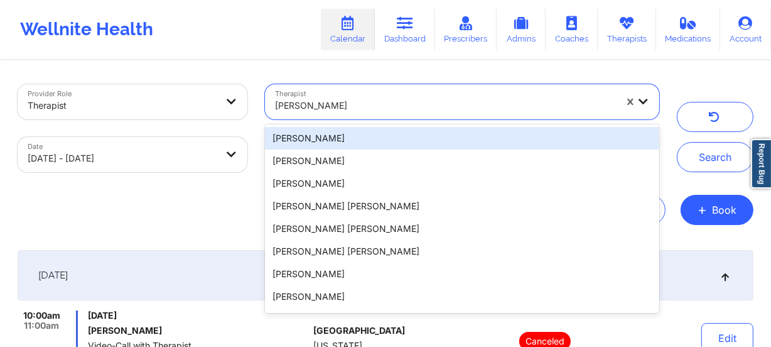
paste input "[PERSON_NAME]"
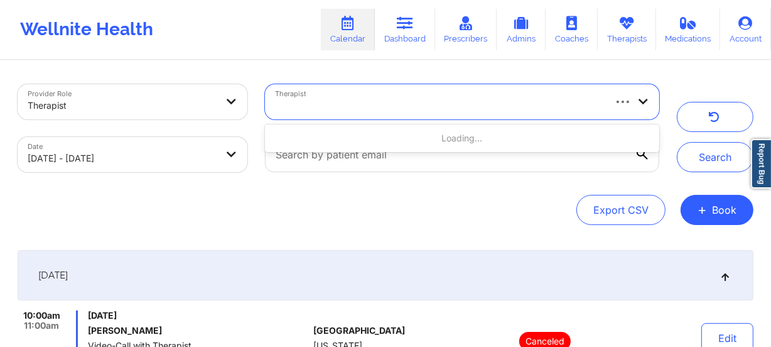
type input "[PERSON_NAME]"
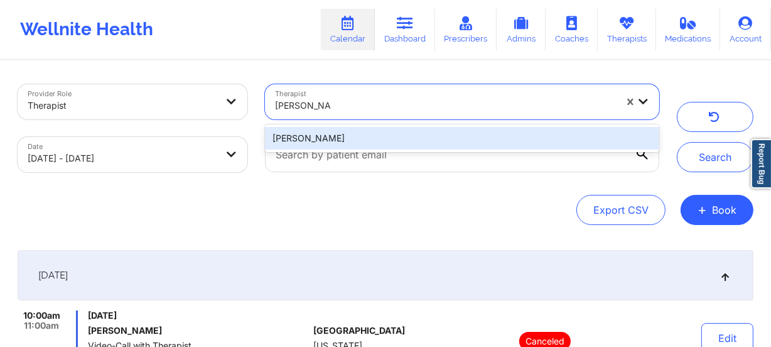
click at [421, 131] on div "[PERSON_NAME]" at bounding box center [462, 138] width 394 height 23
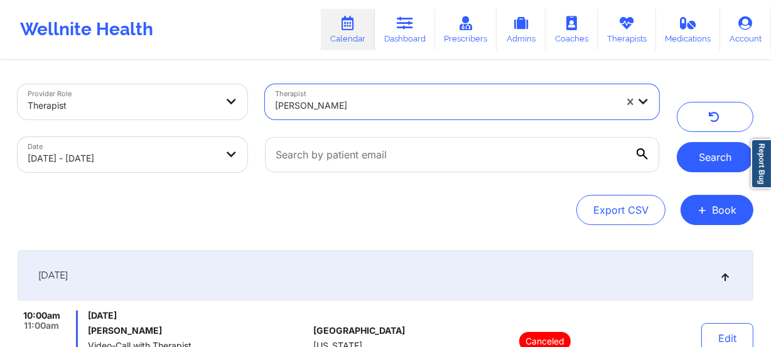
click at [698, 152] on button "Search" at bounding box center [715, 157] width 77 height 30
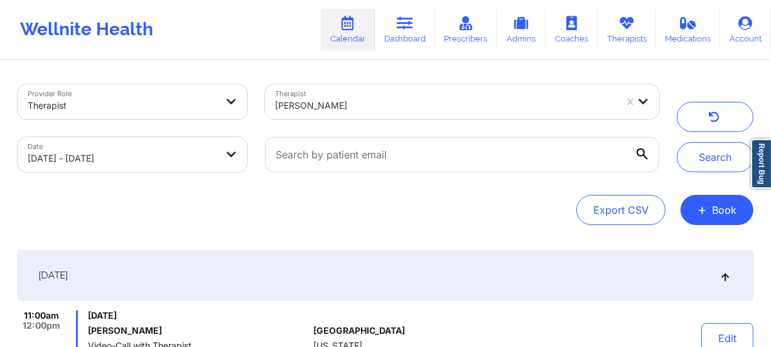
click at [344, 112] on div at bounding box center [445, 105] width 341 height 15
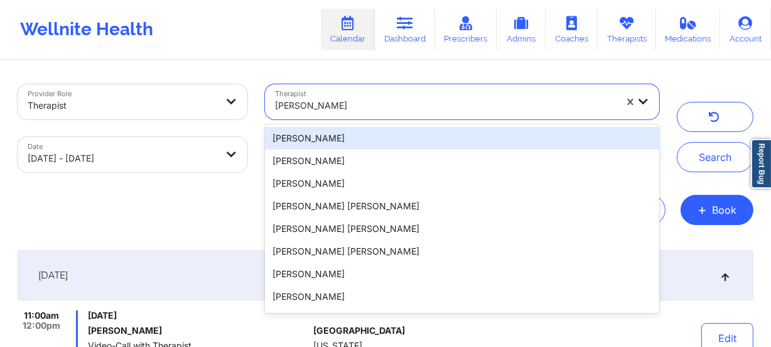
paste input "[PERSON_NAME]"
type input "[PERSON_NAME]"
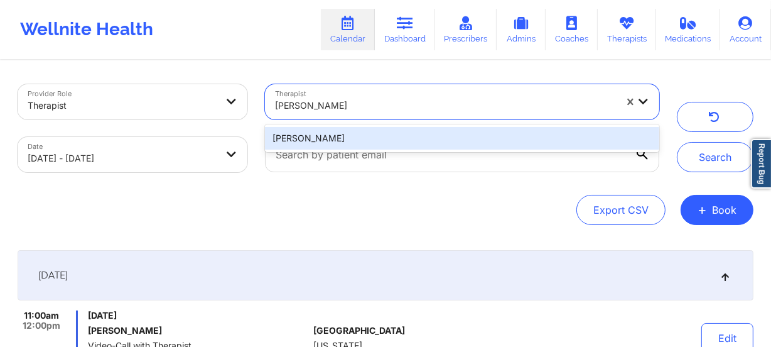
click at [349, 138] on div "[PERSON_NAME]" at bounding box center [462, 138] width 394 height 23
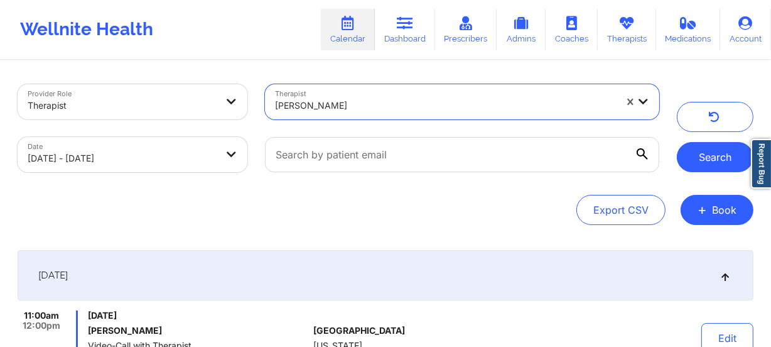
click at [703, 153] on button "Search" at bounding box center [715, 157] width 77 height 30
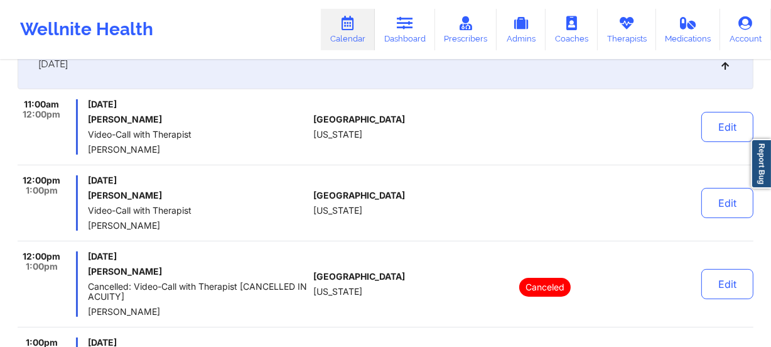
scroll to position [228, 0]
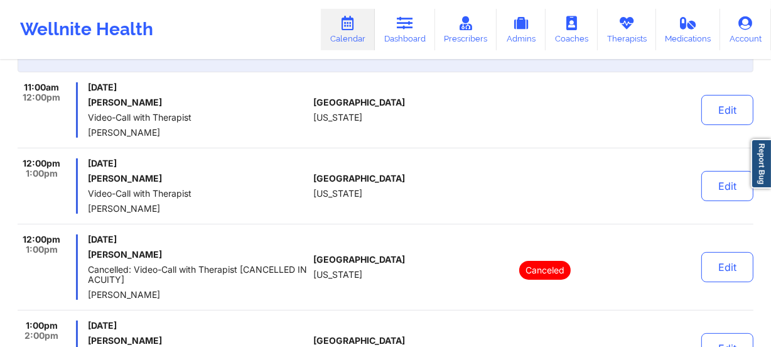
click at [349, 180] on span "[GEOGRAPHIC_DATA]" at bounding box center [359, 178] width 92 height 10
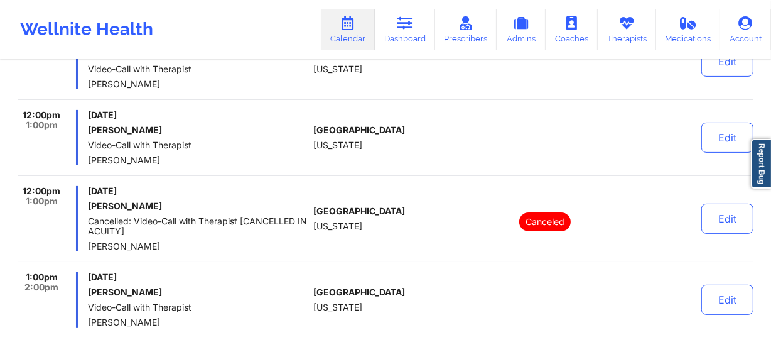
scroll to position [342, 0]
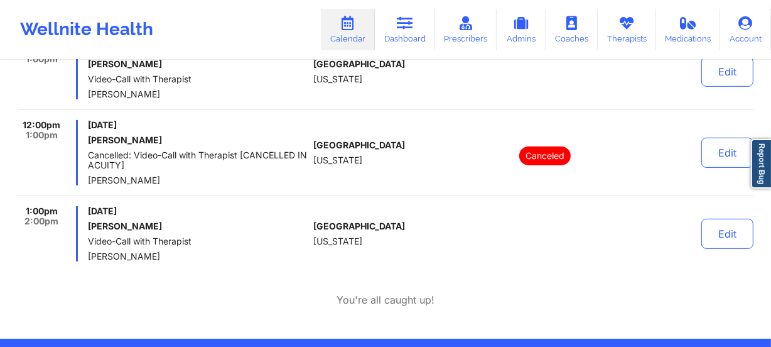
click at [355, 146] on span "[GEOGRAPHIC_DATA]" at bounding box center [359, 145] width 92 height 10
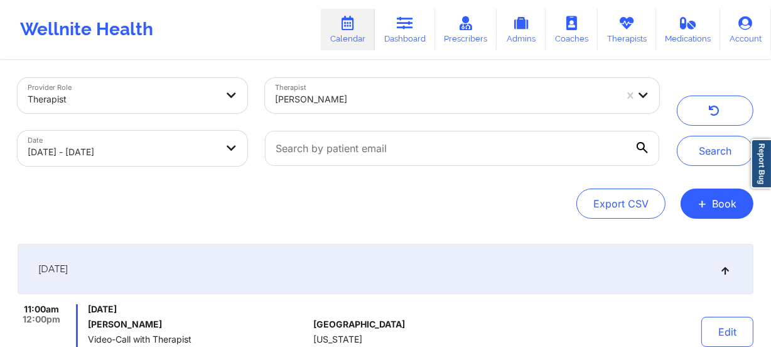
scroll to position [0, 0]
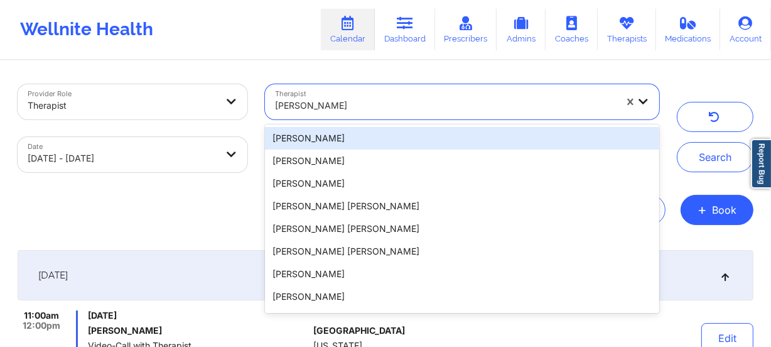
click at [377, 106] on div at bounding box center [445, 105] width 341 height 15
paste input "[PERSON_NAME]"
type input "[PERSON_NAME]"
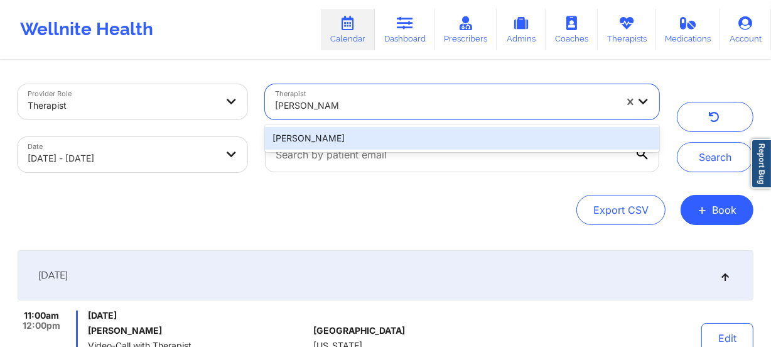
click at [372, 142] on div "[PERSON_NAME]" at bounding box center [462, 138] width 394 height 23
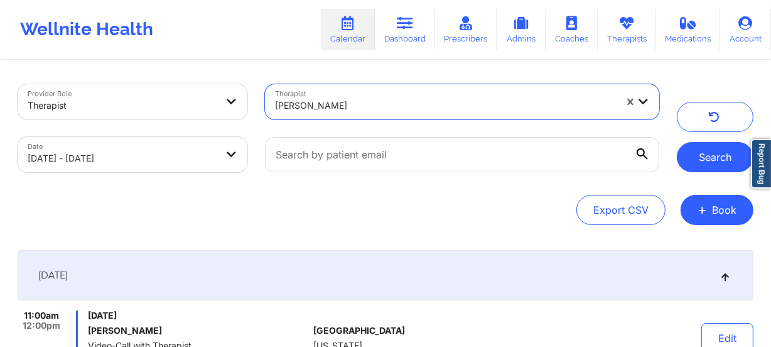
click at [695, 161] on button "Search" at bounding box center [715, 157] width 77 height 30
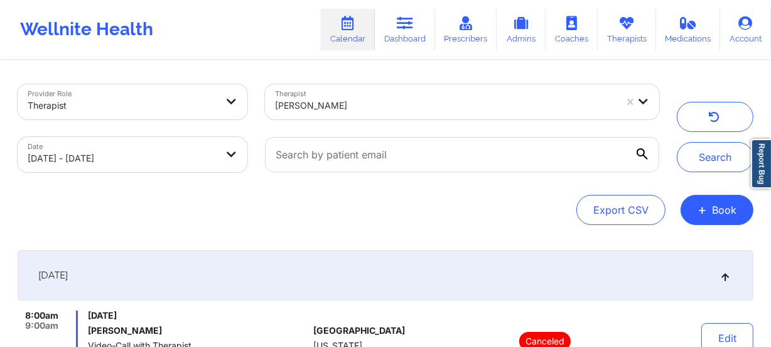
click at [375, 99] on div at bounding box center [445, 105] width 341 height 15
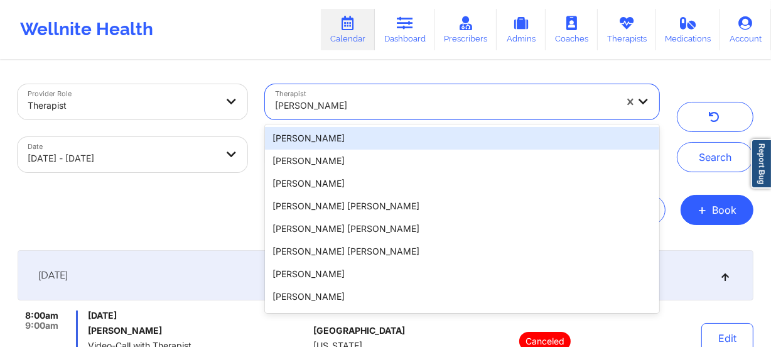
paste input "[PERSON_NAME]"
type input "[PERSON_NAME]"
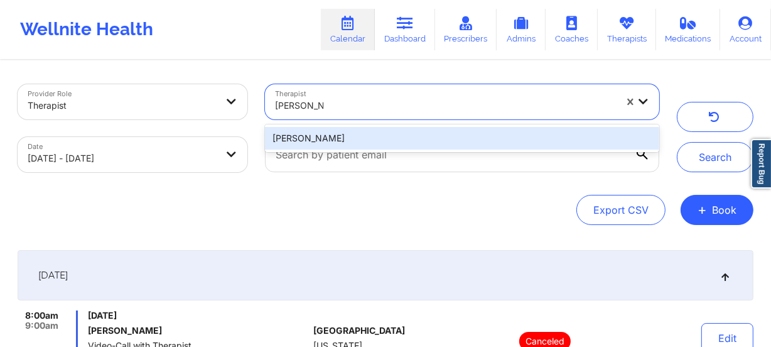
click at [368, 140] on div "[PERSON_NAME]" at bounding box center [462, 138] width 394 height 23
click at [368, 140] on input "text" at bounding box center [462, 154] width 394 height 35
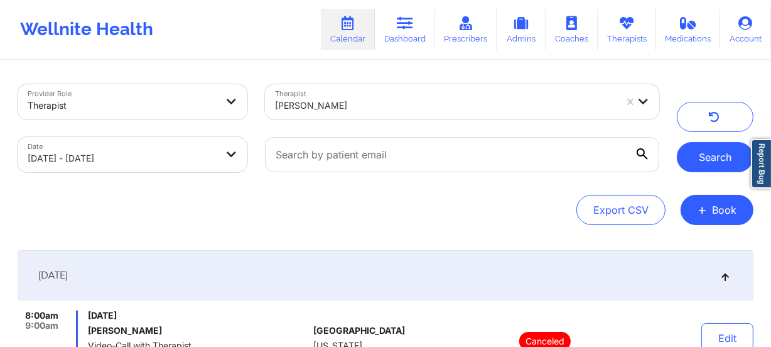
click at [718, 156] on button "Search" at bounding box center [715, 157] width 77 height 30
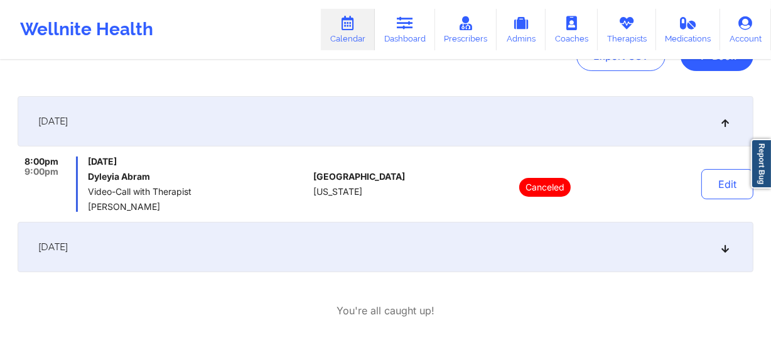
scroll to position [94, 0]
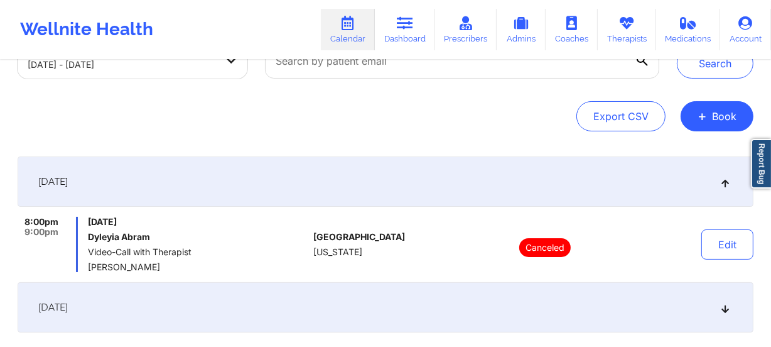
click at [366, 171] on div "[DATE]" at bounding box center [386, 181] width 736 height 50
click at [498, 193] on div "[DATE]" at bounding box center [386, 181] width 736 height 50
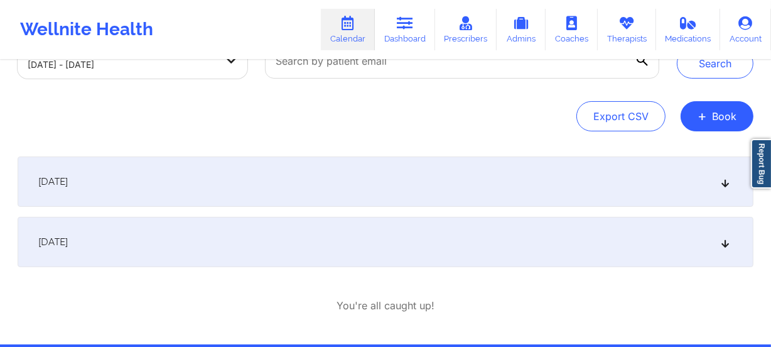
click at [472, 257] on div "[DATE]" at bounding box center [386, 242] width 736 height 50
click at [459, 247] on div "[DATE]" at bounding box center [386, 242] width 736 height 50
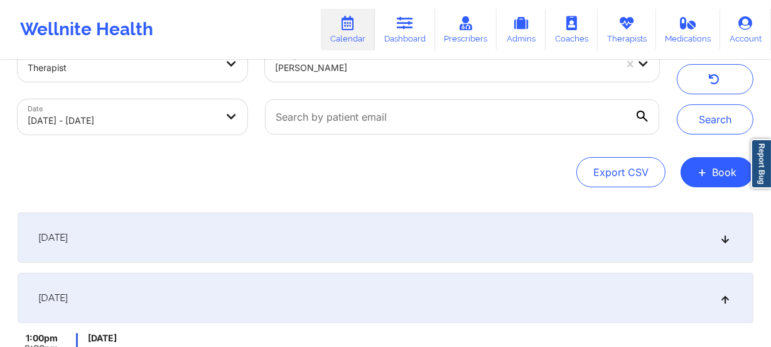
scroll to position [0, 0]
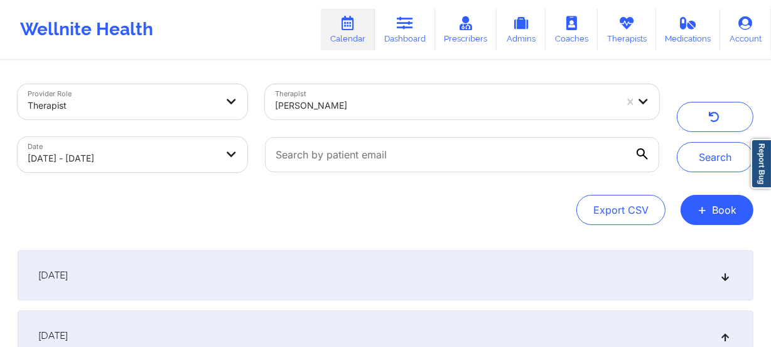
click at [378, 99] on div at bounding box center [445, 105] width 341 height 15
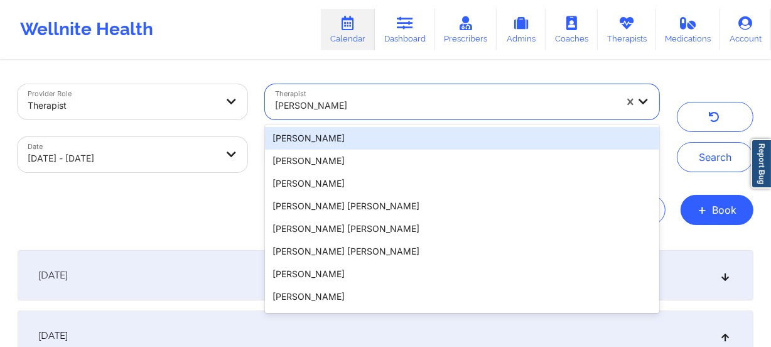
paste input "[PERSON_NAME]"
type input "[PERSON_NAME]"
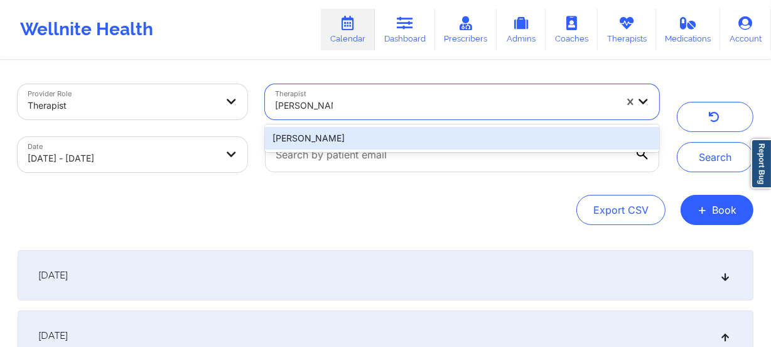
click at [379, 129] on div "[PERSON_NAME]" at bounding box center [462, 138] width 394 height 23
click at [379, 129] on div at bounding box center [462, 154] width 412 height 53
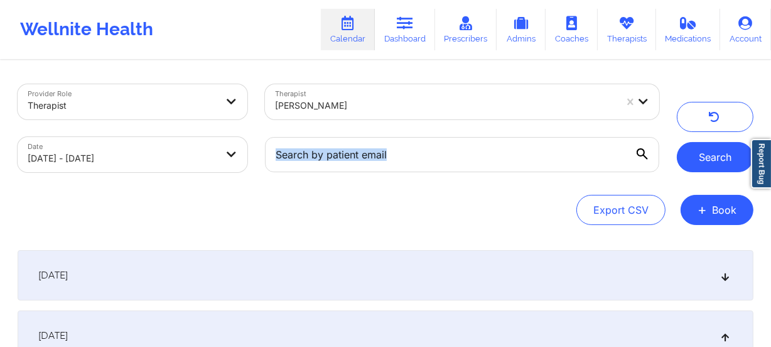
click at [702, 161] on button "Search" at bounding box center [715, 157] width 77 height 30
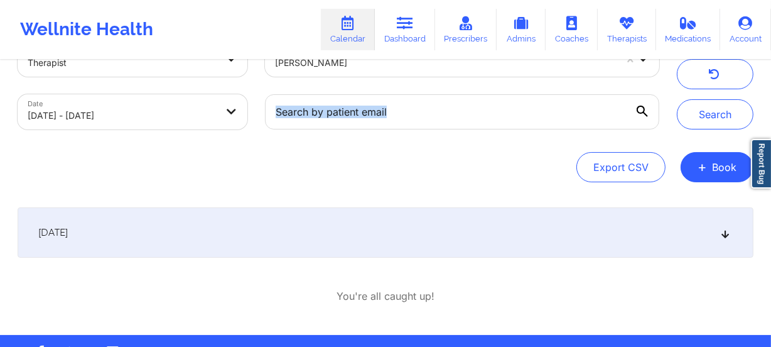
scroll to position [82, 0]
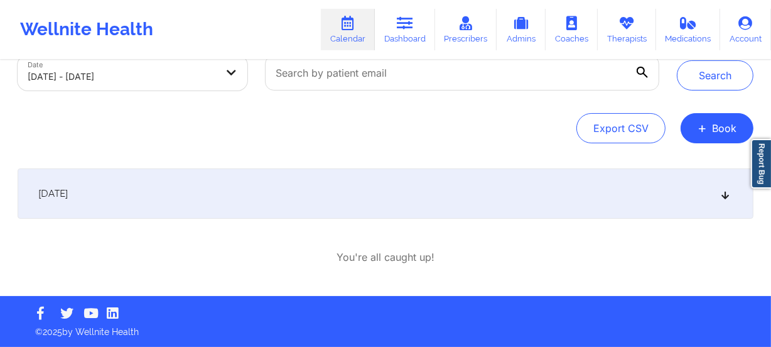
click at [439, 206] on div "[DATE]" at bounding box center [386, 193] width 736 height 50
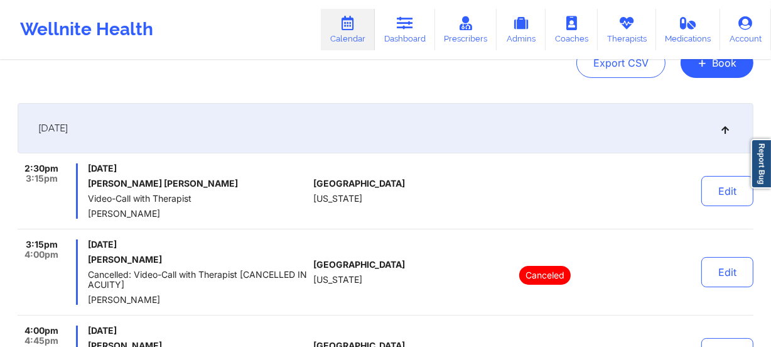
scroll to position [196, 0]
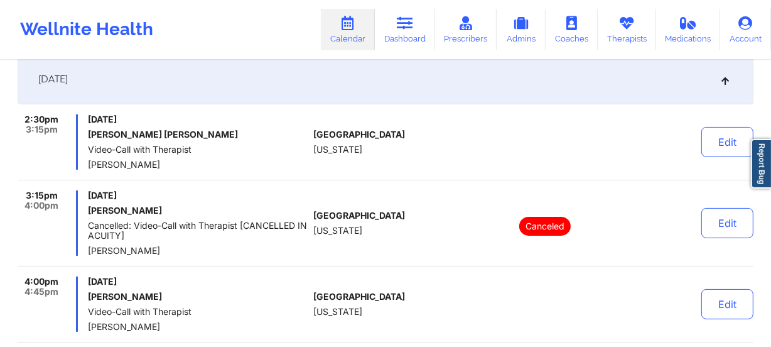
click at [371, 188] on div "2:30pm 3:15pm [DATE] [PERSON_NAME] [PERSON_NAME] Video-Call with Therapist [PER…" at bounding box center [386, 346] width 736 height 465
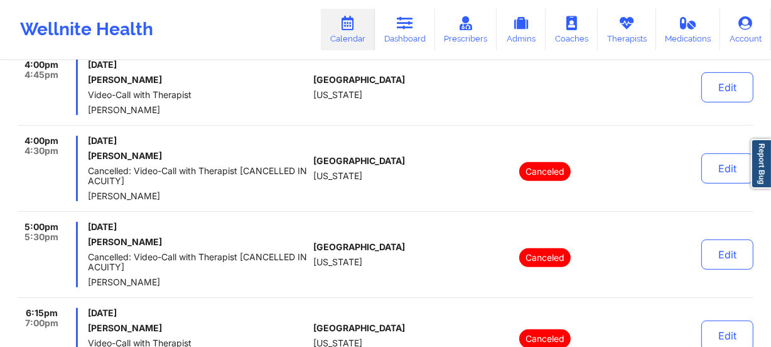
scroll to position [271, 0]
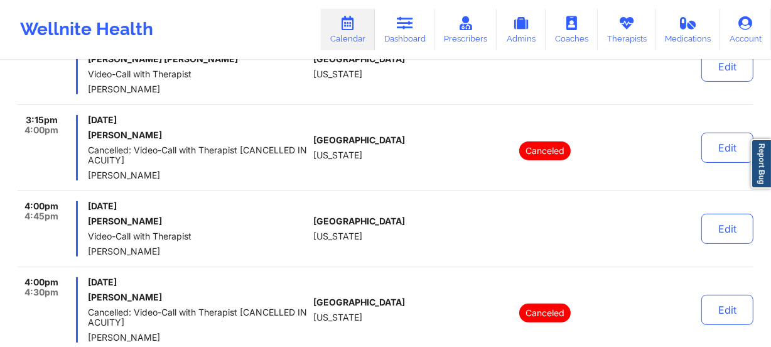
click at [352, 112] on div "2:30pm 3:15pm [DATE] [PERSON_NAME] [PERSON_NAME] Video-Call with Therapist [PER…" at bounding box center [386, 271] width 736 height 465
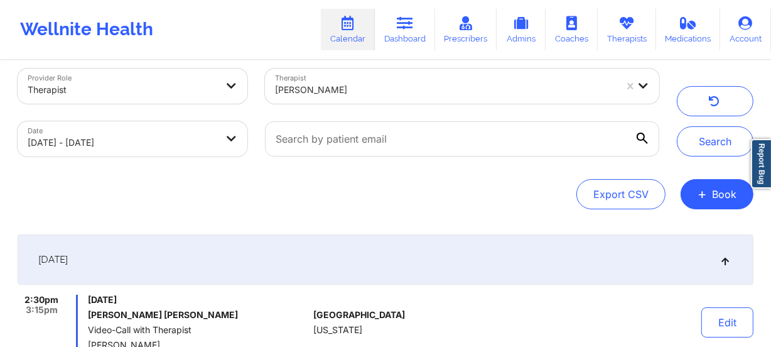
scroll to position [0, 0]
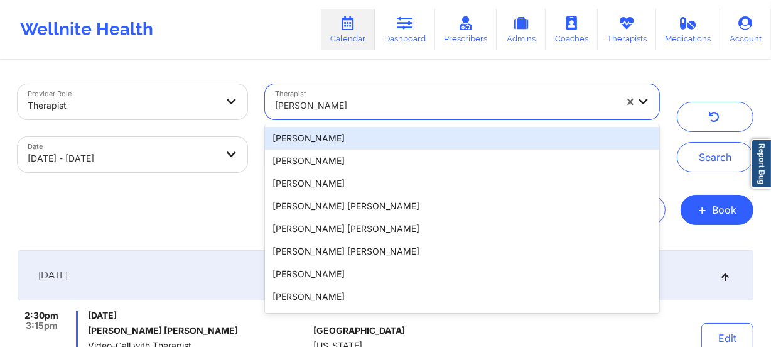
click at [354, 100] on div at bounding box center [445, 105] width 341 height 15
paste input "[PERSON_NAME]"
type input "[PERSON_NAME]"
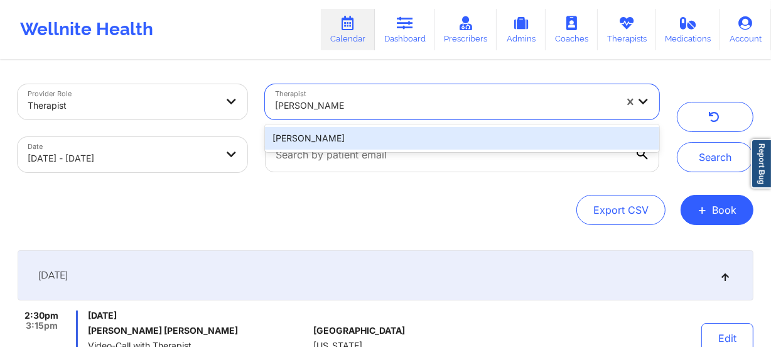
click at [369, 138] on div "[PERSON_NAME]" at bounding box center [462, 138] width 394 height 23
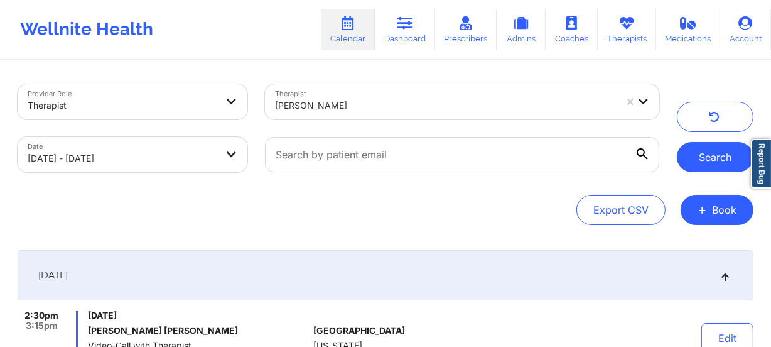
click at [712, 163] on button "Search" at bounding box center [715, 157] width 77 height 30
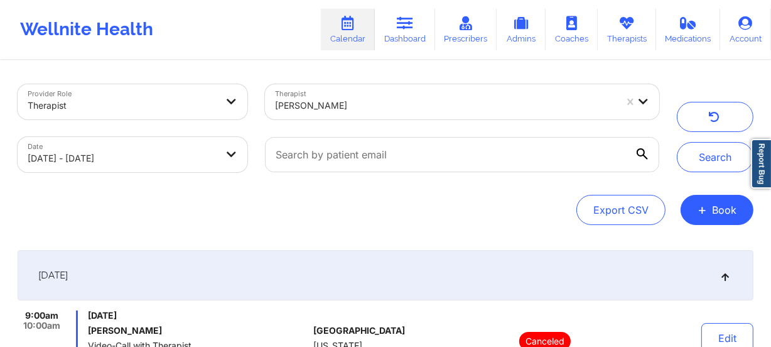
click at [343, 106] on div at bounding box center [445, 105] width 341 height 15
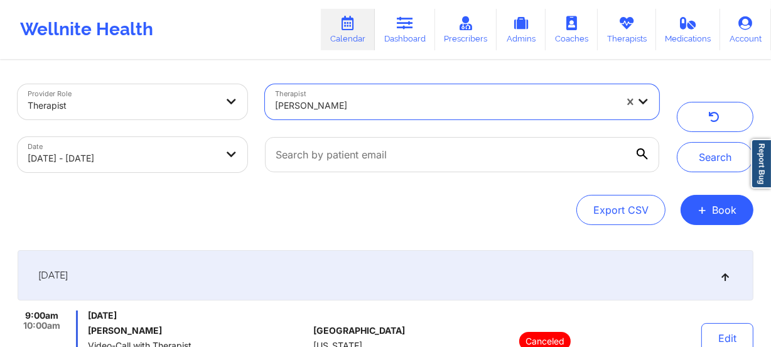
paste input "[PERSON_NAME]"
type input "[PERSON_NAME]"
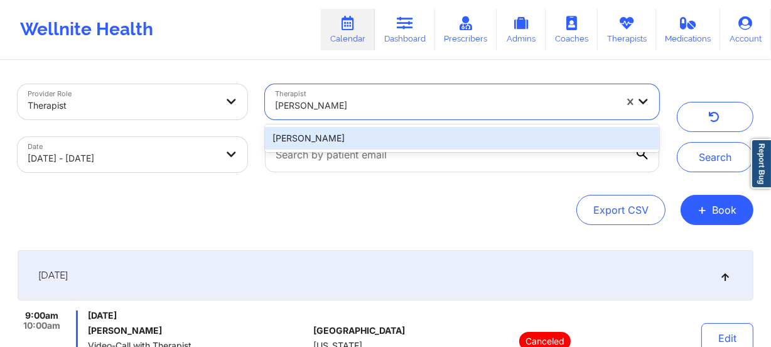
click at [356, 135] on div "[PERSON_NAME]" at bounding box center [462, 138] width 394 height 23
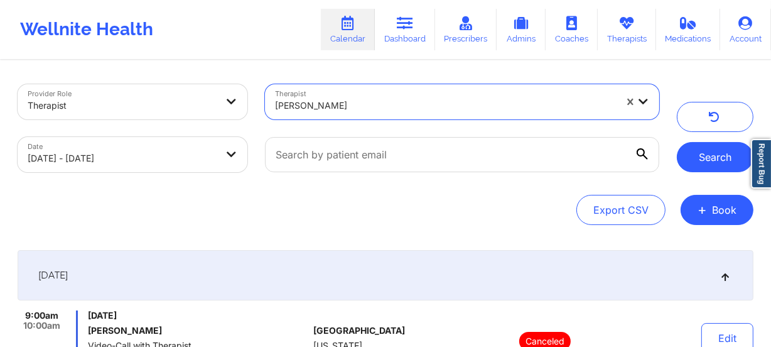
click at [696, 155] on button "Search" at bounding box center [715, 157] width 77 height 30
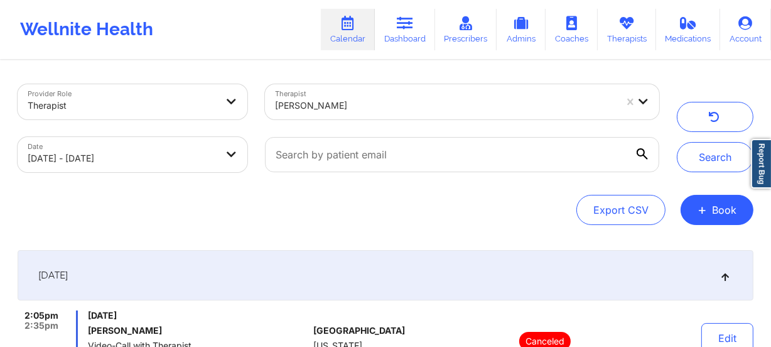
click at [372, 97] on div "[PERSON_NAME]" at bounding box center [445, 106] width 341 height 28
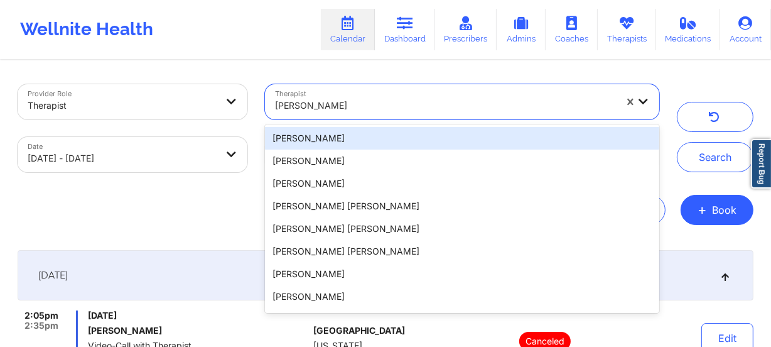
paste input "[PERSON_NAME]"
type input "[PERSON_NAME]"
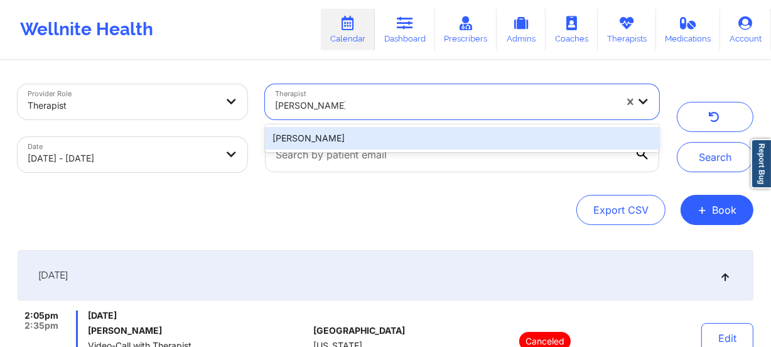
click at [371, 136] on div "[PERSON_NAME]" at bounding box center [462, 138] width 394 height 23
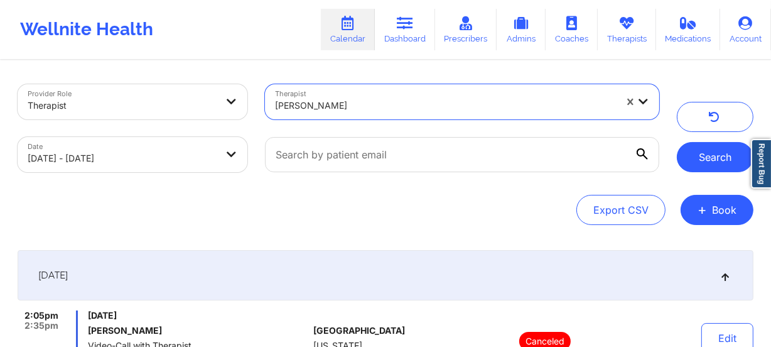
click at [696, 158] on button "Search" at bounding box center [715, 157] width 77 height 30
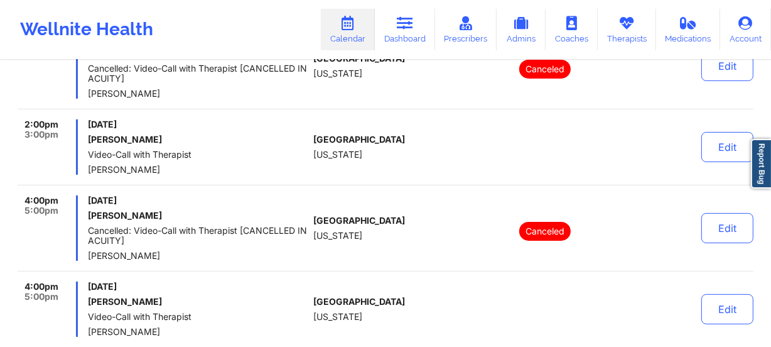
scroll to position [285, 0]
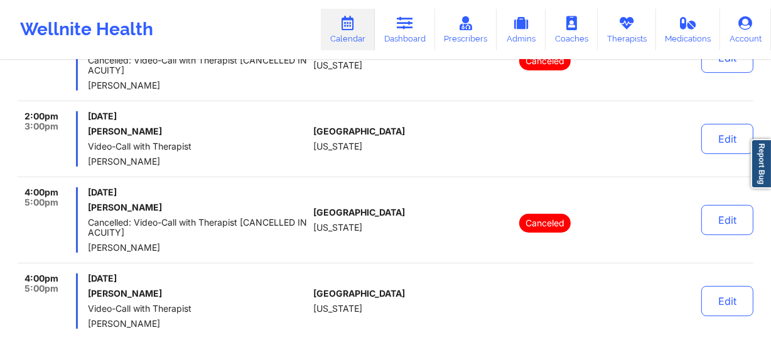
click at [405, 143] on div "[GEOGRAPHIC_DATA] [US_STATE]" at bounding box center [382, 138] width 139 height 55
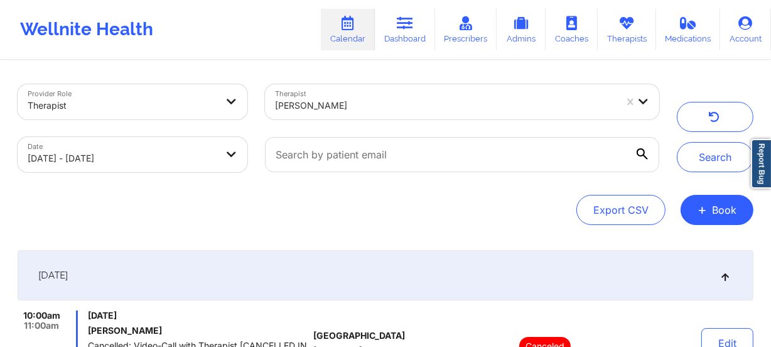
scroll to position [0, 0]
click at [332, 94] on div "[PERSON_NAME]" at bounding box center [445, 106] width 341 height 28
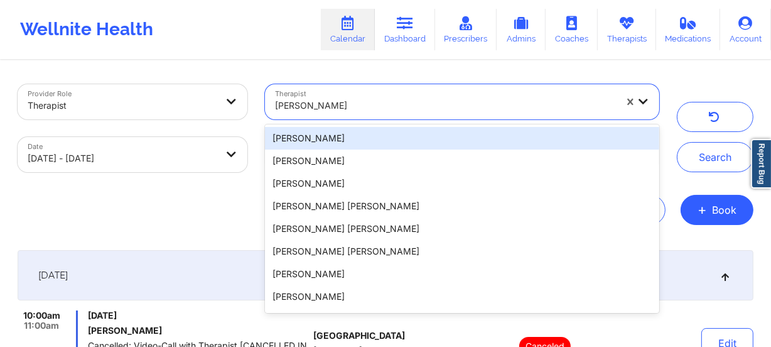
paste input "[PERSON_NAME]"
type input "[PERSON_NAME]"
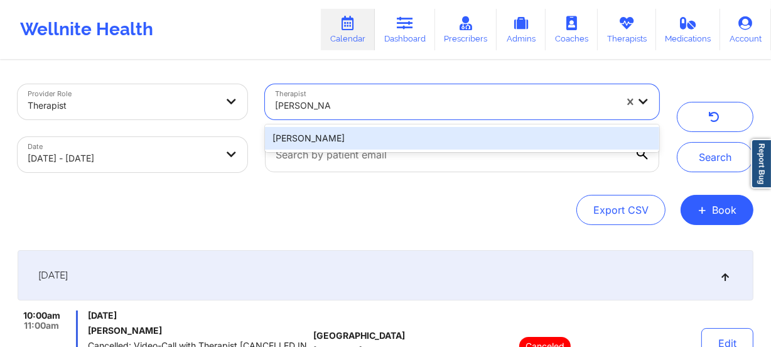
click at [391, 131] on div "[PERSON_NAME]" at bounding box center [462, 138] width 394 height 23
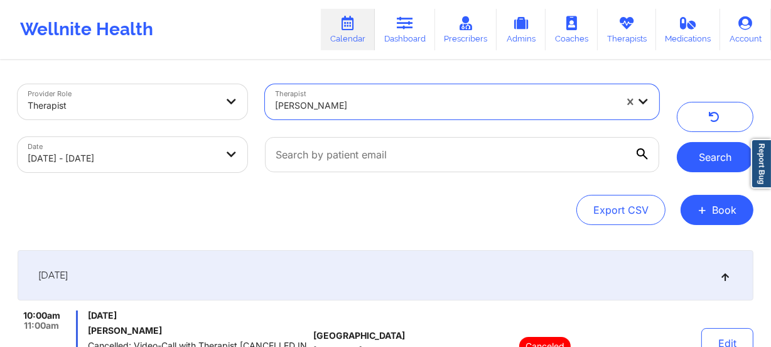
click at [695, 149] on button "Search" at bounding box center [715, 157] width 77 height 30
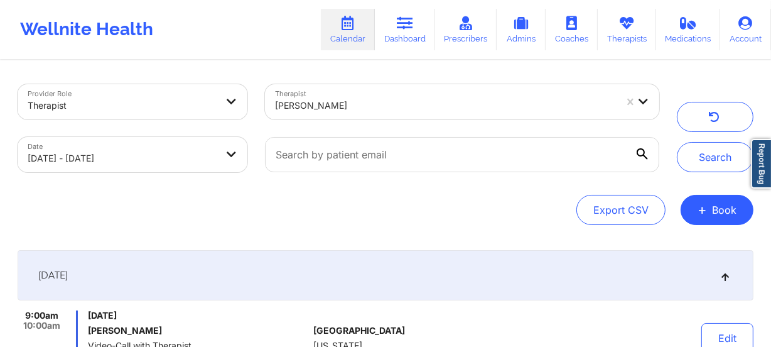
click at [374, 92] on div "[PERSON_NAME]" at bounding box center [445, 106] width 341 height 28
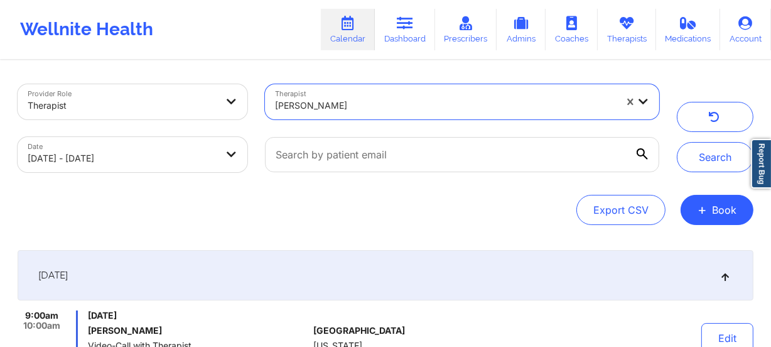
paste input "[PERSON_NAME]"
type input "[PERSON_NAME]"
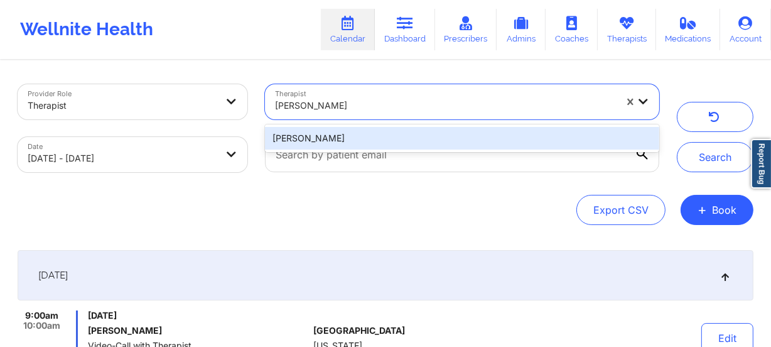
click at [376, 138] on div "[PERSON_NAME]" at bounding box center [462, 138] width 394 height 23
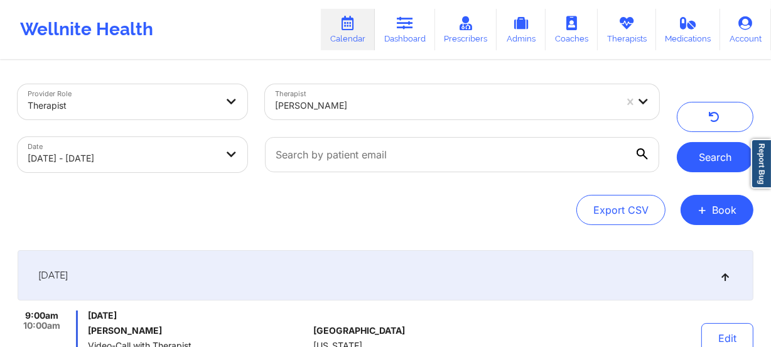
click at [711, 162] on button "Search" at bounding box center [715, 157] width 77 height 30
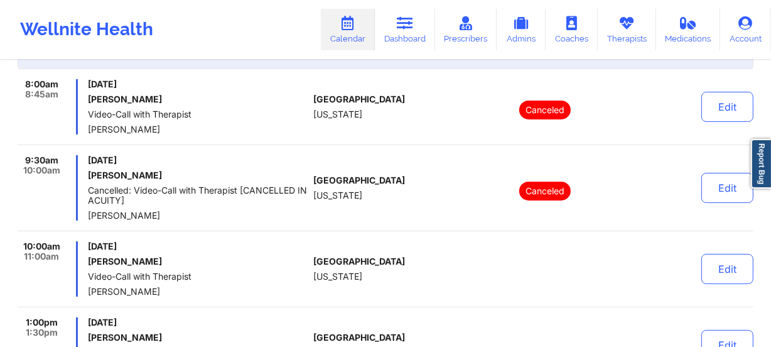
scroll to position [214, 0]
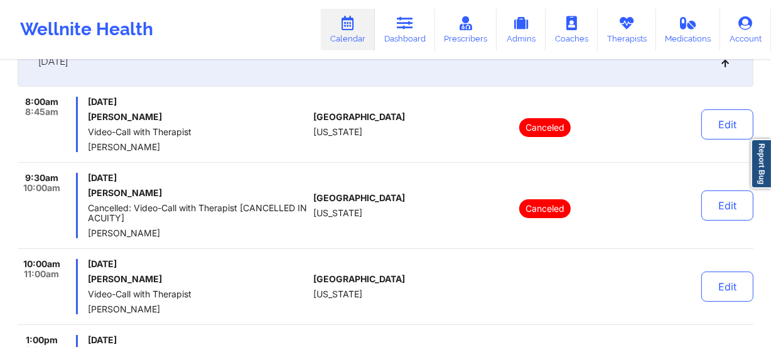
click at [336, 171] on div "8:00am 8:45am [DATE] [PERSON_NAME] Video-Call with Therapist [PERSON_NAME] [GEO…" at bounding box center [386, 243] width 736 height 293
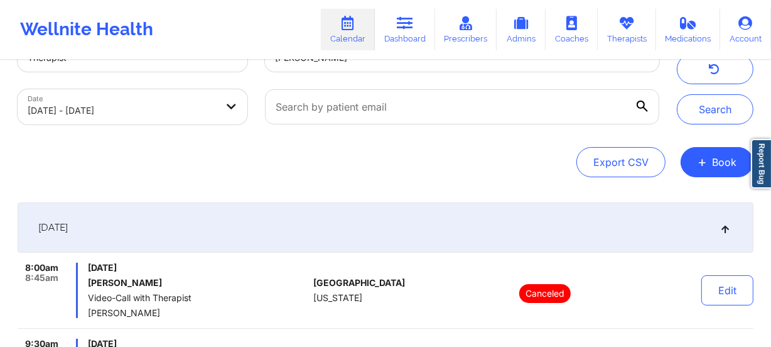
scroll to position [0, 0]
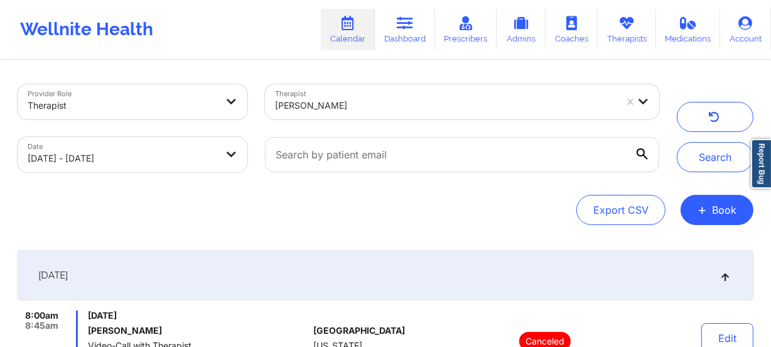
click at [328, 96] on div "[PERSON_NAME]" at bounding box center [445, 106] width 341 height 28
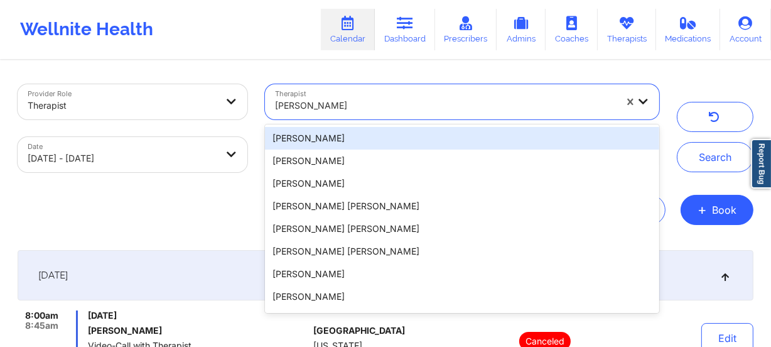
paste input "[PERSON_NAME]"
type input "[PERSON_NAME]"
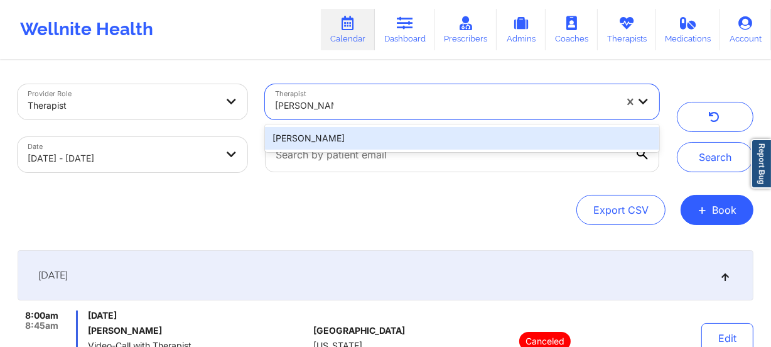
click at [374, 140] on div "[PERSON_NAME]" at bounding box center [462, 138] width 394 height 23
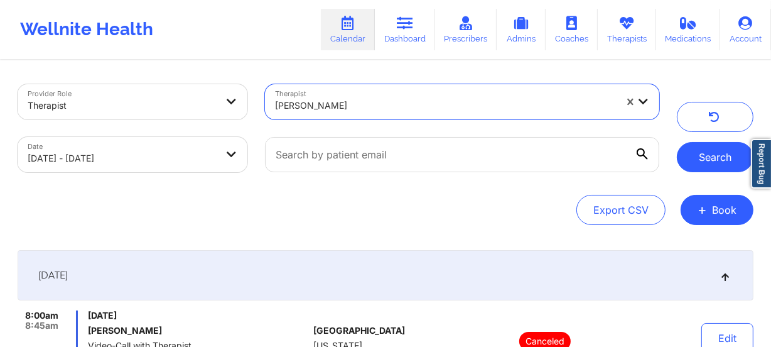
click at [708, 159] on button "Search" at bounding box center [715, 157] width 77 height 30
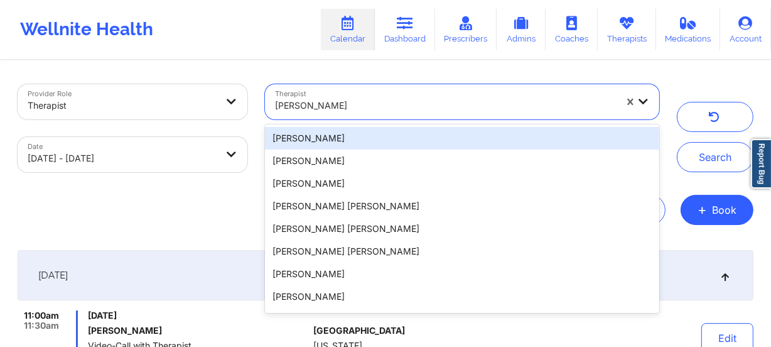
click at [332, 92] on div "[PERSON_NAME]" at bounding box center [445, 106] width 341 height 28
paste input "[PERSON_NAME]"
type input "[PERSON_NAME]"
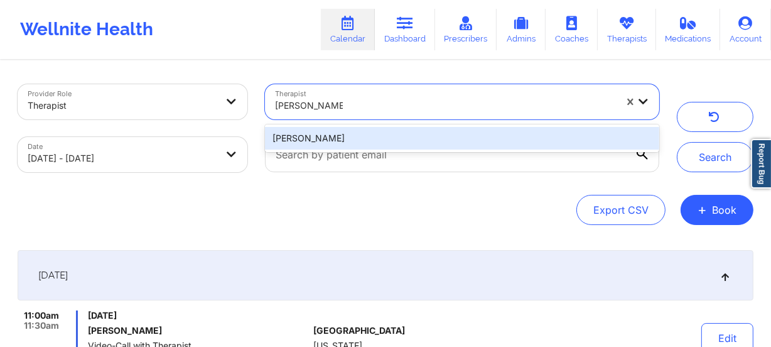
click at [369, 132] on div "[PERSON_NAME]" at bounding box center [462, 138] width 394 height 23
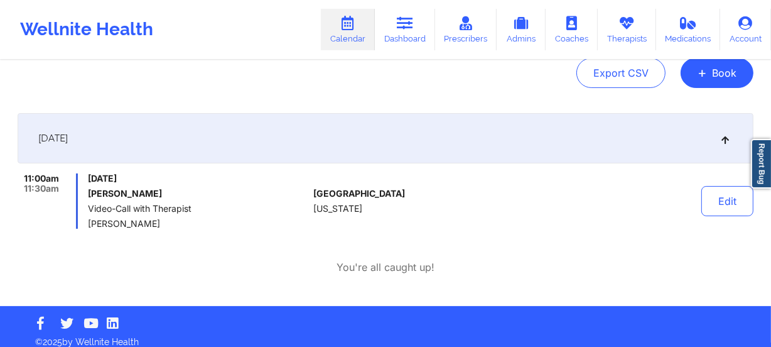
scroll to position [147, 0]
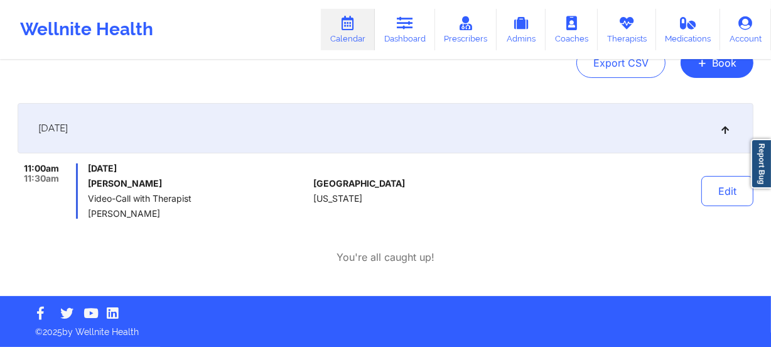
click at [369, 110] on div "[DATE]" at bounding box center [386, 128] width 736 height 50
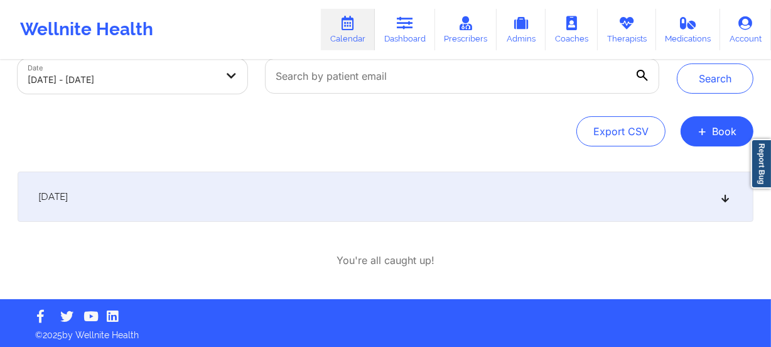
scroll to position [0, 0]
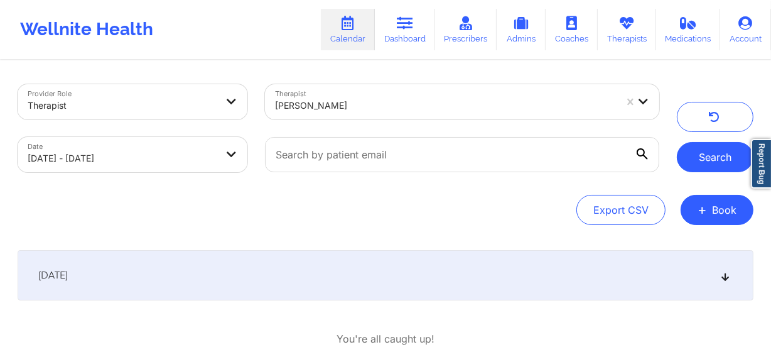
click at [723, 154] on button "Search" at bounding box center [715, 157] width 77 height 30
click at [394, 291] on div "[DATE]" at bounding box center [386, 275] width 736 height 50
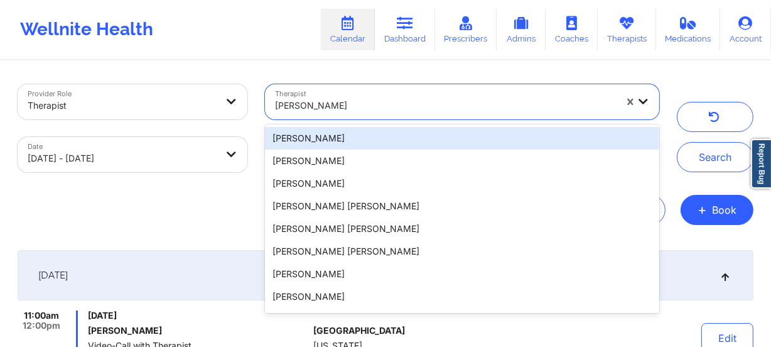
click at [350, 111] on div at bounding box center [445, 105] width 341 height 15
paste input "[PERSON_NAME]"
type input "[PERSON_NAME]"
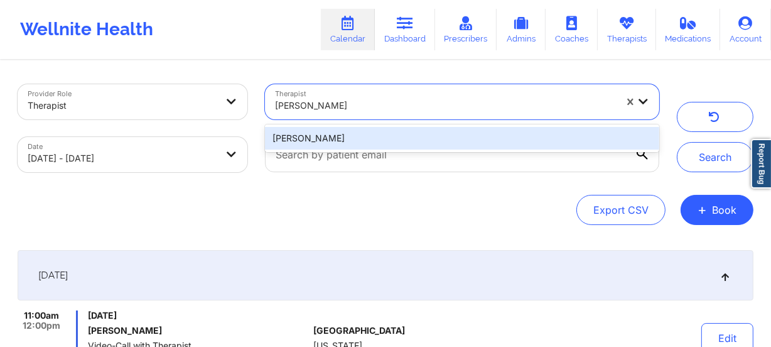
click at [381, 134] on div "[PERSON_NAME]" at bounding box center [462, 138] width 394 height 23
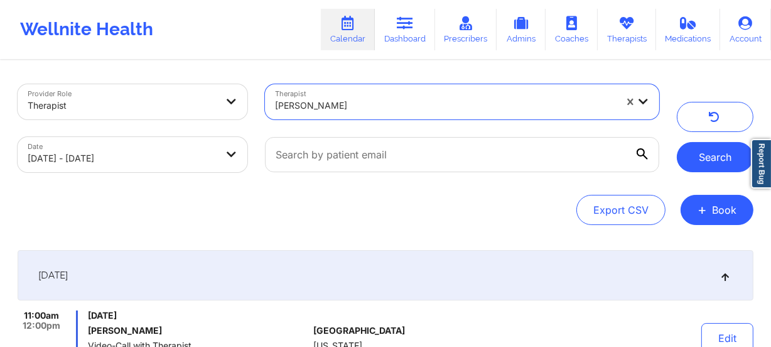
click at [688, 155] on button "Search" at bounding box center [715, 157] width 77 height 30
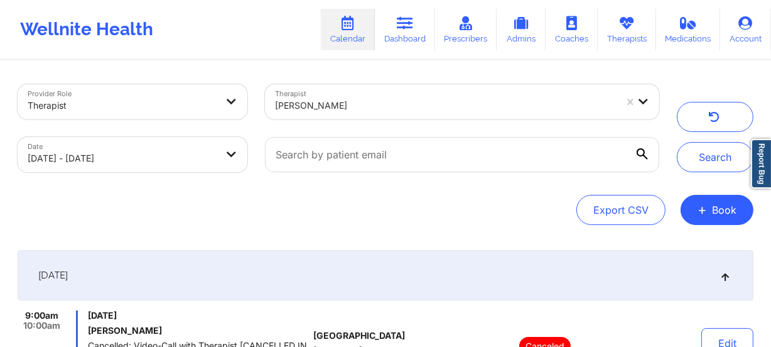
click at [352, 100] on div at bounding box center [445, 105] width 341 height 15
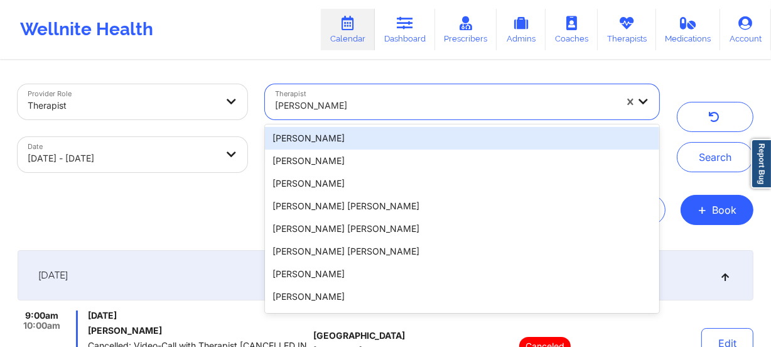
paste input "[PERSON_NAME]"
type input "[PERSON_NAME]"
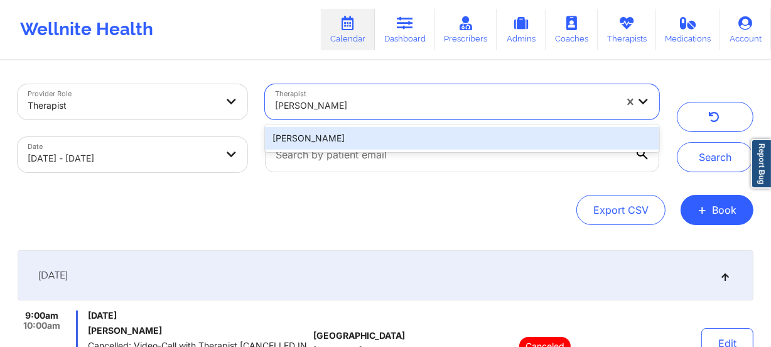
click at [377, 132] on div "[PERSON_NAME]" at bounding box center [462, 138] width 394 height 23
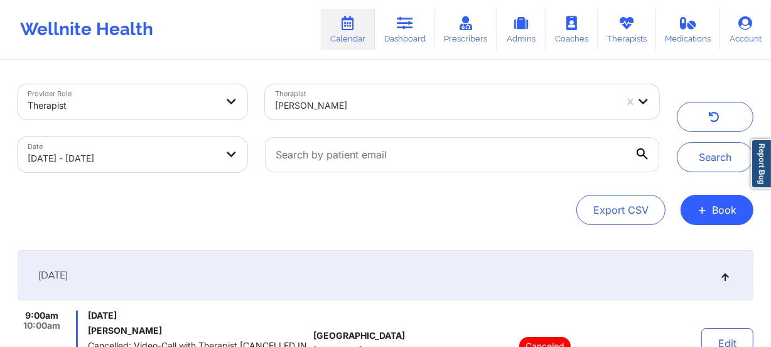
drag, startPoint x: 713, startPoint y: 167, endPoint x: 682, endPoint y: 180, distance: 34.1
click at [713, 166] on button "Search" at bounding box center [715, 157] width 77 height 30
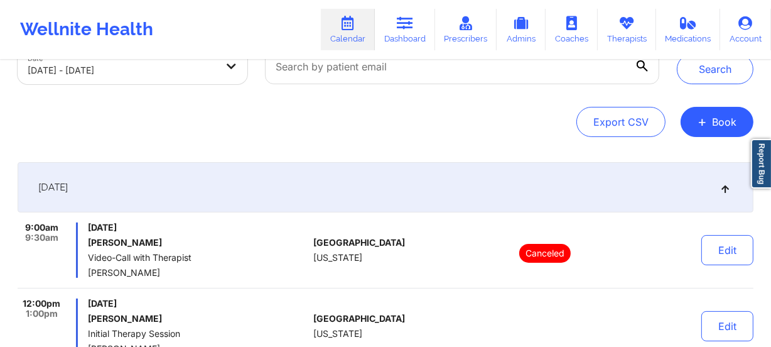
scroll to position [171, 0]
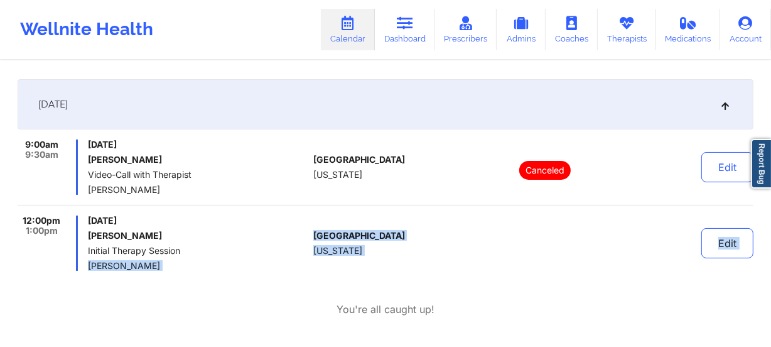
drag, startPoint x: 197, startPoint y: 272, endPoint x: 85, endPoint y: 264, distance: 112.0
click at [85, 265] on div "[DATE] 9:00am 9:30am [DATE] [PERSON_NAME] Video-Call with Therapist [PERSON_NAM…" at bounding box center [386, 197] width 736 height 237
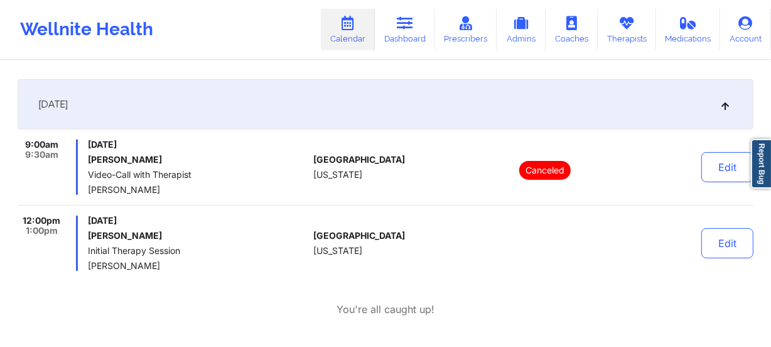
click at [188, 256] on div "[DATE] [PERSON_NAME] Initial Therapy Session [PERSON_NAME]" at bounding box center [198, 242] width 220 height 55
drag, startPoint x: 184, startPoint y: 268, endPoint x: 87, endPoint y: 263, distance: 97.5
click at [87, 263] on div "12:00pm 1:00pm [DATE] [PERSON_NAME] Initial Therapy Session [PERSON_NAME]" at bounding box center [163, 242] width 291 height 55
copy span "[PERSON_NAME]"
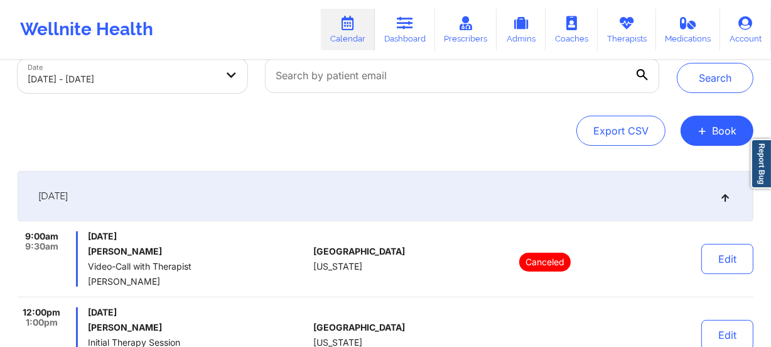
scroll to position [0, 0]
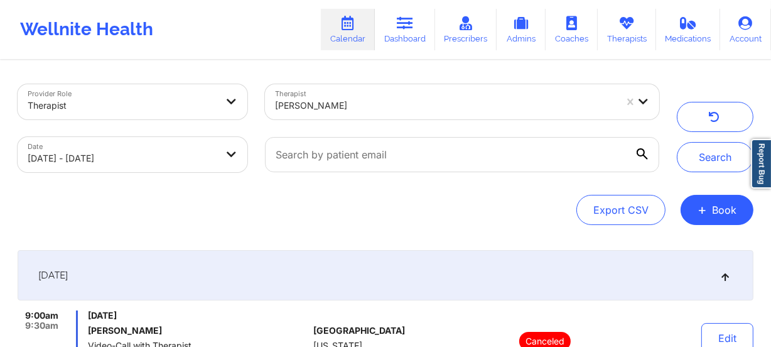
click at [360, 104] on div at bounding box center [445, 105] width 341 height 15
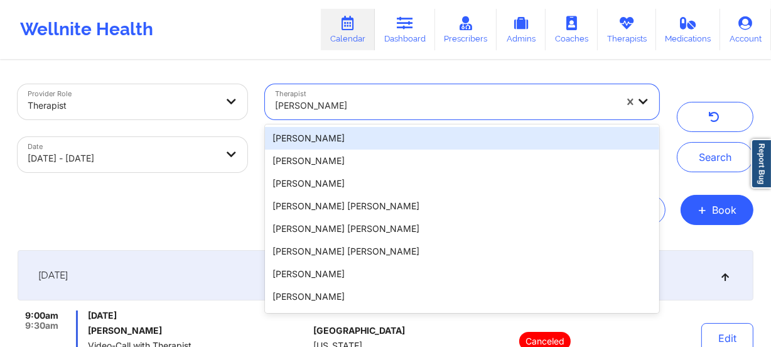
paste input "[PERSON_NAME]"
type input "[PERSON_NAME]"
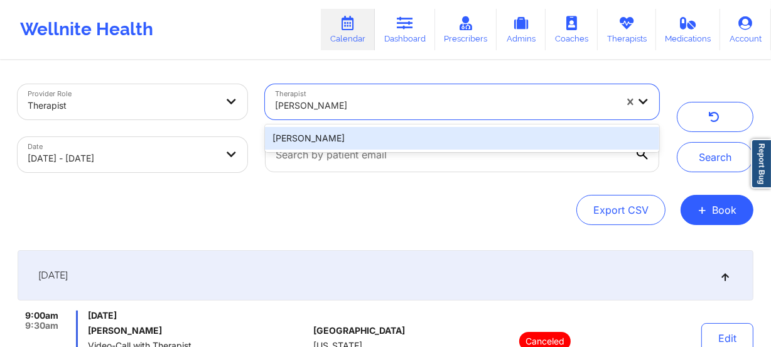
click at [398, 131] on div "[PERSON_NAME]" at bounding box center [462, 138] width 394 height 23
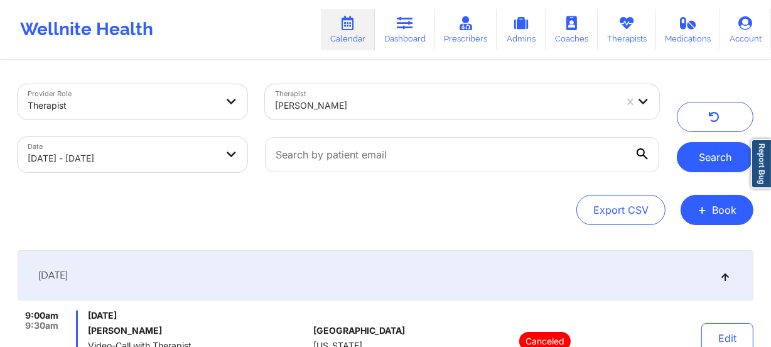
click at [706, 152] on button "Search" at bounding box center [715, 157] width 77 height 30
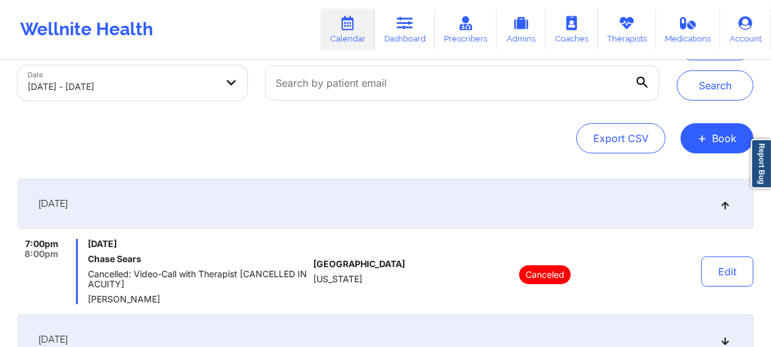
scroll to position [217, 0]
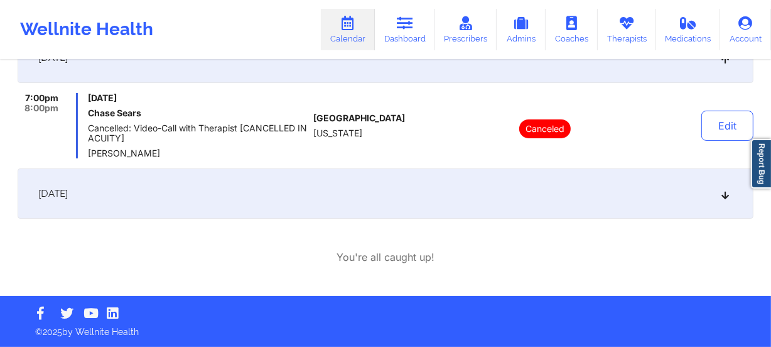
click at [389, 204] on div "[DATE]" at bounding box center [386, 193] width 736 height 50
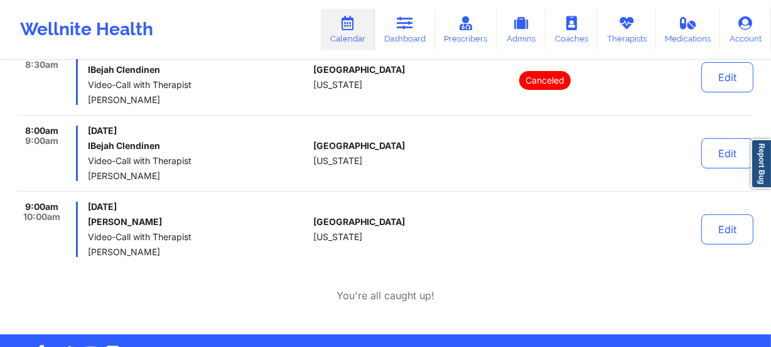
scroll to position [301, 0]
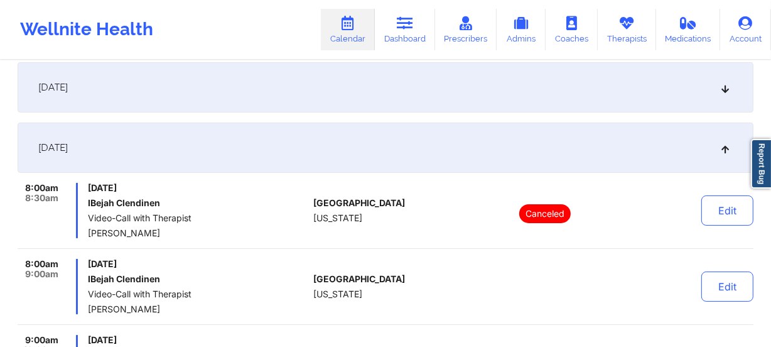
click at [276, 187] on span "[DATE]" at bounding box center [198, 188] width 220 height 10
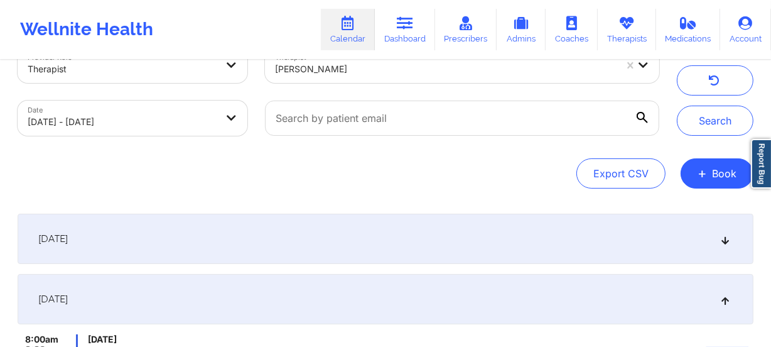
scroll to position [0, 0]
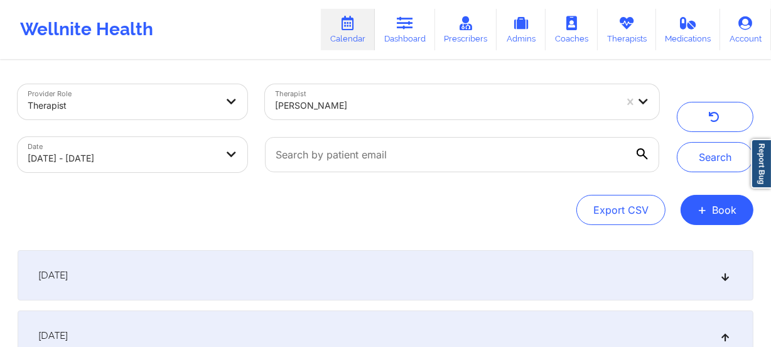
click at [350, 100] on div at bounding box center [445, 105] width 341 height 15
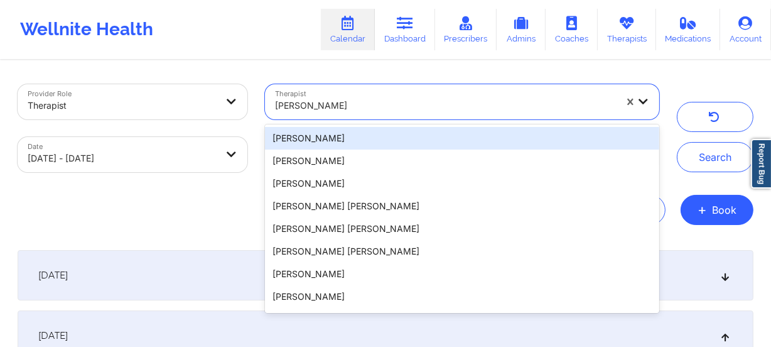
paste input "[PERSON_NAME]"
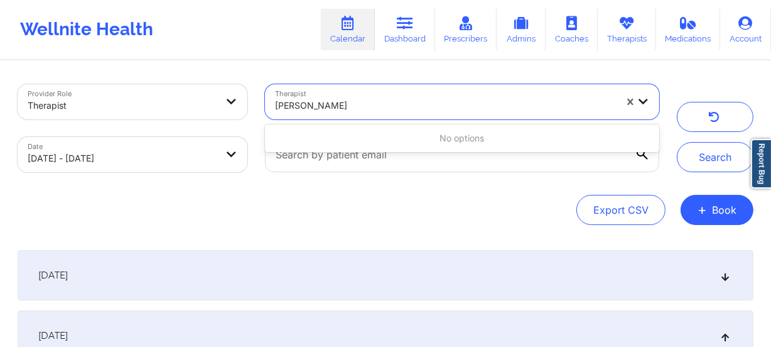
drag, startPoint x: 327, startPoint y: 106, endPoint x: 377, endPoint y: 106, distance: 50.2
click at [377, 106] on input "[PERSON_NAME]" at bounding box center [337, 105] width 124 height 13
type input "[PERSON_NAME]"
click at [353, 100] on div at bounding box center [445, 105] width 341 height 15
click at [349, 104] on div at bounding box center [445, 105] width 341 height 15
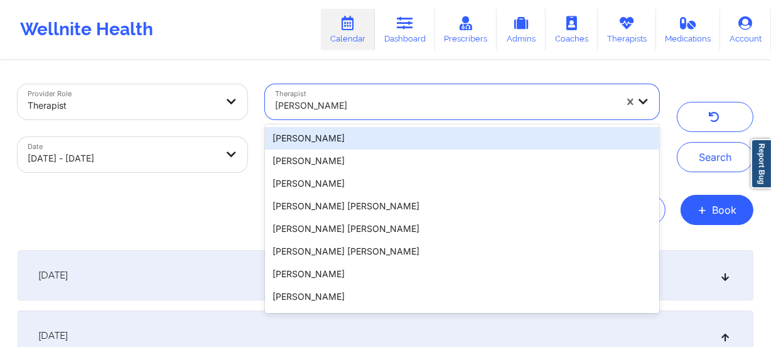
paste input "[PERSON_NAME]"
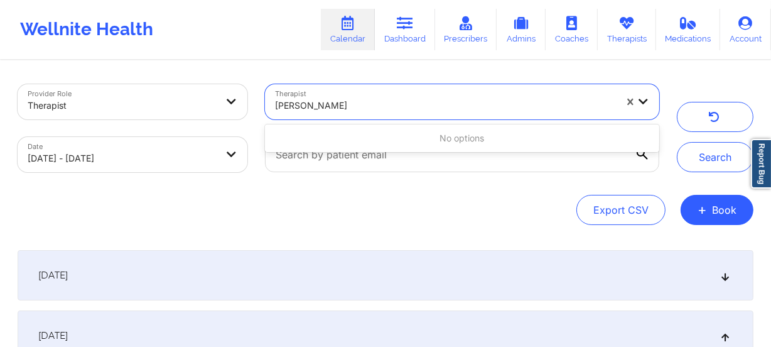
drag, startPoint x: 345, startPoint y: 102, endPoint x: 422, endPoint y: 104, distance: 76.7
click at [422, 104] on div "[PERSON_NAME]" at bounding box center [445, 105] width 341 height 15
type input "[PERSON_NAME]"
drag, startPoint x: 389, startPoint y: 111, endPoint x: 261, endPoint y: 102, distance: 128.5
click at [261, 102] on div "Therapist [PERSON_NAME]" at bounding box center [462, 101] width 412 height 53
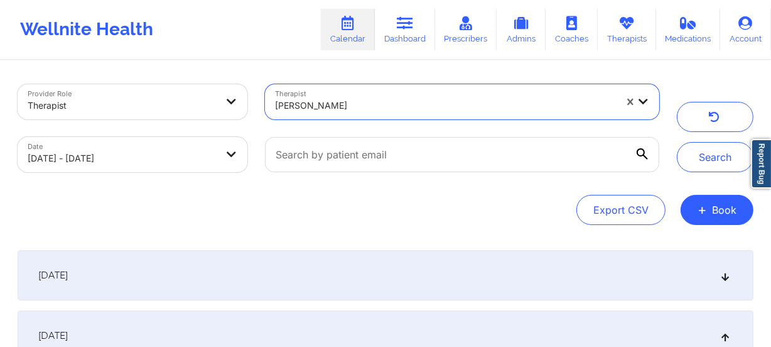
paste input "[PERSON_NAME]"
drag, startPoint x: 374, startPoint y: 102, endPoint x: 452, endPoint y: 102, distance: 78.5
click at [452, 102] on div "[PERSON_NAME]" at bounding box center [445, 105] width 341 height 15
drag, startPoint x: 344, startPoint y: 101, endPoint x: 327, endPoint y: 102, distance: 17.0
click at [327, 102] on input "[PERSON_NAME]" at bounding box center [325, 105] width 100 height 13
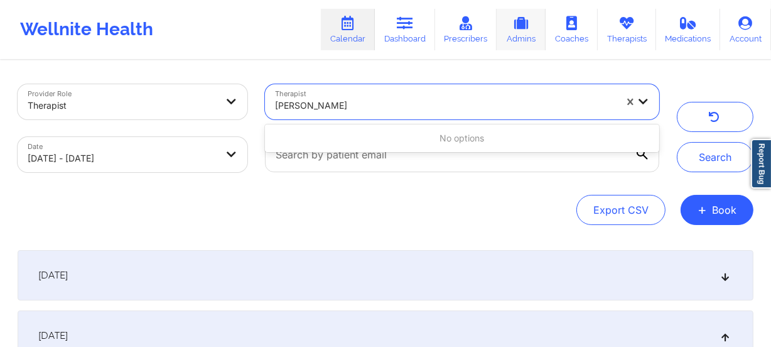
type input "[PERSON_NAME]"
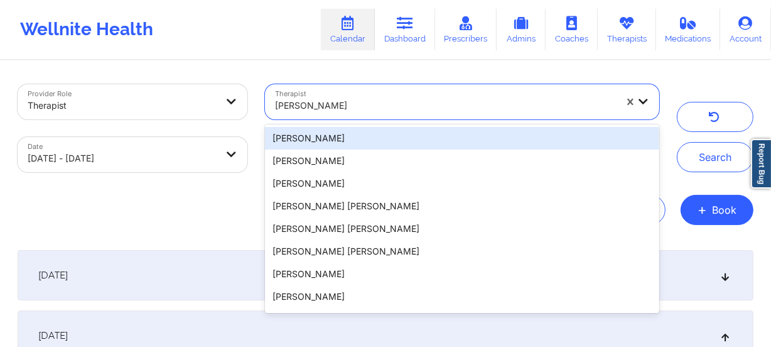
click at [370, 117] on div "[PERSON_NAME]" at bounding box center [445, 106] width 341 height 28
paste input "[PERSON_NAME]"
type input "[PERSON_NAME]"
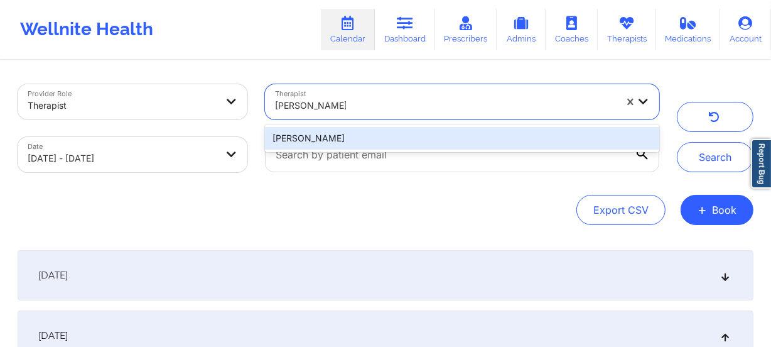
click at [388, 136] on div "[PERSON_NAME]" at bounding box center [462, 138] width 394 height 23
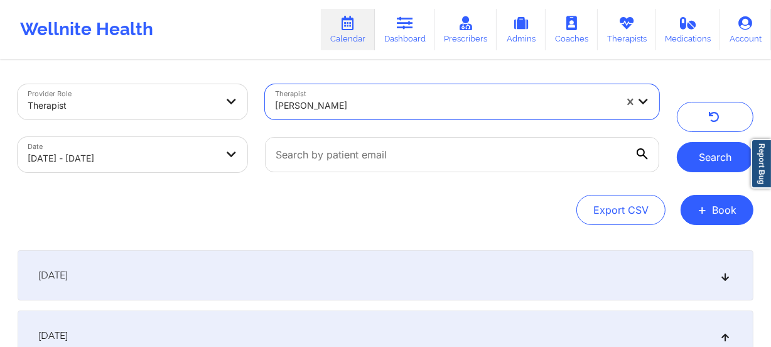
click at [724, 146] on button "Search" at bounding box center [715, 157] width 77 height 30
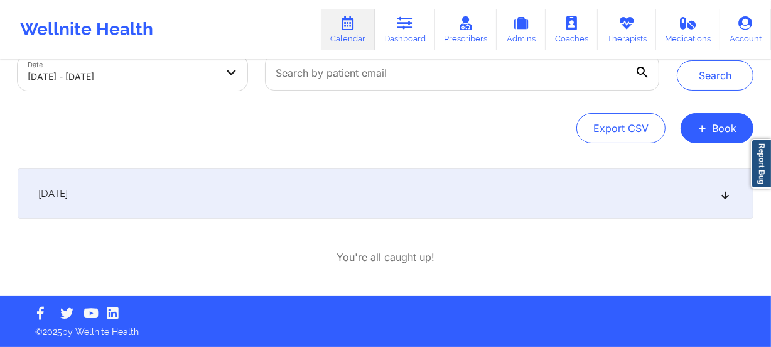
click at [516, 182] on div "[DATE]" at bounding box center [386, 193] width 736 height 50
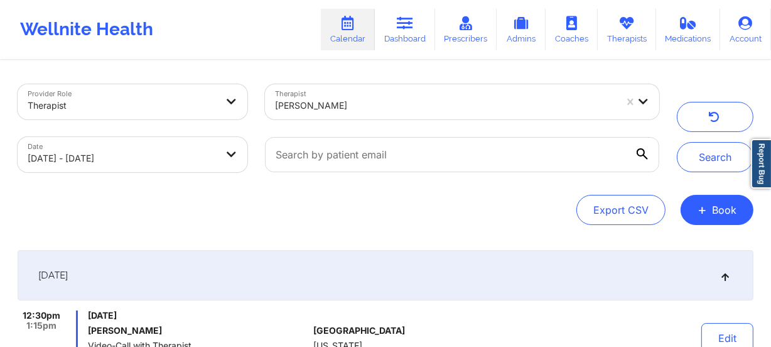
click at [357, 114] on div "[PERSON_NAME]" at bounding box center [445, 106] width 341 height 28
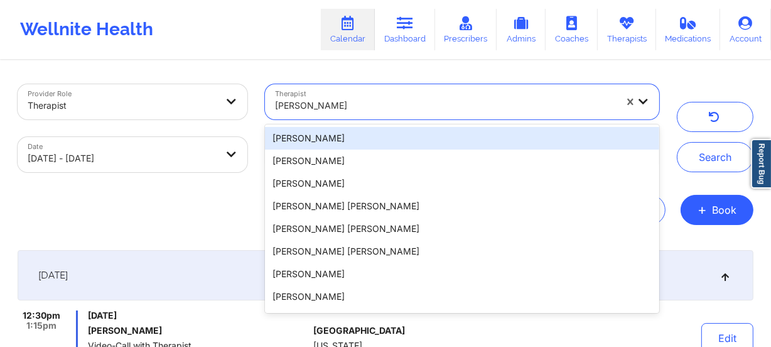
paste input "[PERSON_NAME]"
type input "[PERSON_NAME]"
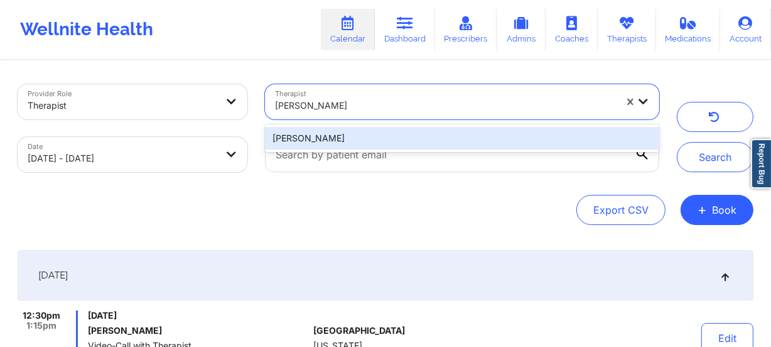
click at [377, 133] on div "[PERSON_NAME]" at bounding box center [462, 138] width 394 height 23
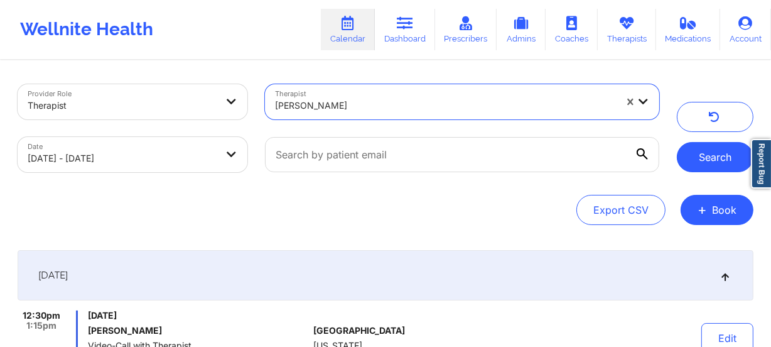
click at [703, 150] on button "Search" at bounding box center [715, 157] width 77 height 30
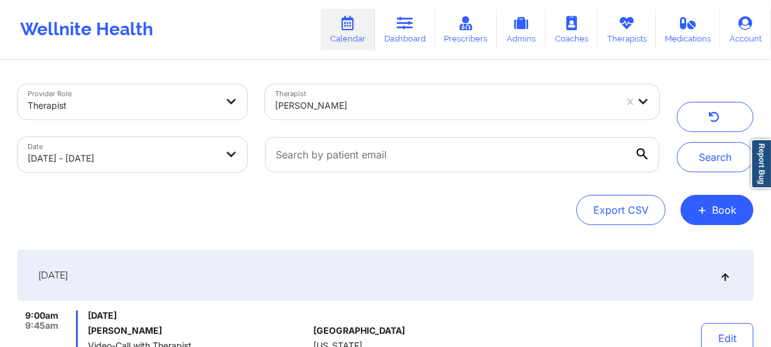
click at [315, 104] on div at bounding box center [445, 105] width 341 height 15
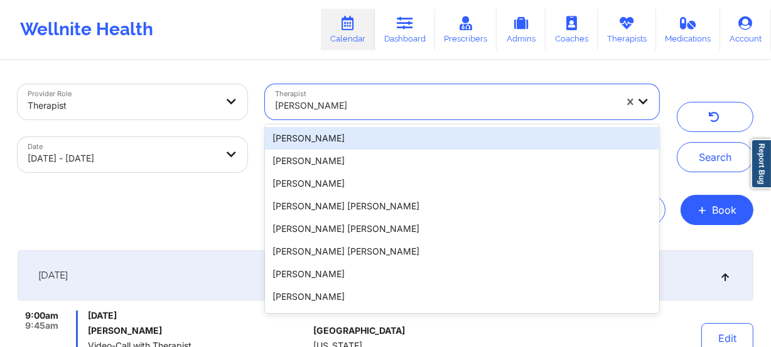
paste input "[PERSON_NAME]"
type input "[PERSON_NAME]"
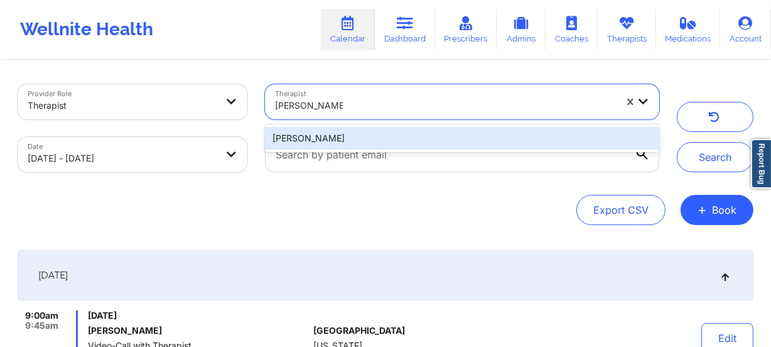
click at [383, 135] on div "[PERSON_NAME]" at bounding box center [462, 138] width 394 height 23
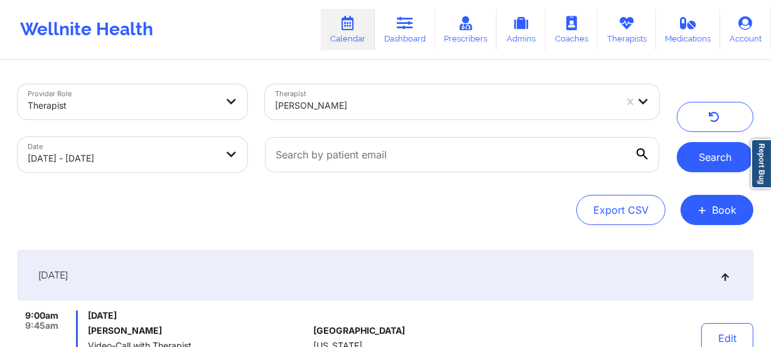
click at [696, 167] on button "Search" at bounding box center [715, 157] width 77 height 30
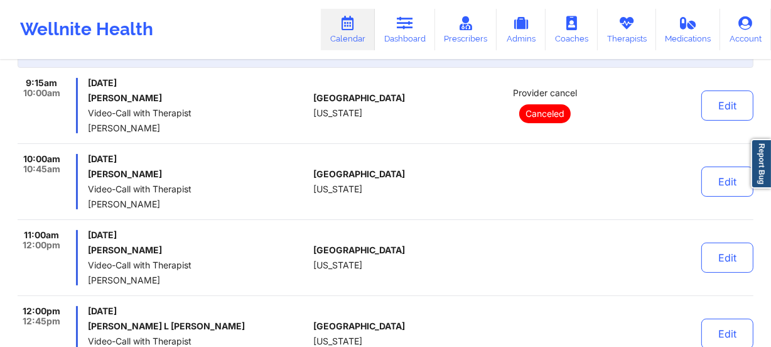
scroll to position [285, 0]
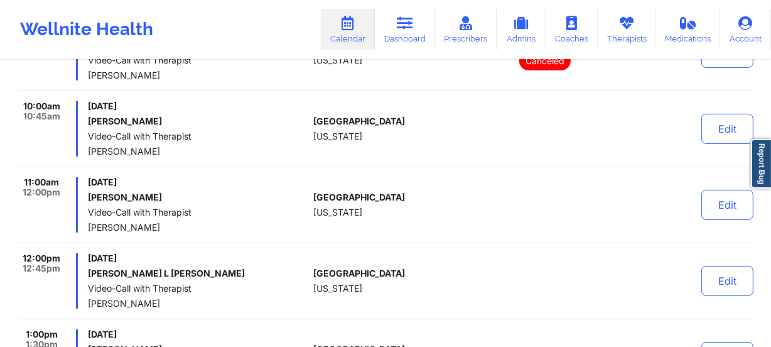
click at [396, 160] on div "10:00am 10:45am [DATE] [PERSON_NAME] Video-Call with Therapist [PERSON_NAME] [G…" at bounding box center [386, 134] width 736 height 66
click at [309, 131] on div "10:00am 10:45am [DATE] [PERSON_NAME] Video-Call with Therapist [PERSON_NAME] [G…" at bounding box center [386, 134] width 736 height 66
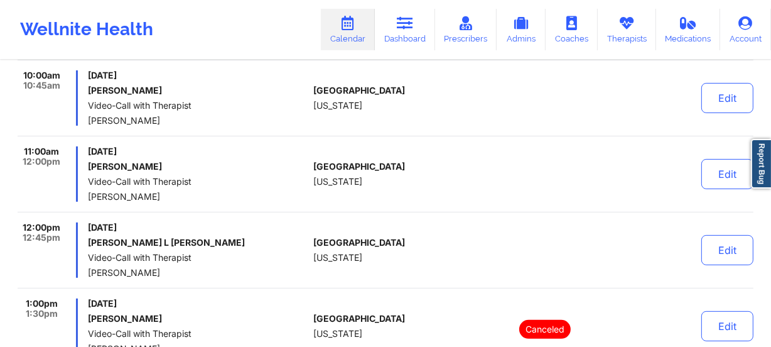
scroll to position [342, 0]
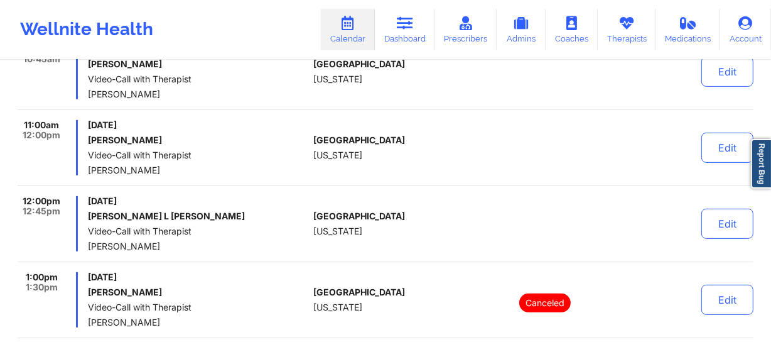
click at [409, 172] on div "[GEOGRAPHIC_DATA] [US_STATE]" at bounding box center [382, 147] width 139 height 55
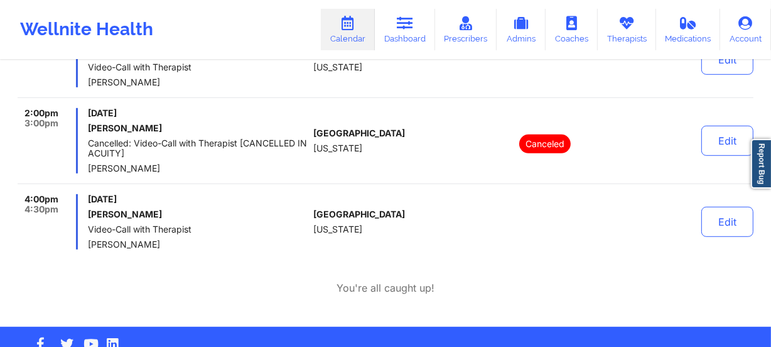
scroll to position [685, 0]
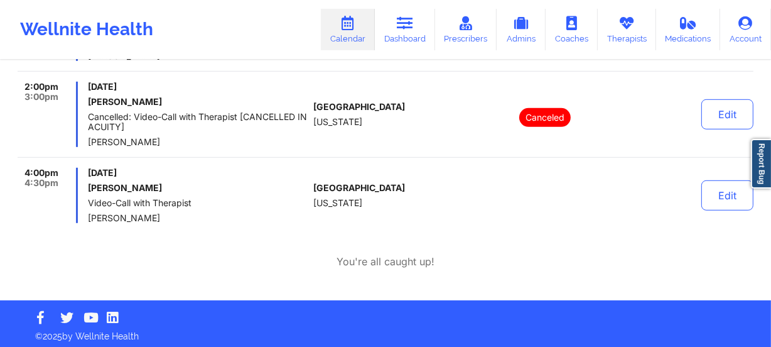
click at [384, 176] on div "[GEOGRAPHIC_DATA] [US_STATE]" at bounding box center [382, 195] width 139 height 55
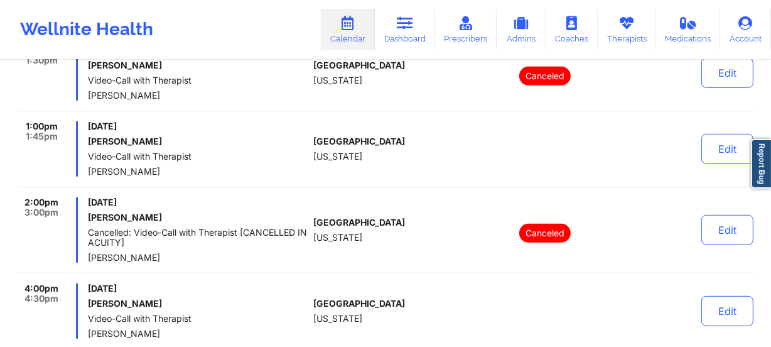
scroll to position [688, 0]
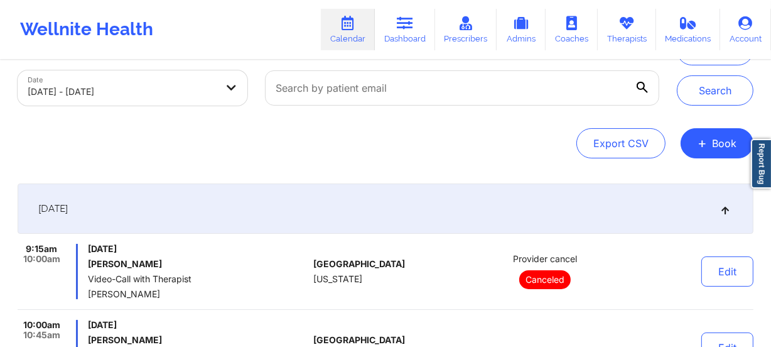
scroll to position [3, 0]
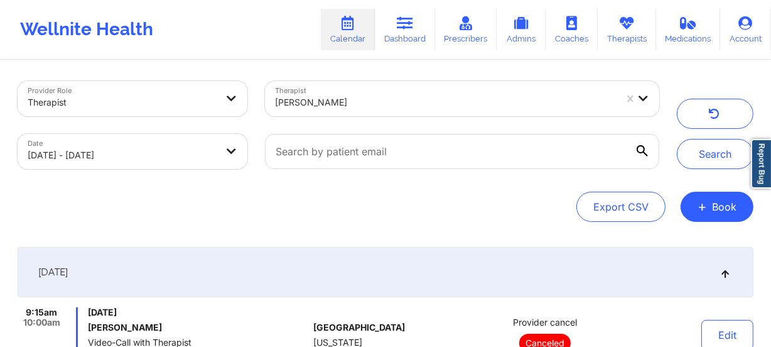
click at [383, 100] on div at bounding box center [445, 102] width 341 height 15
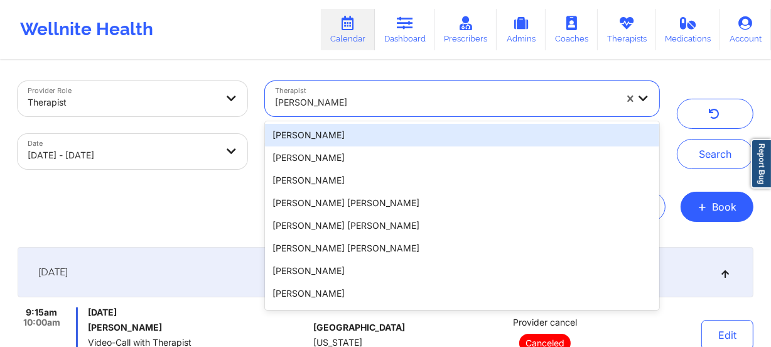
paste input "[PERSON_NAME]"
type input "[PERSON_NAME]"
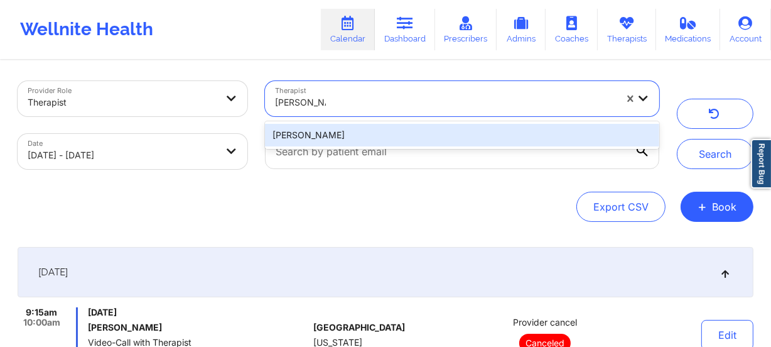
click at [376, 127] on div "[PERSON_NAME]" at bounding box center [462, 135] width 394 height 23
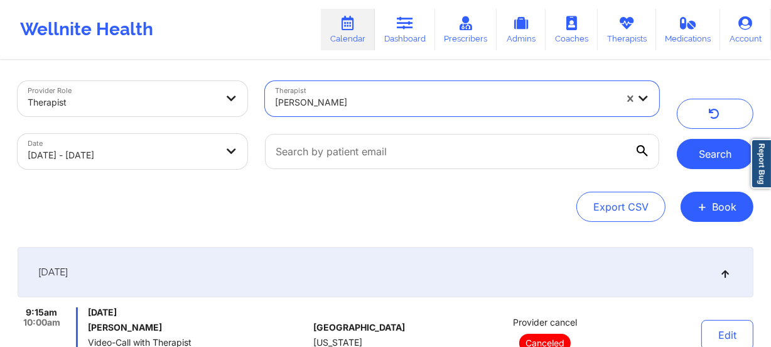
click at [693, 164] on button "Search" at bounding box center [715, 154] width 77 height 30
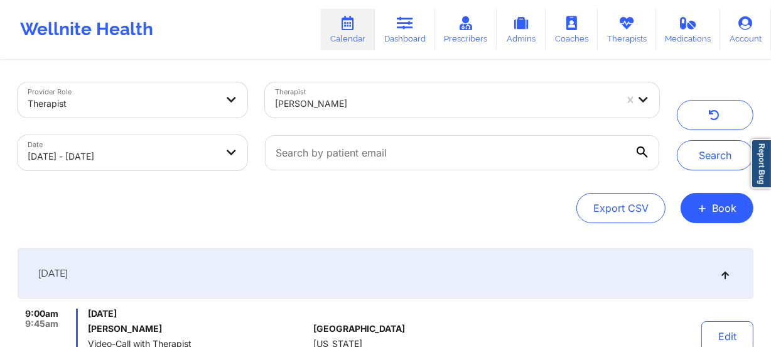
scroll to position [0, 0]
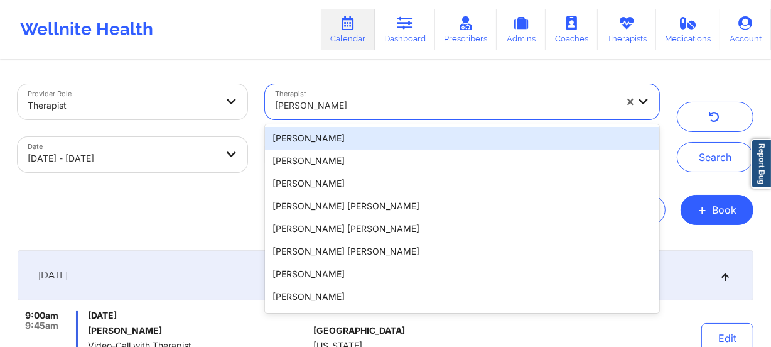
click at [373, 108] on div at bounding box center [445, 105] width 341 height 15
paste input "[PERSON_NAME]"
type input "[PERSON_NAME]"
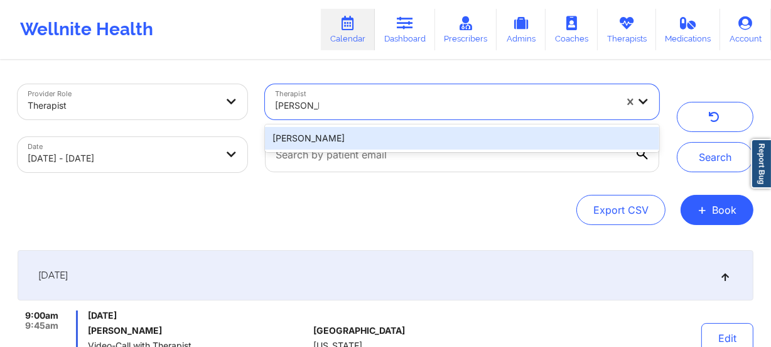
click at [381, 132] on div "[PERSON_NAME]" at bounding box center [462, 138] width 394 height 23
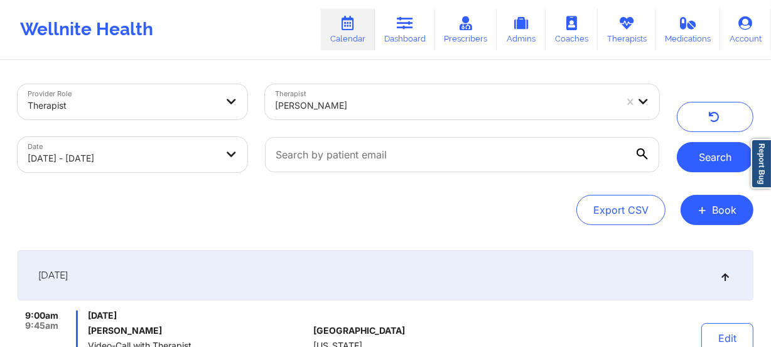
click at [712, 150] on button "Search" at bounding box center [715, 157] width 77 height 30
click at [335, 104] on div at bounding box center [445, 105] width 341 height 15
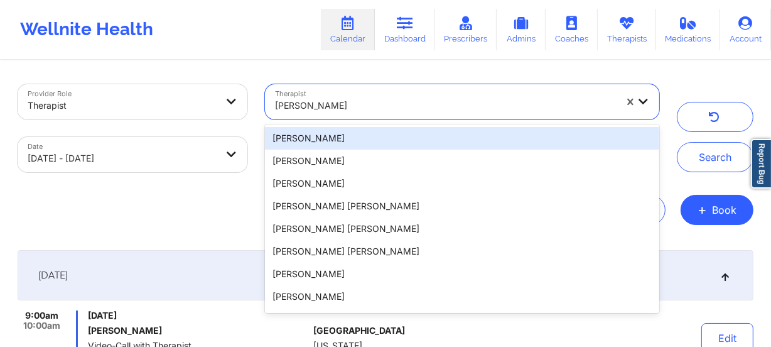
paste input "[PERSON_NAME]"
type input "[PERSON_NAME]"
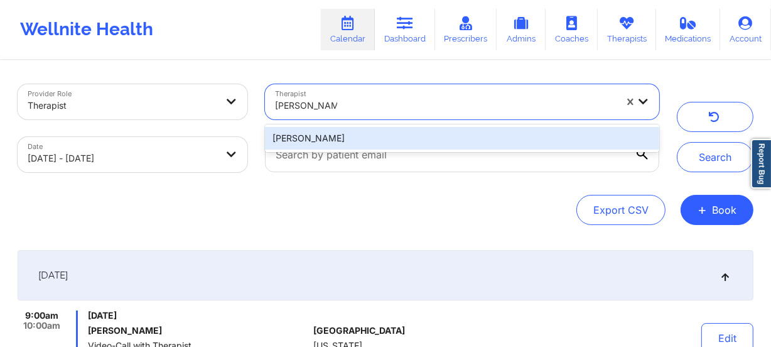
click at [334, 134] on div "[PERSON_NAME]" at bounding box center [462, 138] width 394 height 23
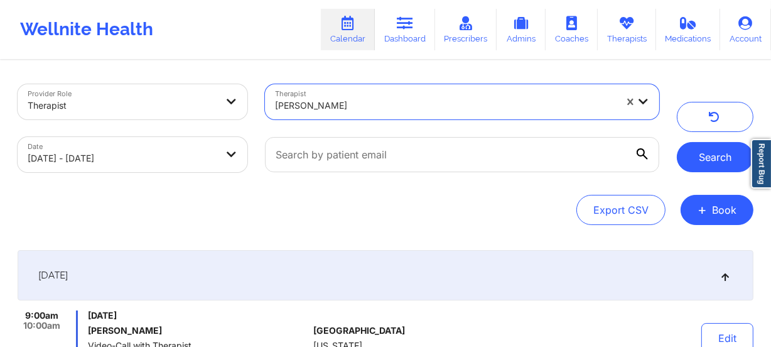
click at [683, 151] on button "Search" at bounding box center [715, 157] width 77 height 30
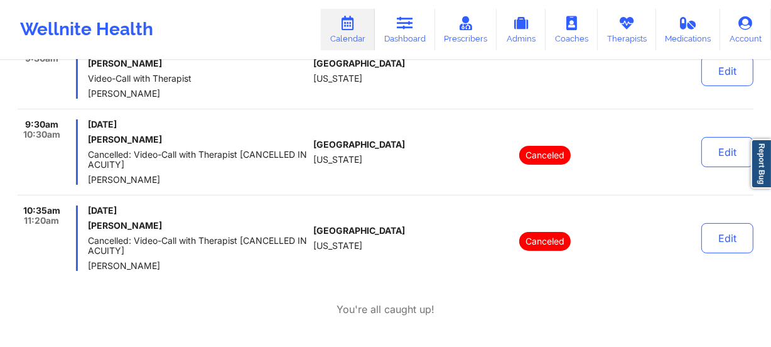
scroll to position [285, 0]
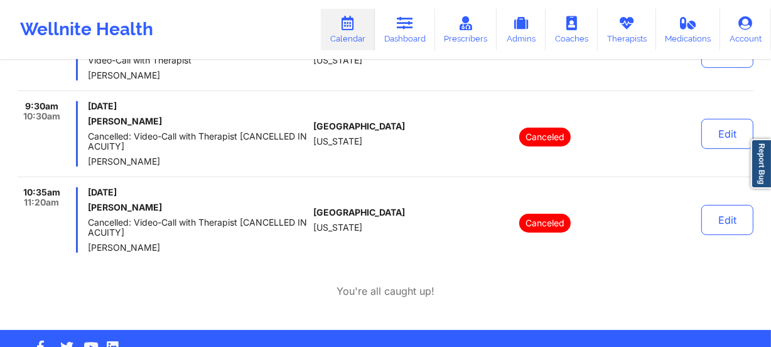
drag, startPoint x: 166, startPoint y: 251, endPoint x: 88, endPoint y: 245, distance: 78.1
click at [88, 245] on span "[PERSON_NAME]" at bounding box center [198, 247] width 220 height 10
copy span "[PERSON_NAME]"
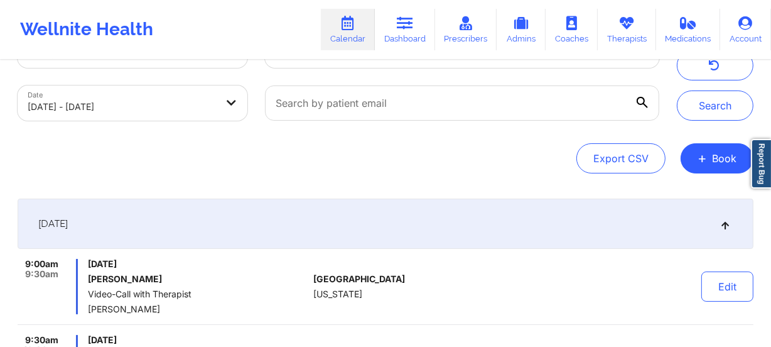
scroll to position [0, 0]
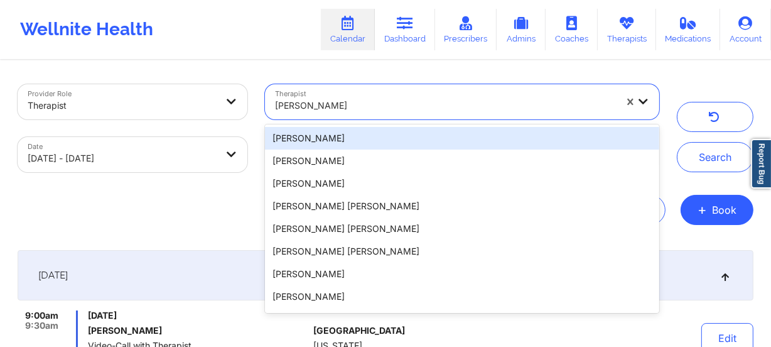
click at [413, 85] on div "[PERSON_NAME]" at bounding box center [441, 101] width 352 height 35
paste input "[PERSON_NAME]"
type input "[PERSON_NAME]"
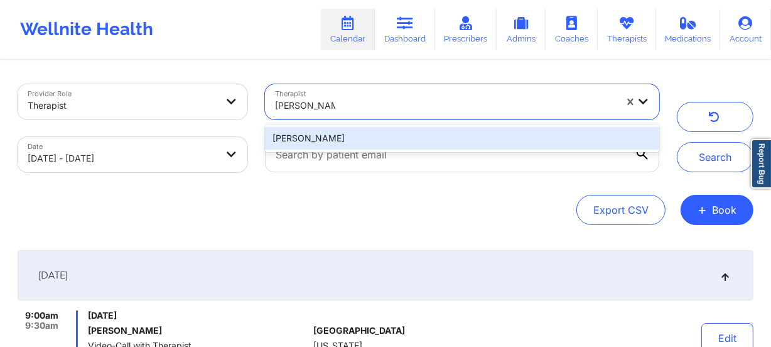
click at [387, 134] on div "[PERSON_NAME]" at bounding box center [462, 138] width 394 height 23
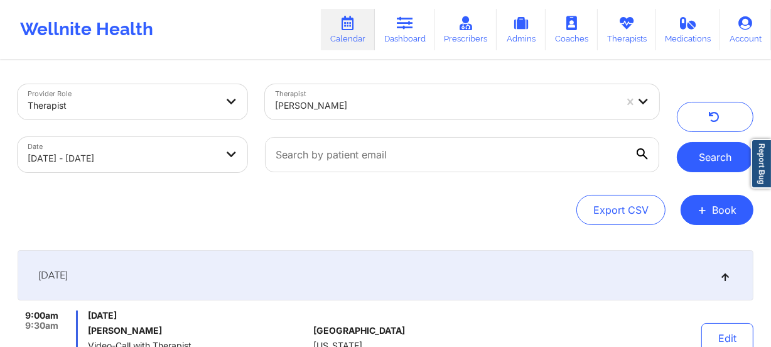
click at [681, 154] on button "Search" at bounding box center [715, 157] width 77 height 30
click at [382, 111] on div at bounding box center [445, 105] width 341 height 15
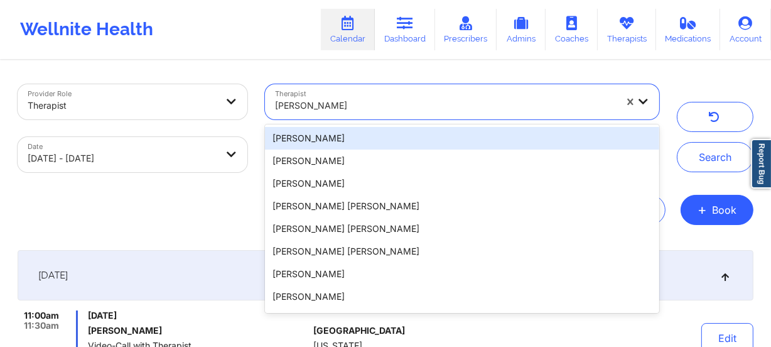
paste input "[PERSON_NAME]"
type input "[PERSON_NAME]"
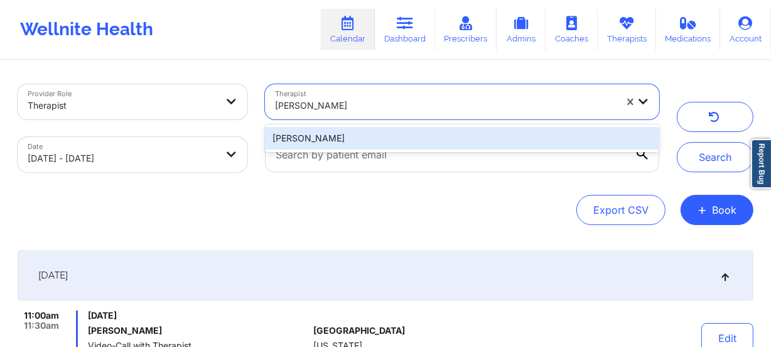
click at [385, 133] on div "[PERSON_NAME]" at bounding box center [462, 138] width 394 height 23
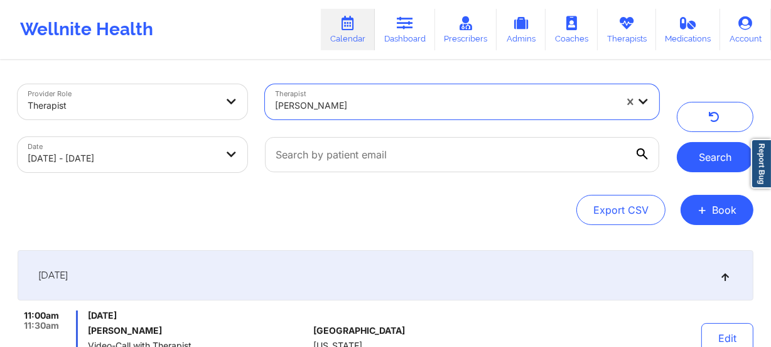
click at [722, 154] on button "Search" at bounding box center [715, 157] width 77 height 30
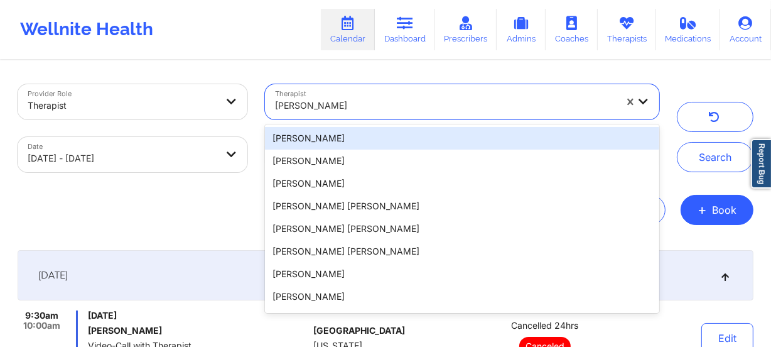
click at [386, 107] on div at bounding box center [445, 105] width 341 height 15
paste input "[PERSON_NAME]"
type input "[PERSON_NAME]"
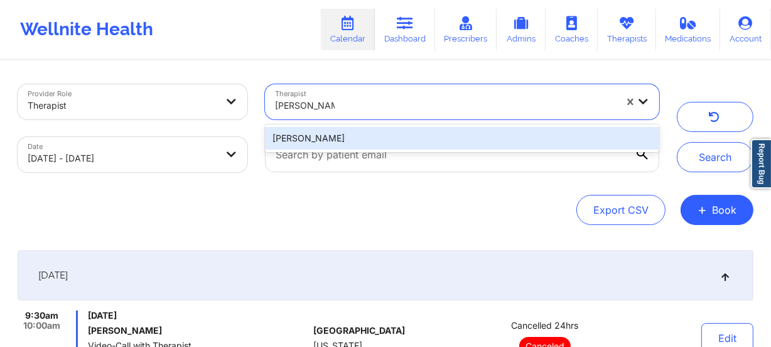
click at [376, 138] on div "[PERSON_NAME]" at bounding box center [462, 138] width 394 height 23
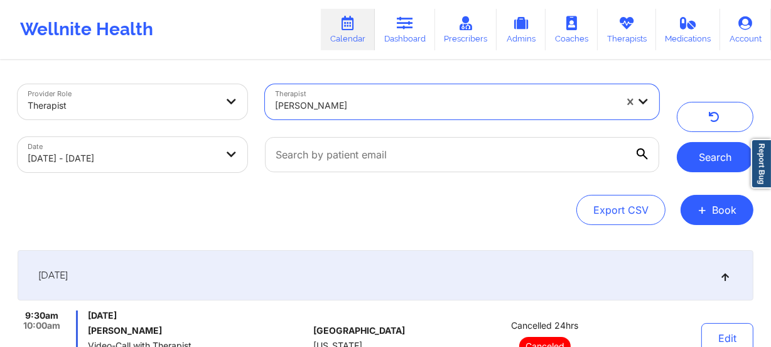
click at [713, 154] on button "Search" at bounding box center [715, 157] width 77 height 30
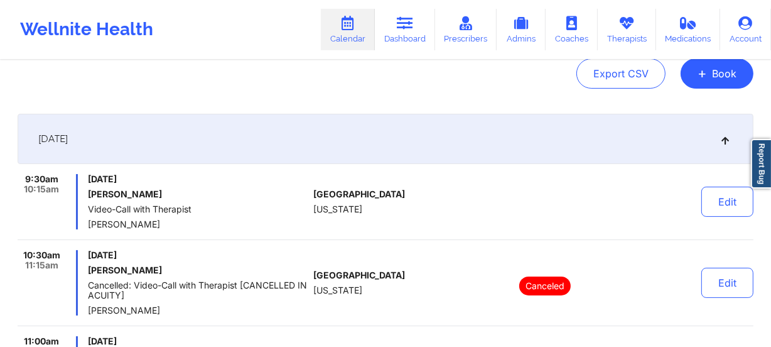
scroll to position [171, 0]
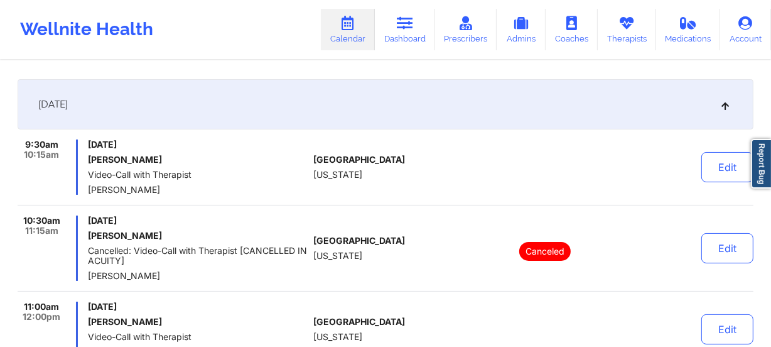
click at [413, 197] on div "9:30am 10:15am [DATE] [PERSON_NAME] Video-Call with Therapist [PERSON_NAME] [GE…" at bounding box center [386, 172] width 736 height 66
click at [377, 197] on div "9:30am 10:15am [DATE] [PERSON_NAME] Video-Call with Therapist [PERSON_NAME] [GE…" at bounding box center [386, 172] width 736 height 66
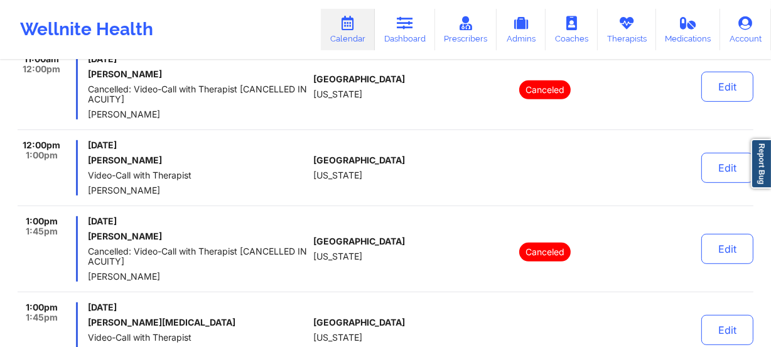
scroll to position [514, 0]
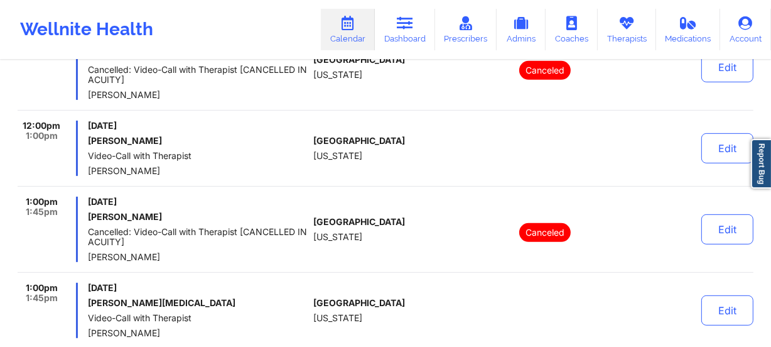
drag, startPoint x: 366, startPoint y: 171, endPoint x: 394, endPoint y: 201, distance: 40.4
click at [366, 171] on div "[GEOGRAPHIC_DATA] [US_STATE]" at bounding box center [382, 148] width 139 height 55
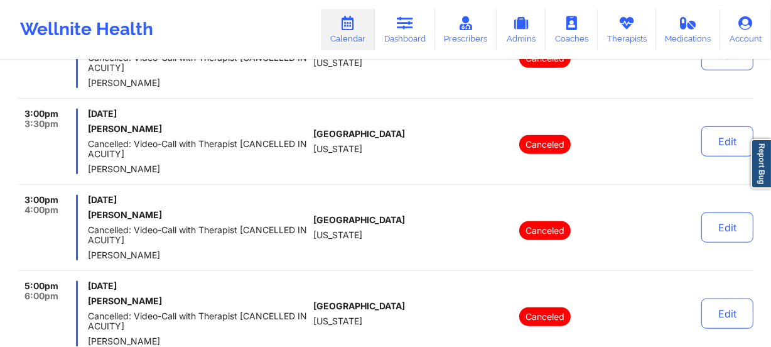
scroll to position [913, 0]
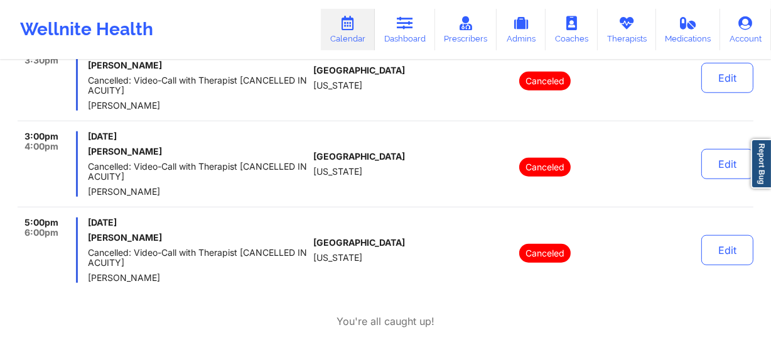
click at [288, 164] on span "Cancelled: Video-Call with Therapist [CANCELLED IN ACUITY]" at bounding box center [198, 171] width 220 height 20
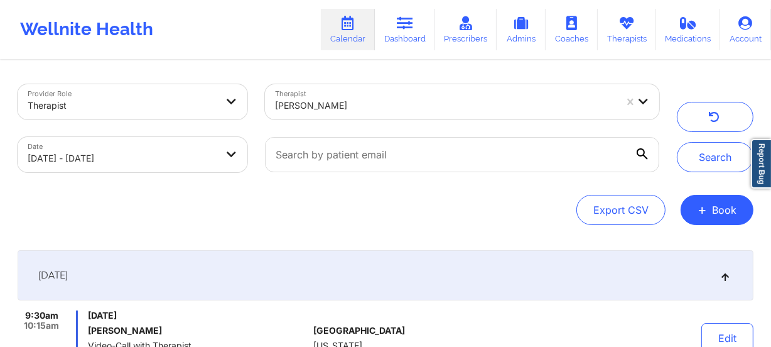
scroll to position [0, 0]
click at [372, 106] on div at bounding box center [445, 105] width 341 height 15
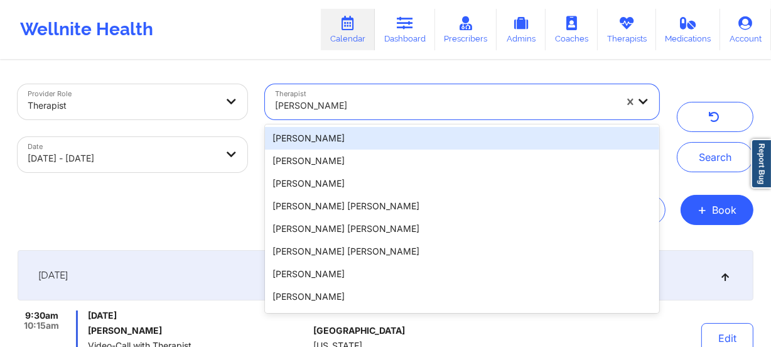
paste input "[PERSON_NAME]"
type input "[PERSON_NAME]"
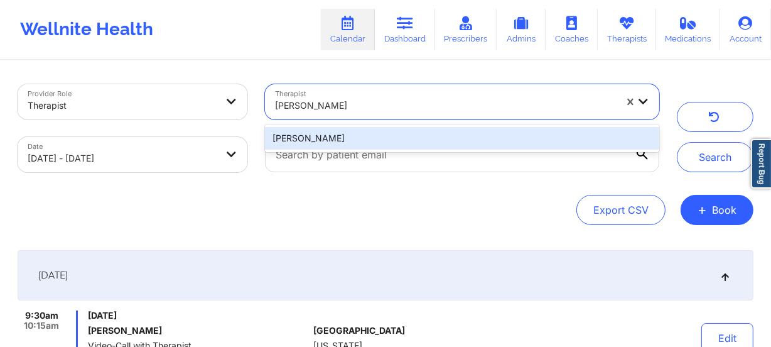
click at [355, 136] on div "[PERSON_NAME]" at bounding box center [462, 138] width 394 height 23
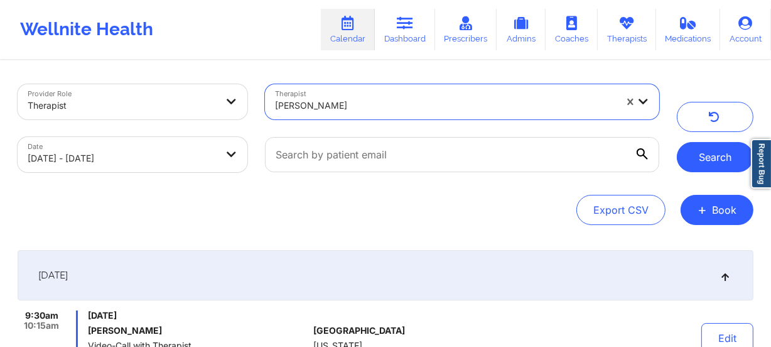
click at [690, 165] on button "Search" at bounding box center [715, 157] width 77 height 30
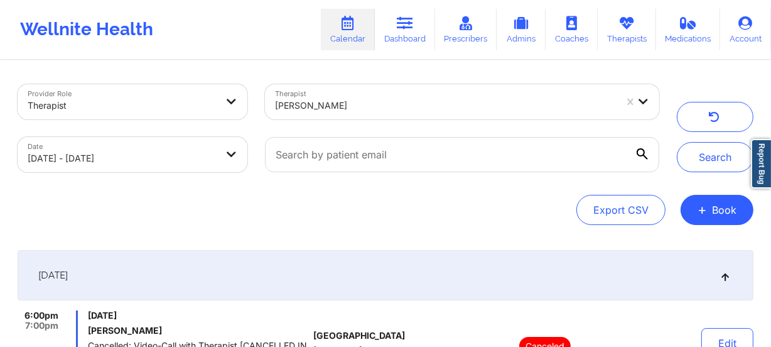
click at [381, 92] on div "[PERSON_NAME]" at bounding box center [445, 106] width 341 height 28
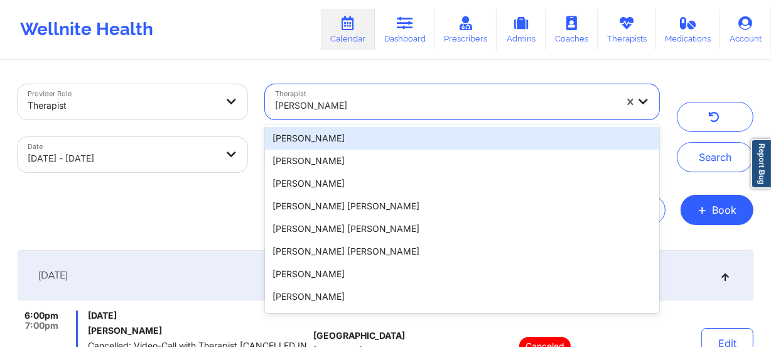
paste input "[PERSON_NAME]"
type input "[PERSON_NAME]"
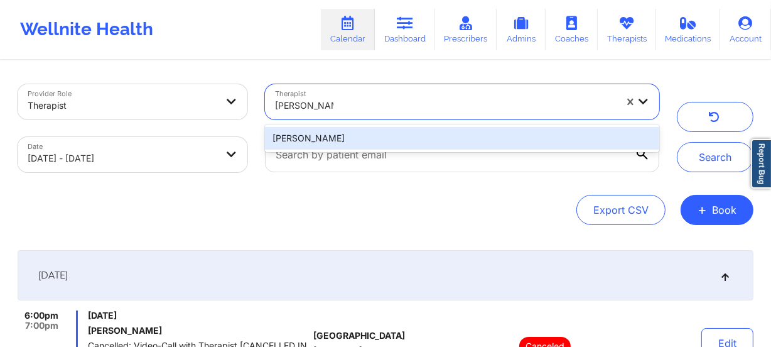
click at [359, 141] on div "[PERSON_NAME]" at bounding box center [462, 138] width 394 height 23
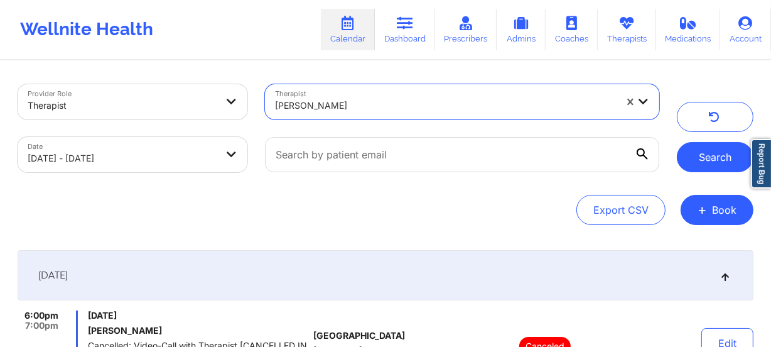
click at [703, 162] on button "Search" at bounding box center [715, 157] width 77 height 30
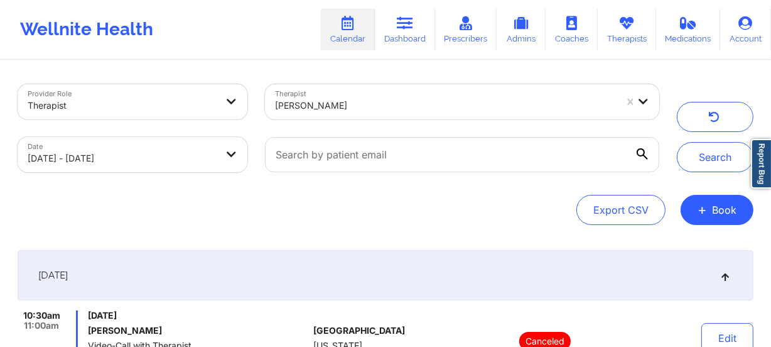
click at [366, 106] on div at bounding box center [445, 105] width 341 height 15
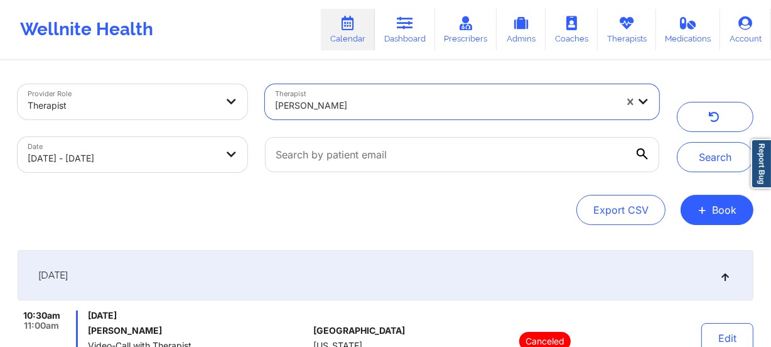
click at [409, 102] on div at bounding box center [445, 105] width 341 height 15
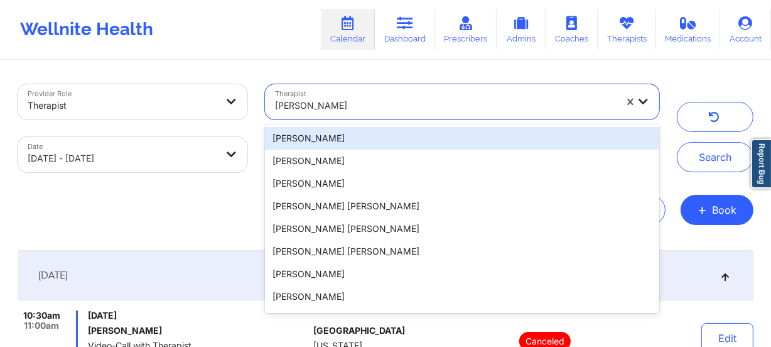
paste input "[PERSON_NAME]"
type input "[PERSON_NAME]"
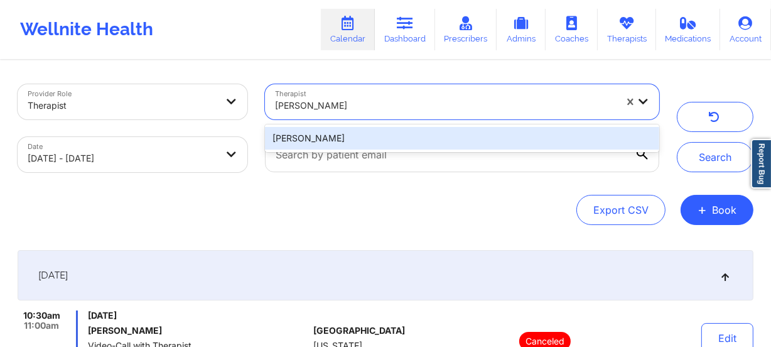
click at [408, 129] on div "[PERSON_NAME]" at bounding box center [462, 138] width 394 height 23
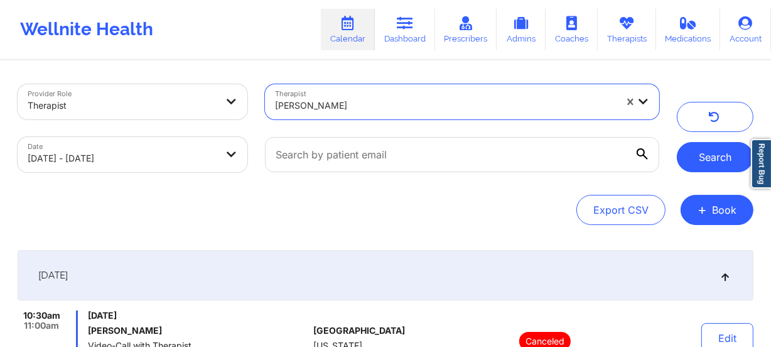
click at [707, 148] on button "Search" at bounding box center [715, 157] width 77 height 30
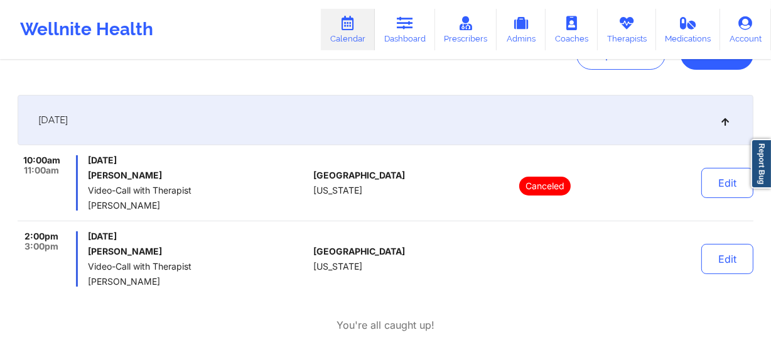
scroll to position [171, 0]
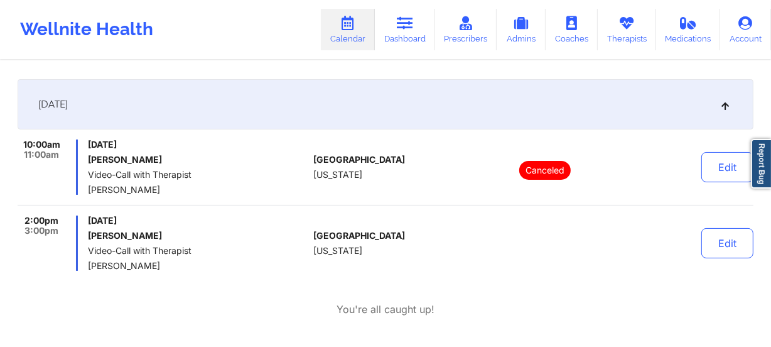
click at [364, 215] on div "[GEOGRAPHIC_DATA] [US_STATE]" at bounding box center [382, 242] width 139 height 55
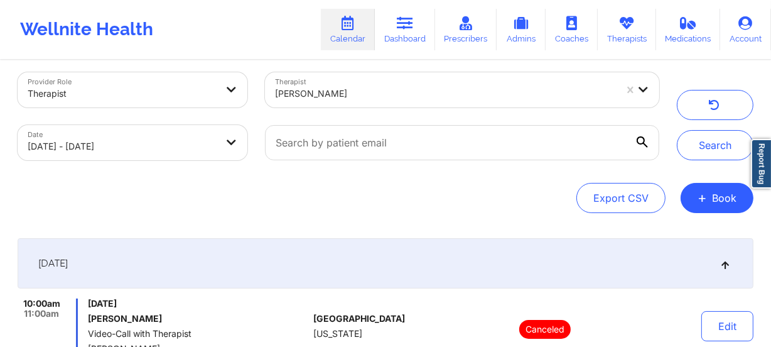
scroll to position [0, 0]
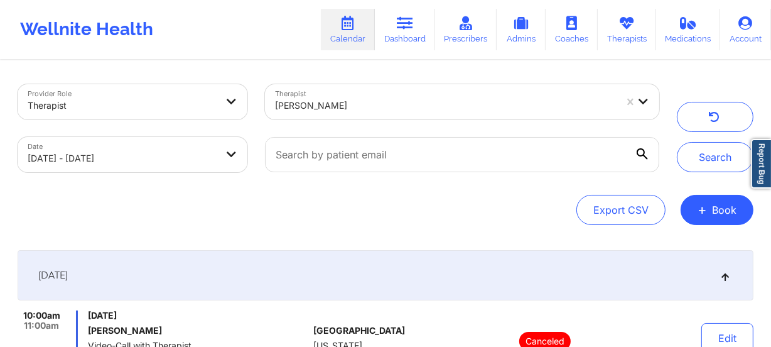
click at [347, 107] on div at bounding box center [445, 105] width 341 height 15
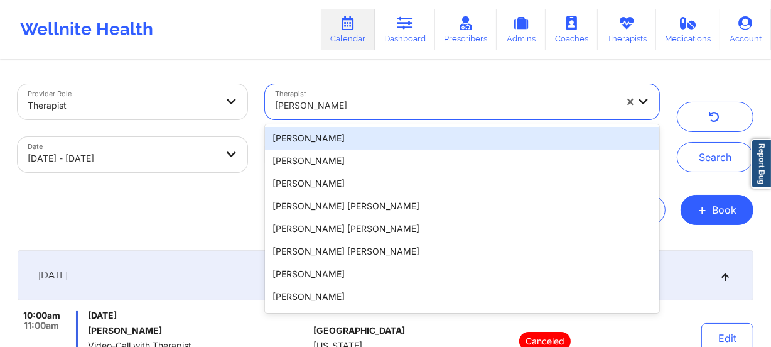
paste input "[PERSON_NAME]"
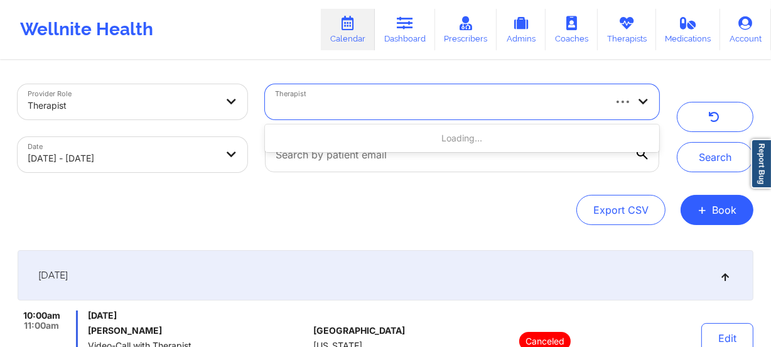
type input "[PERSON_NAME]"
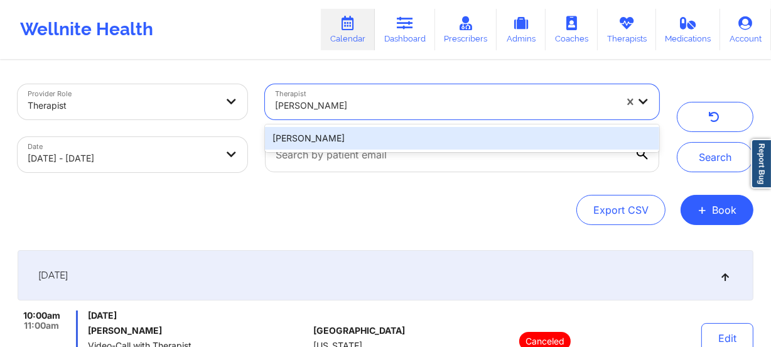
click at [349, 131] on div "[PERSON_NAME]" at bounding box center [462, 138] width 394 height 23
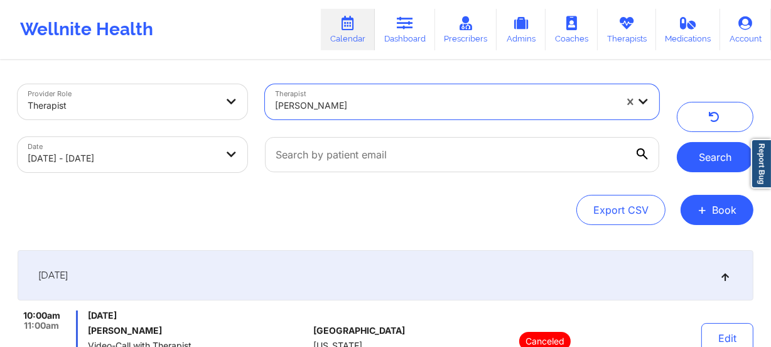
click at [714, 166] on button "Search" at bounding box center [715, 157] width 77 height 30
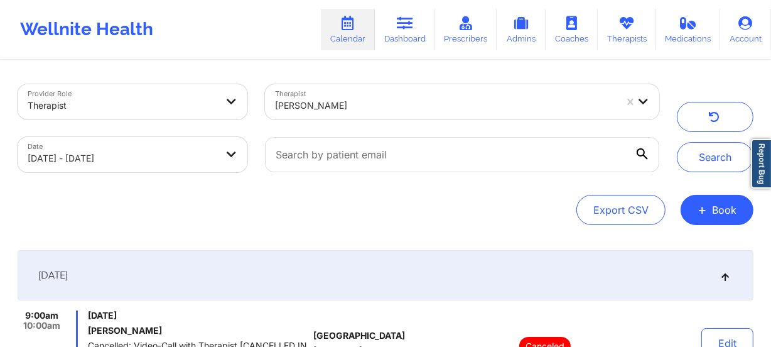
click at [409, 113] on div "[PERSON_NAME]" at bounding box center [445, 106] width 341 height 28
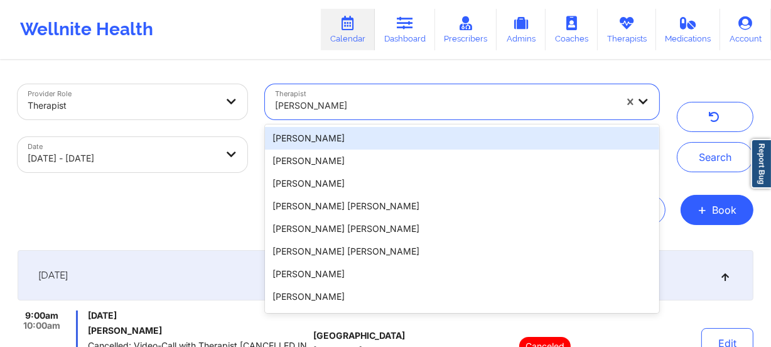
click at [190, 220] on div "Export CSV + Book" at bounding box center [386, 210] width 736 height 30
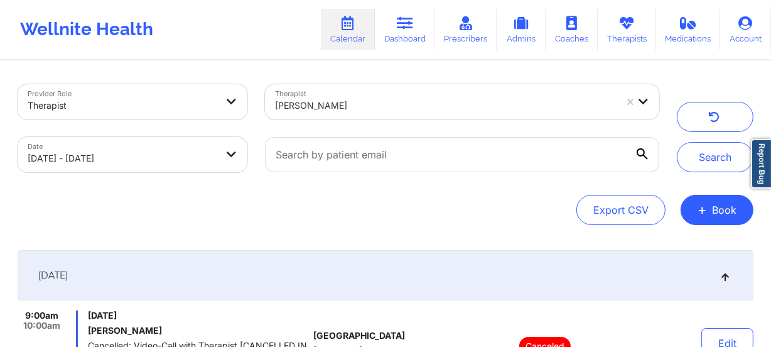
click at [371, 109] on div at bounding box center [445, 105] width 341 height 15
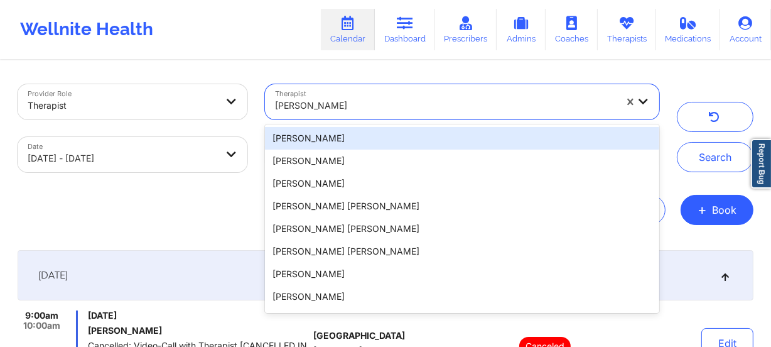
paste input "[PERSON_NAME]"
type input "[PERSON_NAME]"
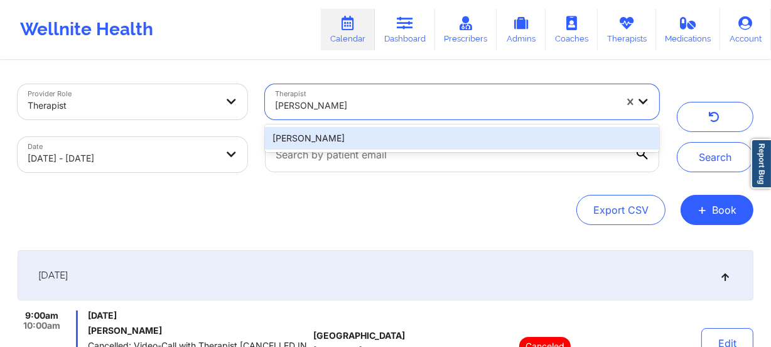
click at [367, 136] on div "[PERSON_NAME]" at bounding box center [462, 138] width 394 height 23
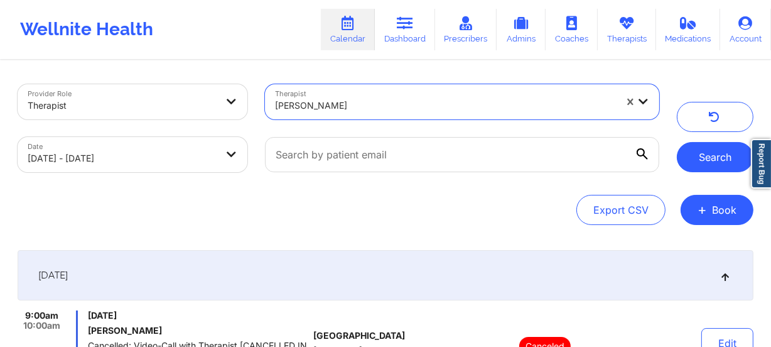
click at [727, 164] on button "Search" at bounding box center [715, 157] width 77 height 30
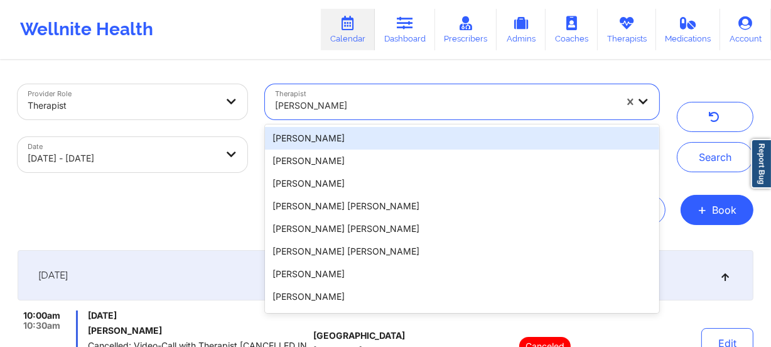
click at [328, 105] on div at bounding box center [445, 105] width 341 height 15
paste input "[PERSON_NAME]"
type input "[PERSON_NAME]"
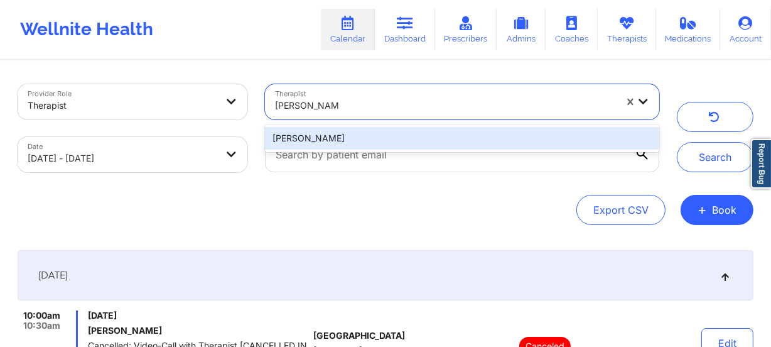
click at [347, 127] on div "[PERSON_NAME]" at bounding box center [462, 138] width 394 height 23
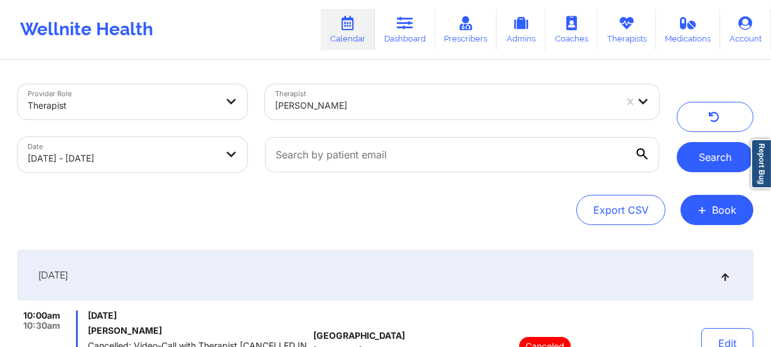
click at [708, 159] on button "Search" at bounding box center [715, 157] width 77 height 30
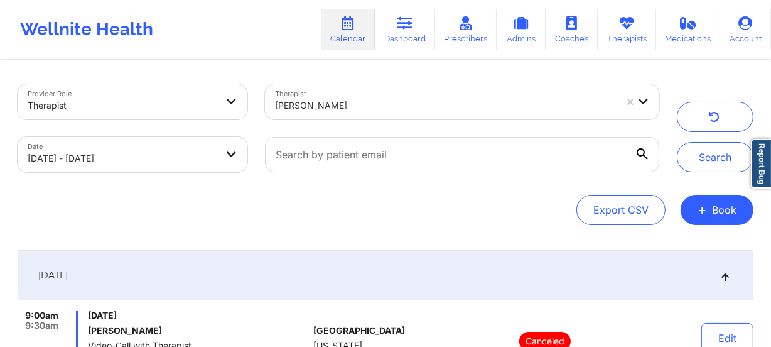
click at [401, 92] on div "[PERSON_NAME]" at bounding box center [445, 106] width 341 height 28
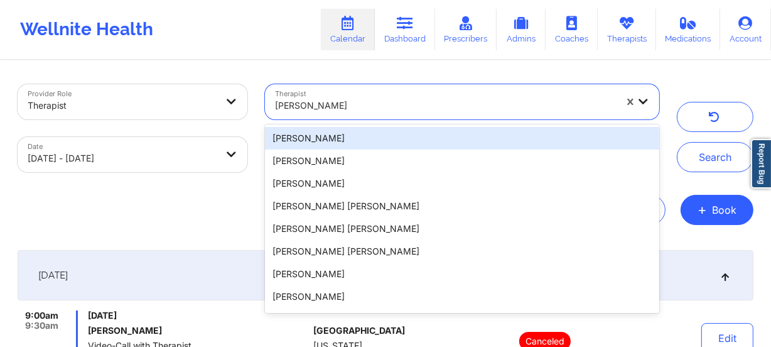
paste input "Vitus Chibuike Onusuru"
type input "Vitus Chibuike Onusuru"
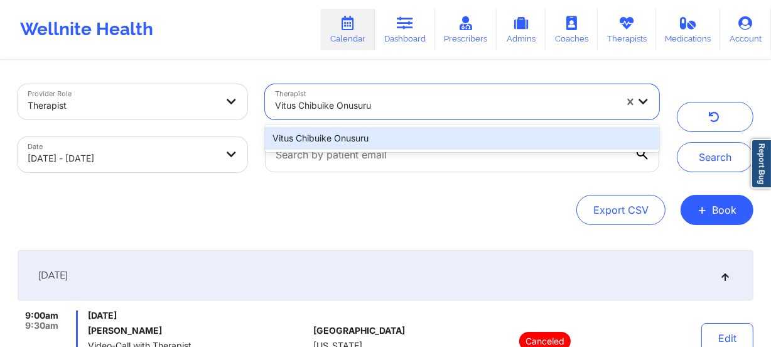
click at [394, 140] on div "Vitus Chibuike Onusuru" at bounding box center [462, 138] width 394 height 23
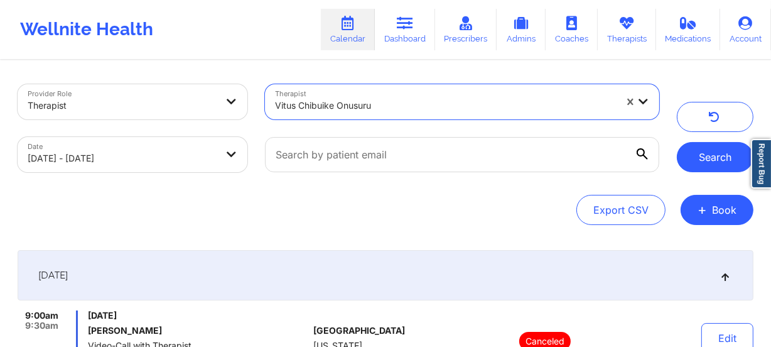
click at [717, 166] on button "Search" at bounding box center [715, 157] width 77 height 30
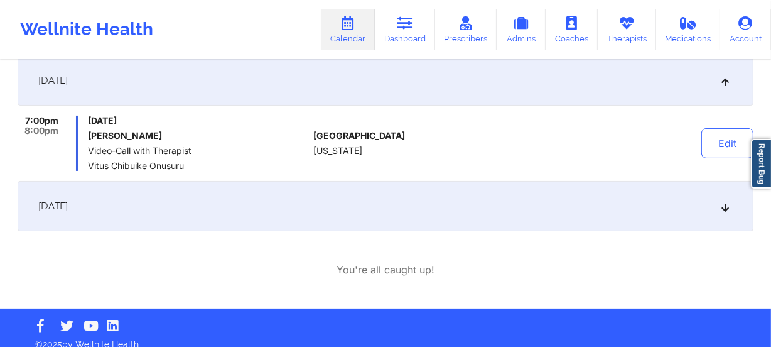
scroll to position [207, 0]
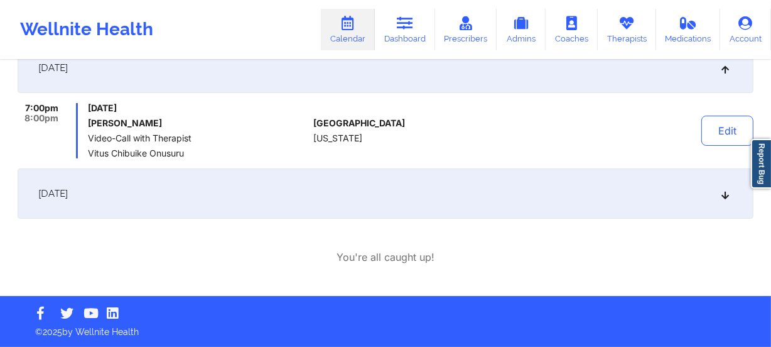
click at [389, 212] on div "[DATE]" at bounding box center [386, 193] width 736 height 50
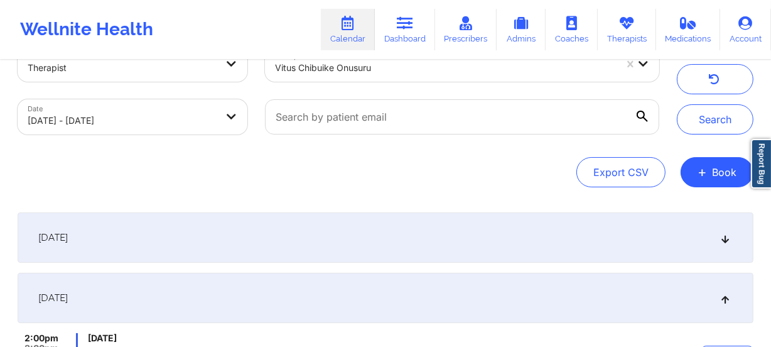
scroll to position [0, 0]
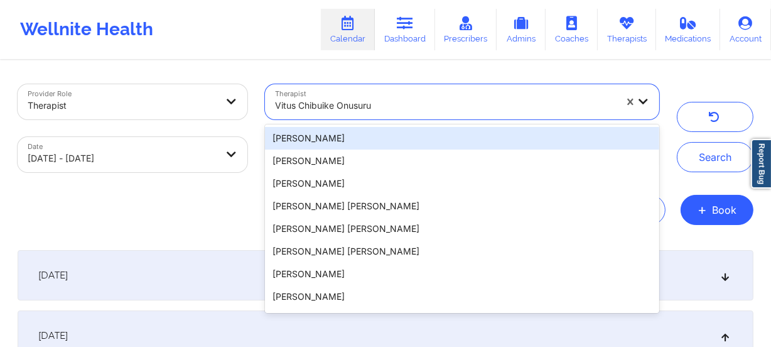
click at [378, 114] on div "Vitus Chibuike Onusuru" at bounding box center [445, 106] width 341 height 28
paste input "[PERSON_NAME]"
type input "[PERSON_NAME]"
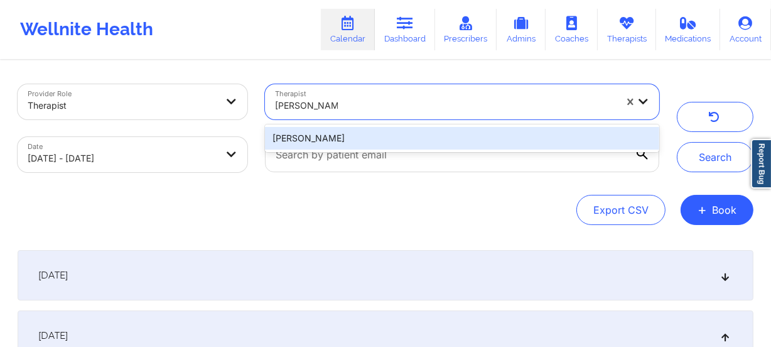
click at [364, 138] on div "[PERSON_NAME]" at bounding box center [462, 138] width 394 height 23
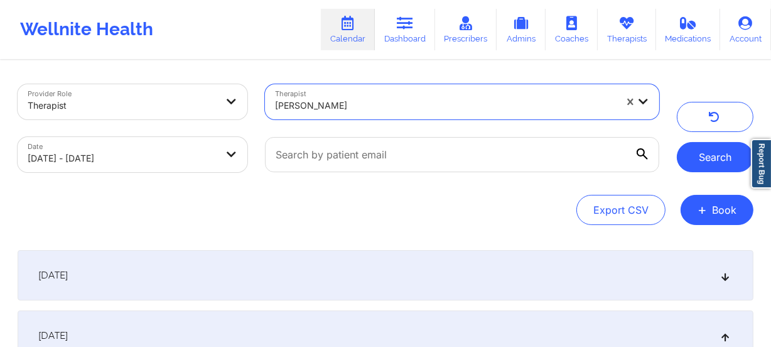
click at [689, 161] on button "Search" at bounding box center [715, 157] width 77 height 30
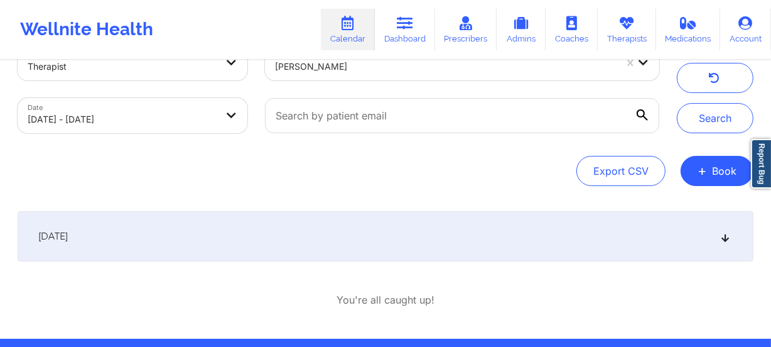
scroll to position [57, 0]
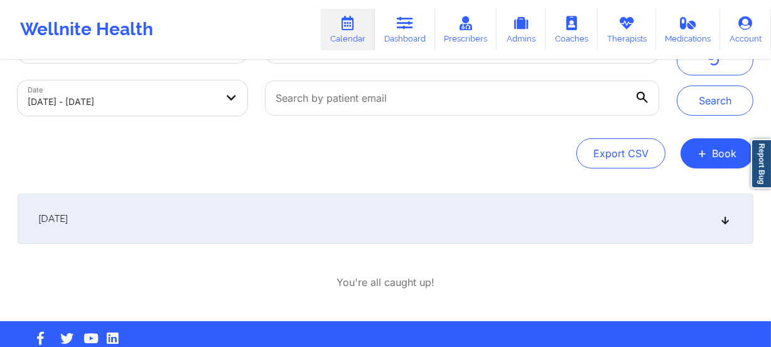
click at [327, 220] on div "[DATE]" at bounding box center [386, 218] width 736 height 50
click at [310, 220] on div "[DATE]" at bounding box center [386, 218] width 736 height 50
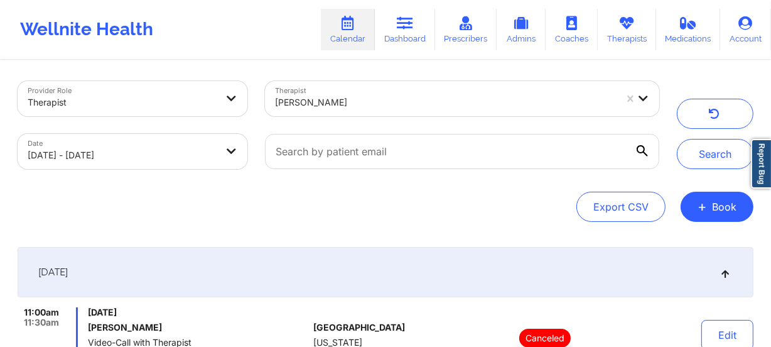
scroll to position [0, 0]
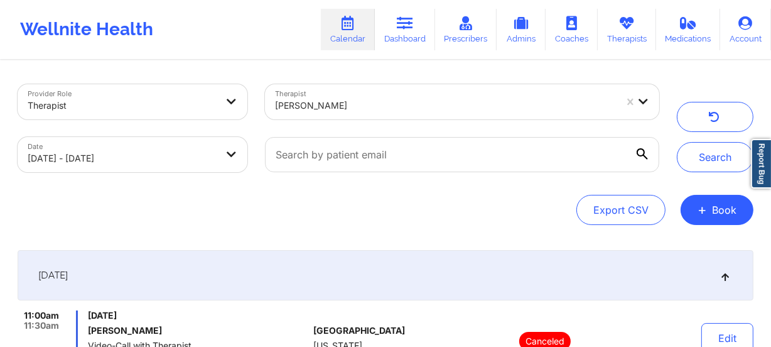
click at [401, 112] on div at bounding box center [445, 105] width 341 height 15
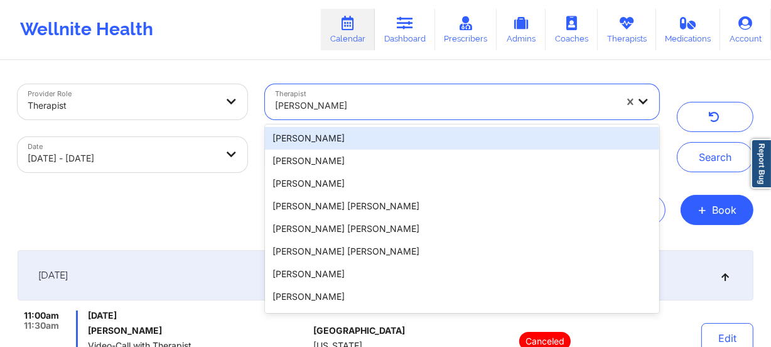
paste input "[PERSON_NAME]"
type input "[PERSON_NAME]"
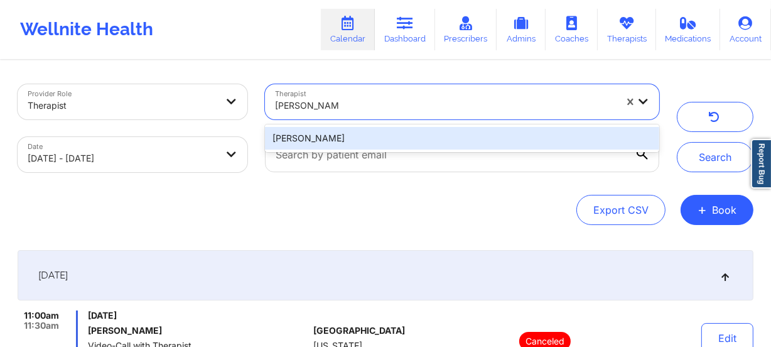
click at [383, 132] on div "[PERSON_NAME]" at bounding box center [462, 138] width 394 height 23
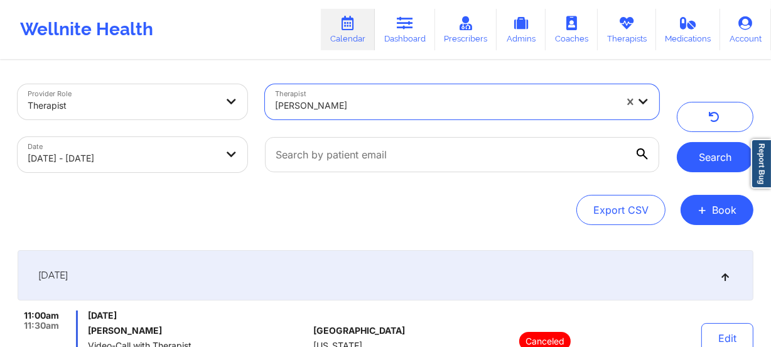
click at [697, 160] on button "Search" at bounding box center [715, 157] width 77 height 30
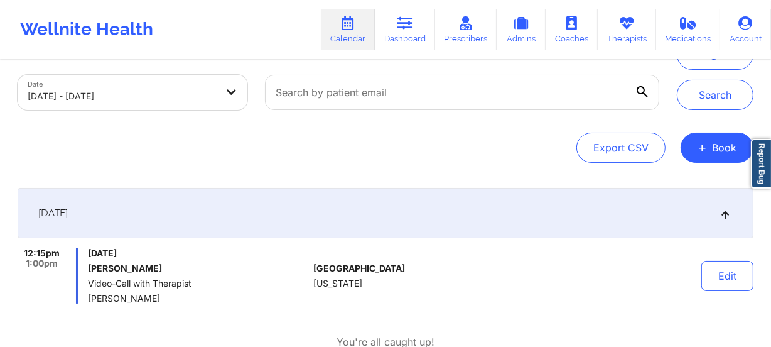
scroll to position [147, 0]
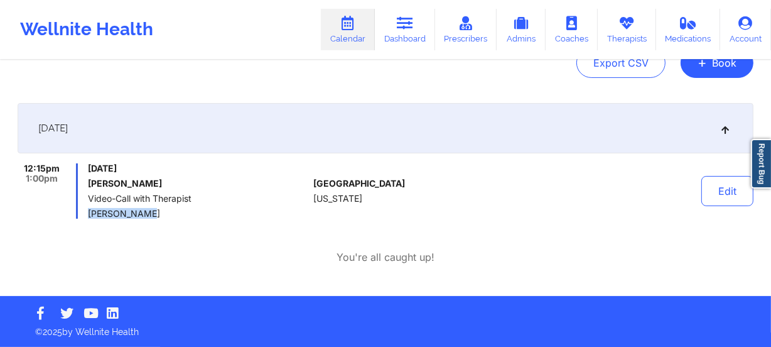
drag, startPoint x: 146, startPoint y: 214, endPoint x: 87, endPoint y: 209, distance: 58.6
click at [88, 209] on span "[PERSON_NAME]" at bounding box center [198, 214] width 220 height 10
